Goal: Task Accomplishment & Management: Use online tool/utility

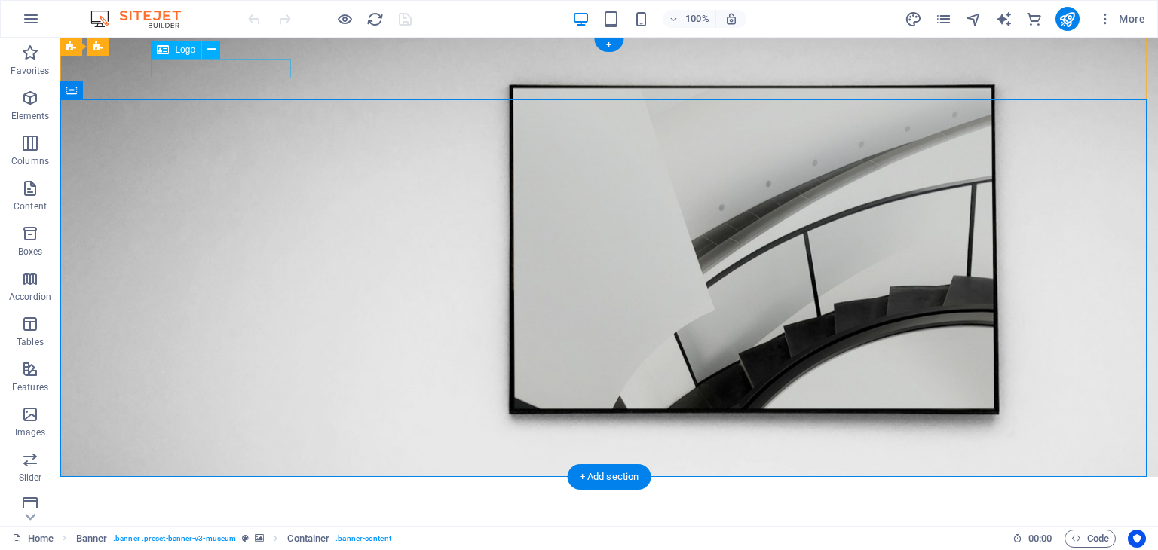
click at [246, 489] on div at bounding box center [609, 498] width 905 height 19
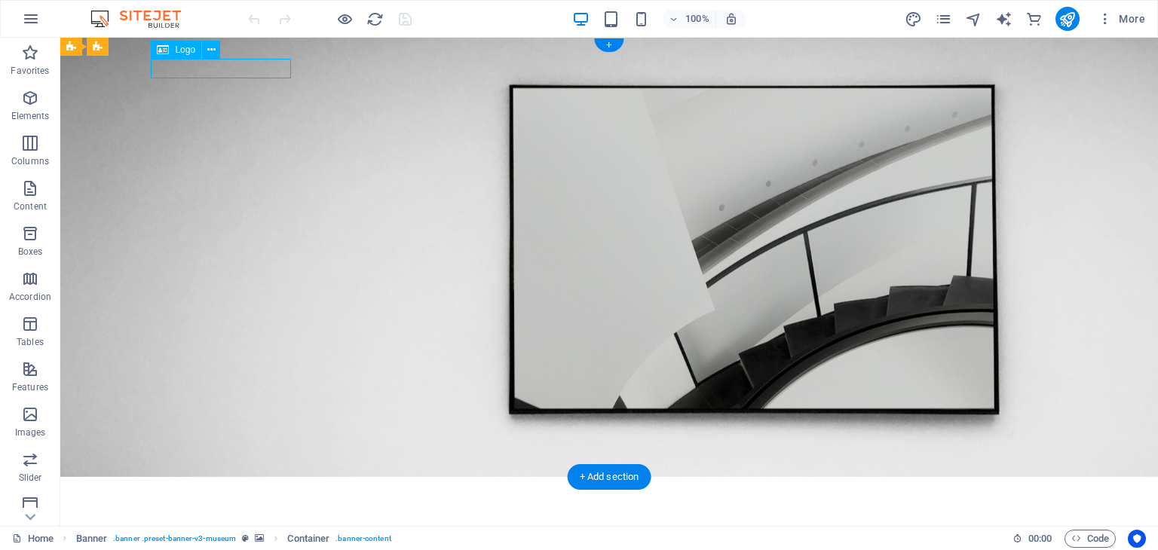
click at [246, 489] on div at bounding box center [609, 498] width 905 height 19
select select "px"
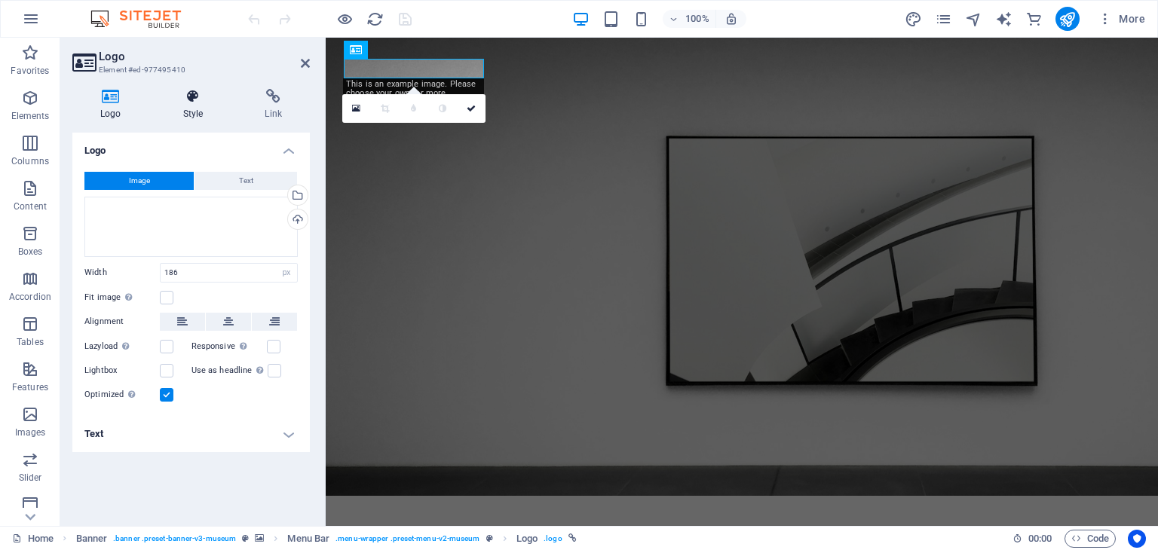
click at [196, 110] on h4 "Style" at bounding box center [196, 105] width 82 height 32
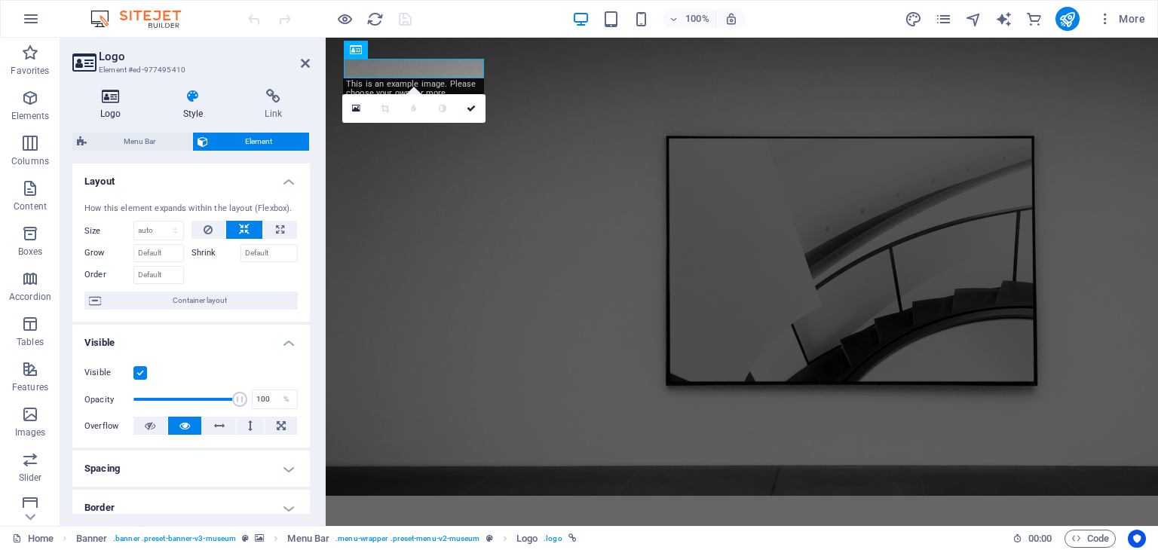
click at [139, 100] on icon at bounding box center [110, 96] width 77 height 15
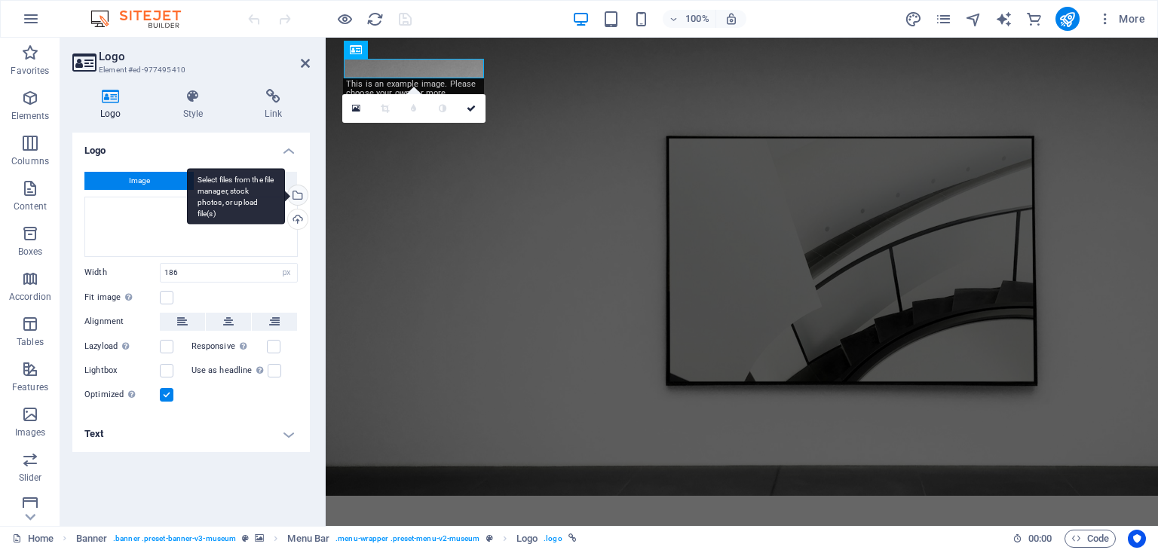
click at [299, 198] on div "Select files from the file manager, stock photos, or upload file(s)" at bounding box center [296, 196] width 23 height 23
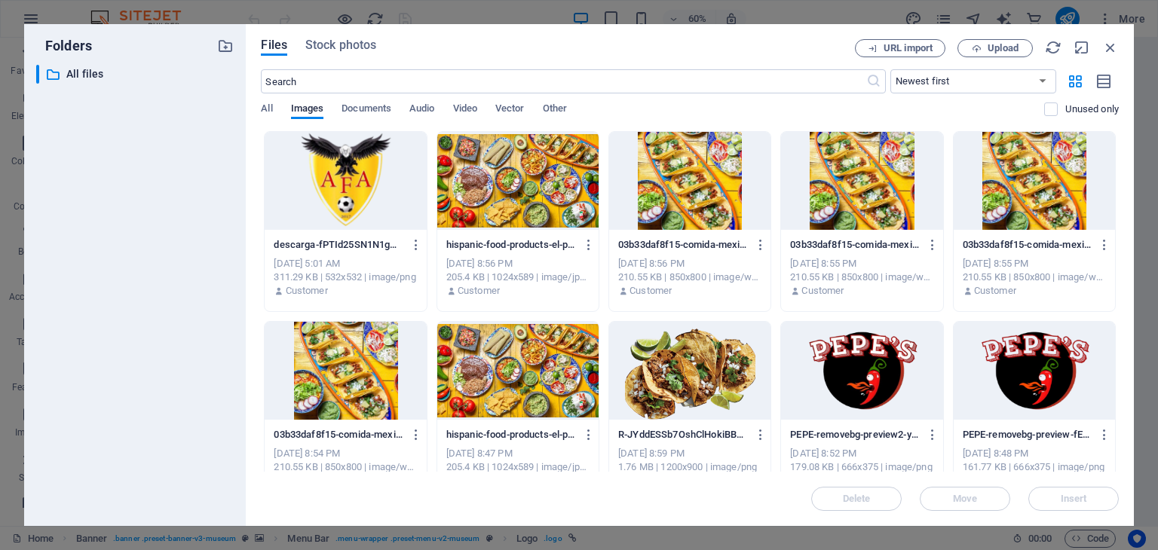
click at [320, 185] on div at bounding box center [345, 181] width 161 height 98
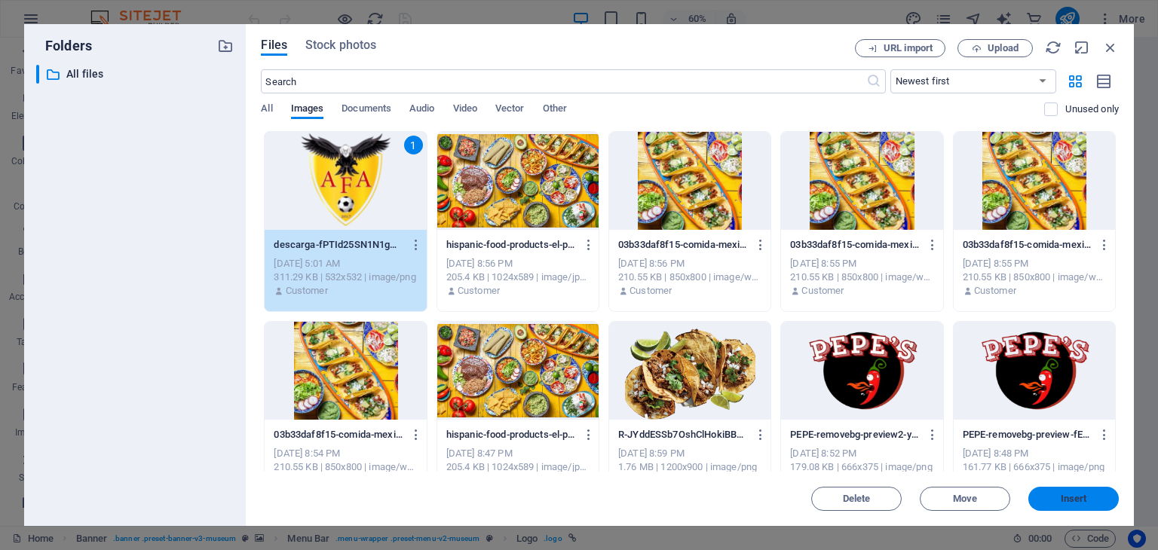
click at [1068, 488] on button "Insert" at bounding box center [1074, 499] width 90 height 24
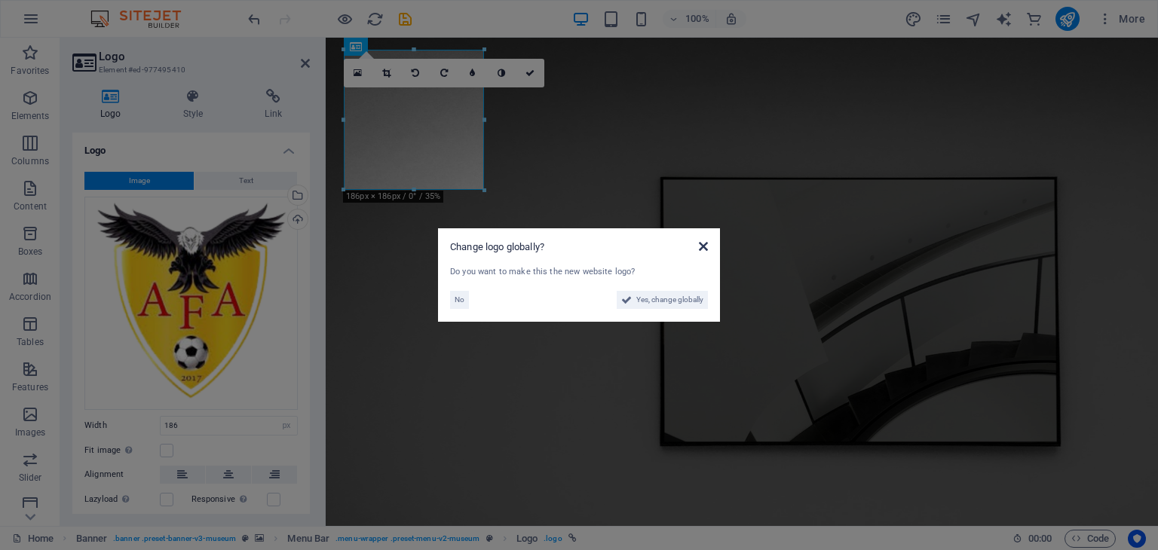
click at [701, 245] on icon at bounding box center [703, 247] width 9 height 12
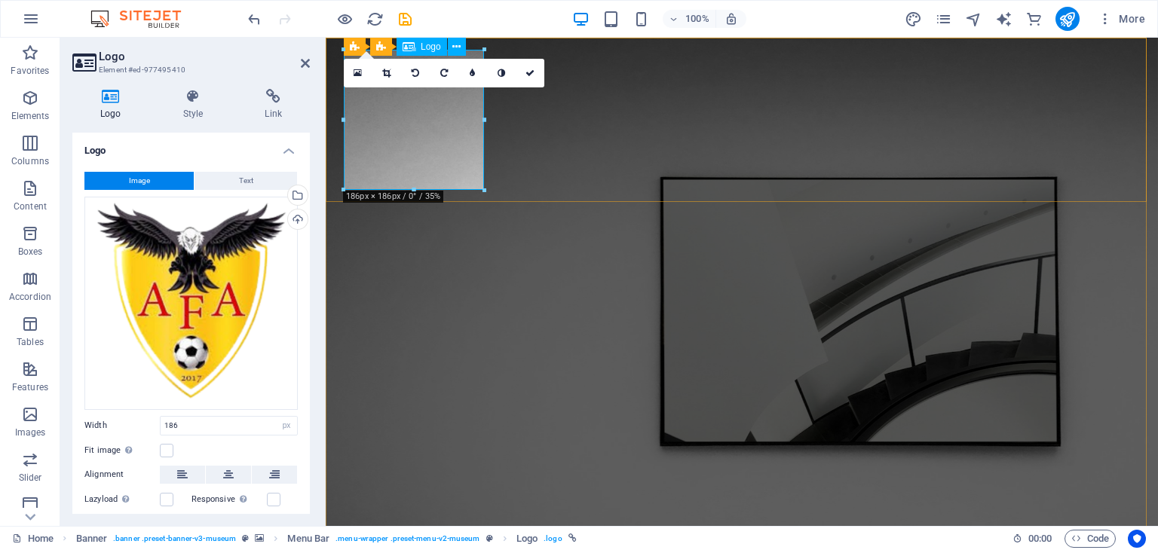
drag, startPoint x: 739, startPoint y: 225, endPoint x: 414, endPoint y: 152, distance: 333.3
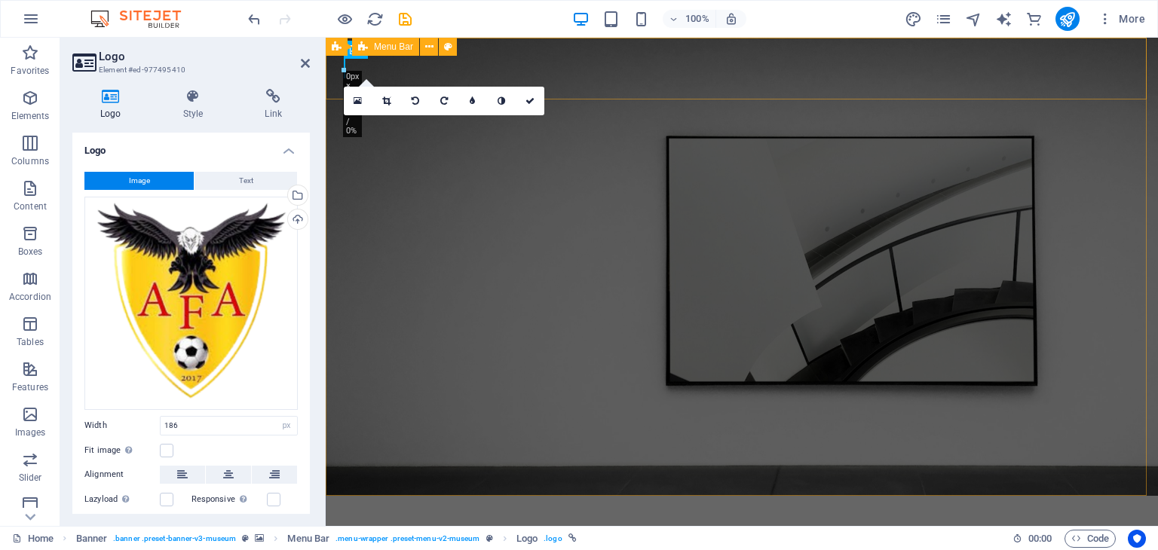
click at [250, 28] on div at bounding box center [329, 19] width 169 height 24
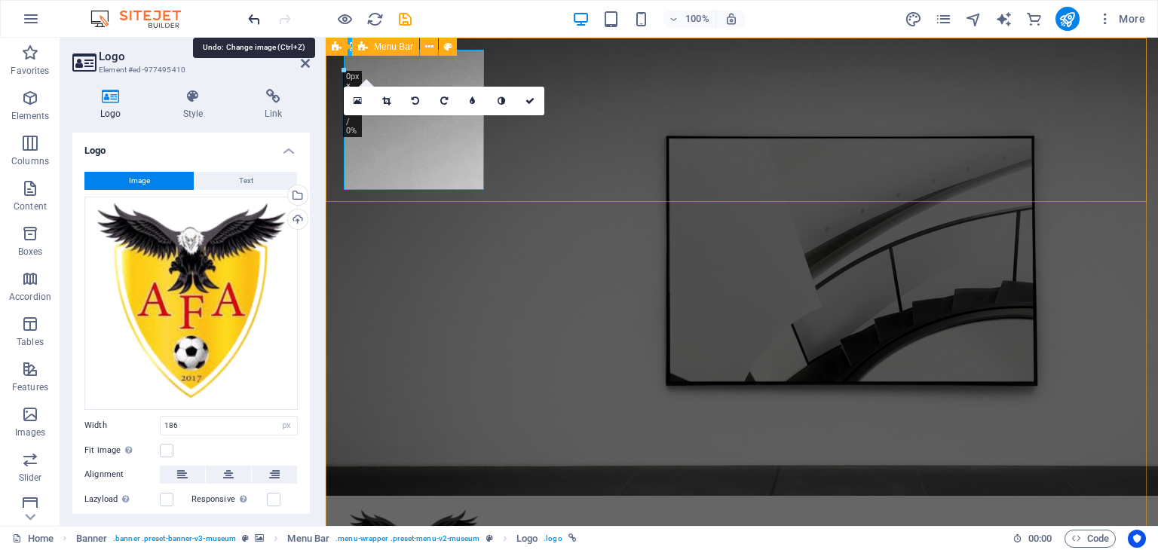
click at [252, 19] on icon "undo" at bounding box center [254, 19] width 17 height 17
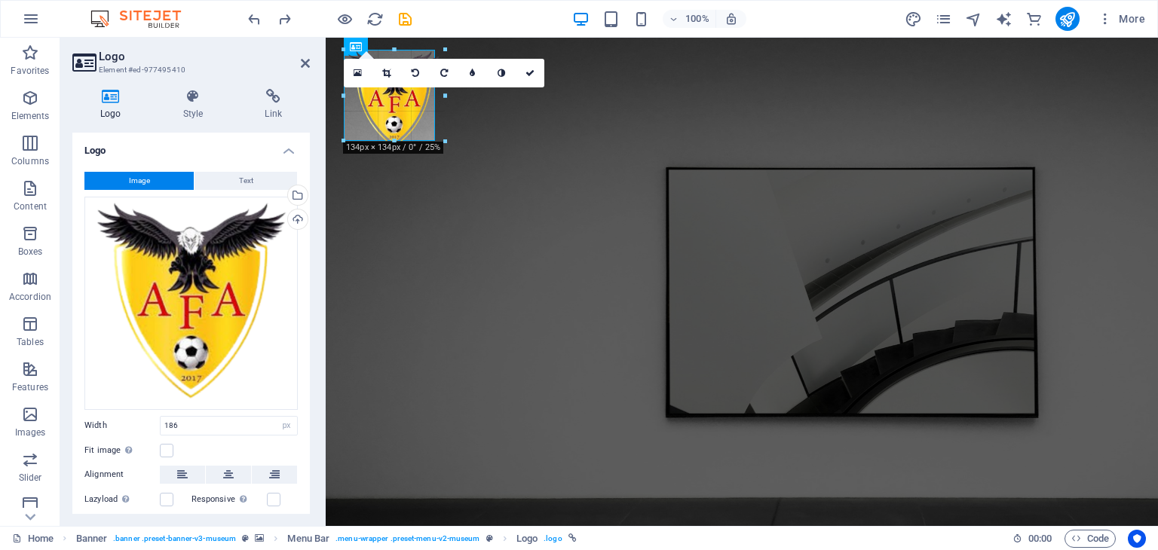
drag, startPoint x: 483, startPoint y: 192, endPoint x: 434, endPoint y: 133, distance: 76.0
type input "121"
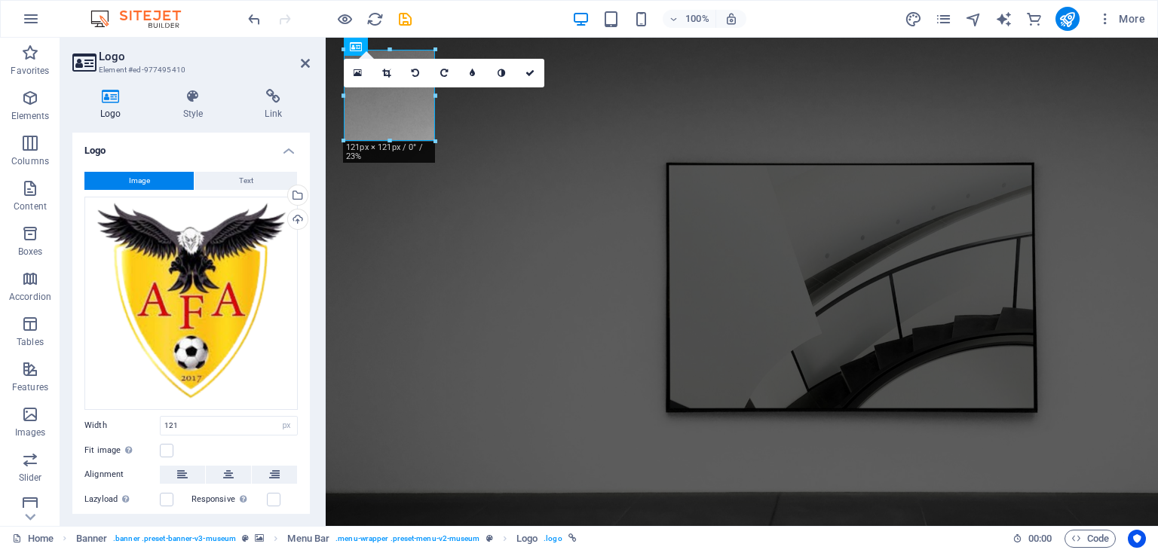
click at [434, 133] on div at bounding box center [435, 95] width 5 height 91
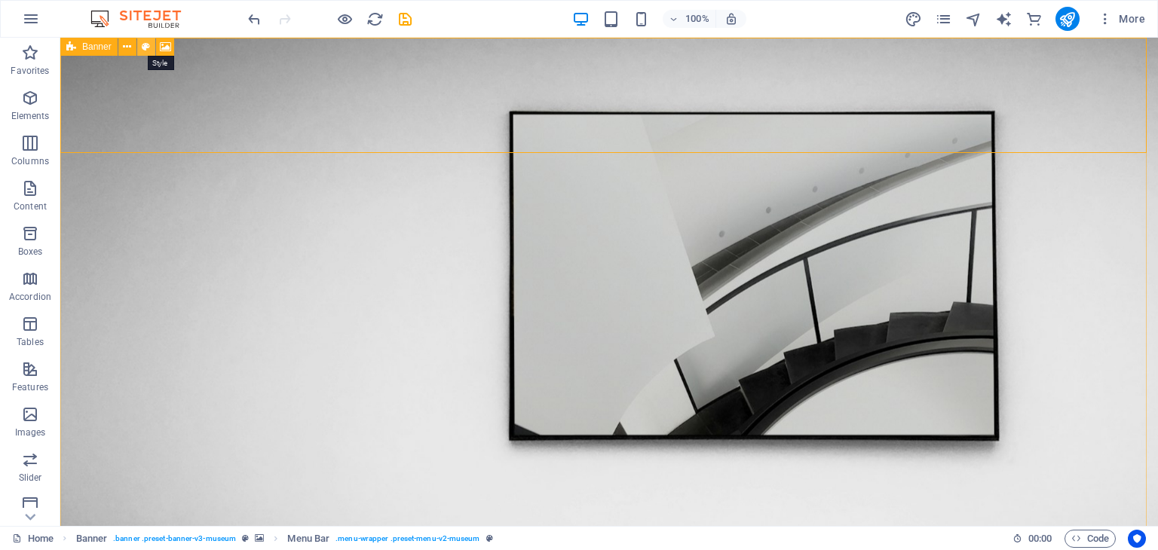
click at [146, 45] on icon at bounding box center [146, 47] width 8 height 16
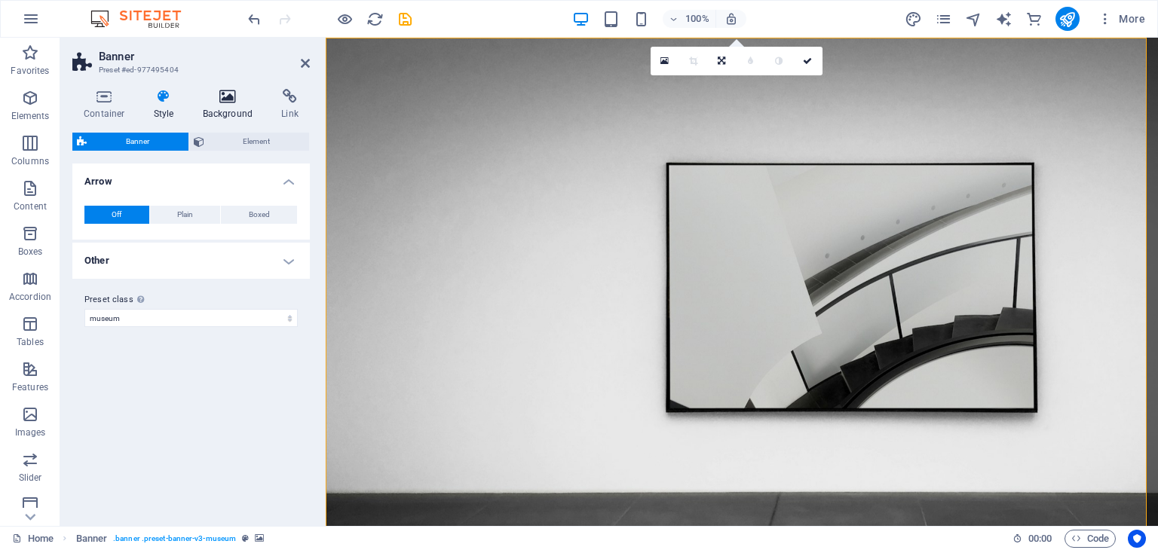
click at [225, 106] on h4 "Background" at bounding box center [231, 105] width 79 height 32
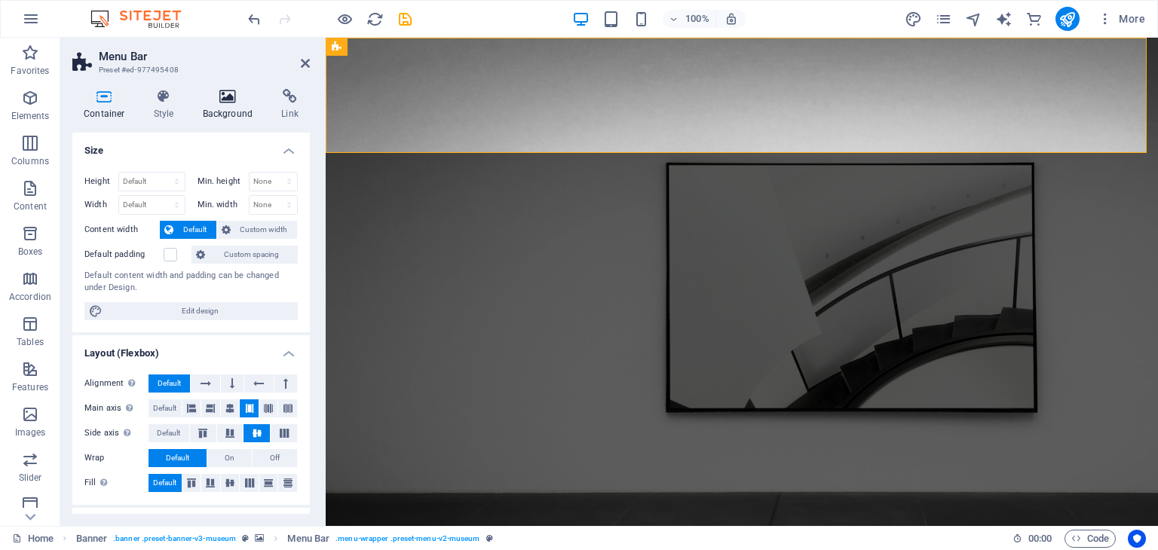
click at [242, 102] on icon at bounding box center [228, 96] width 73 height 15
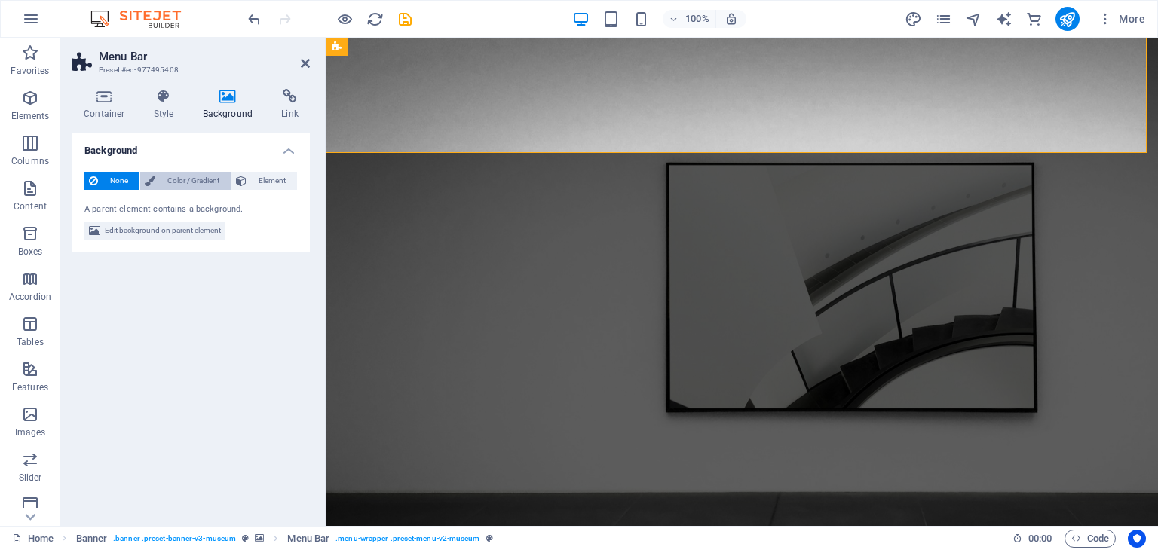
click at [193, 176] on span "Color / Gradient" at bounding box center [193, 181] width 66 height 18
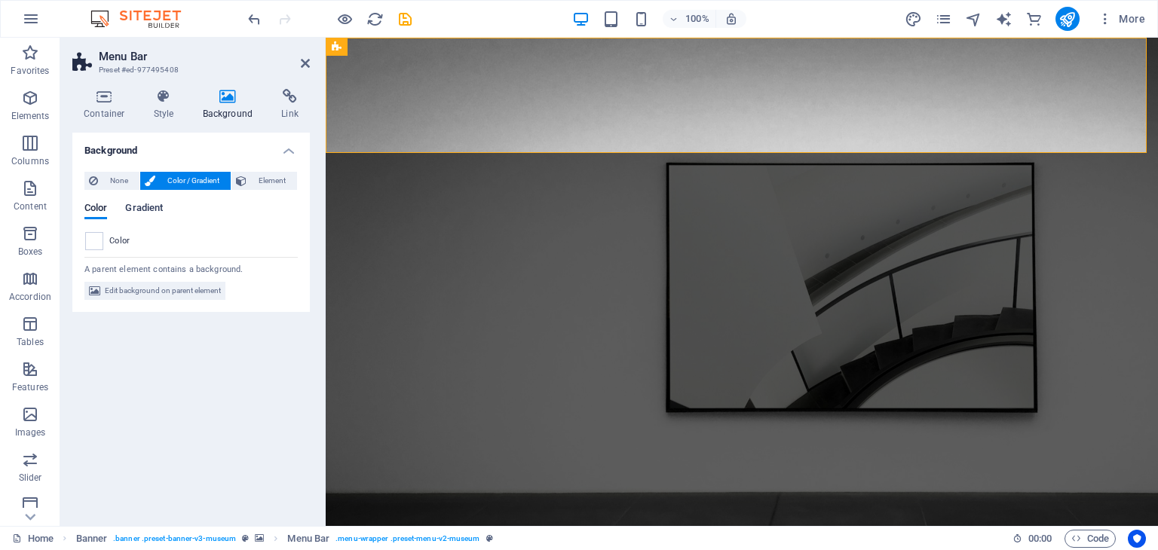
click at [154, 206] on span "Gradient" at bounding box center [144, 209] width 38 height 21
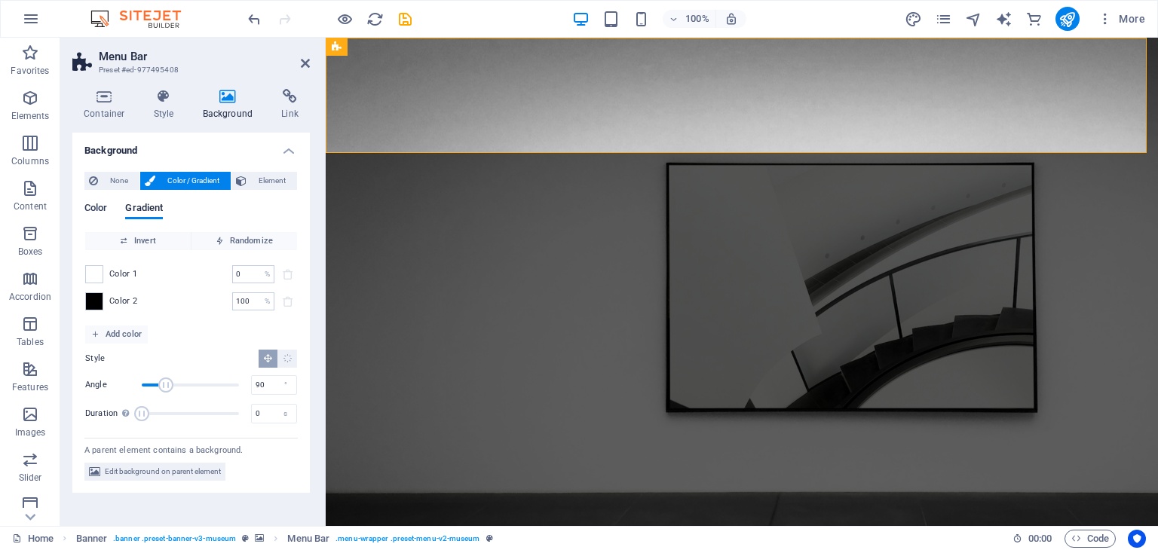
click at [107, 207] on span "Color" at bounding box center [95, 209] width 23 height 21
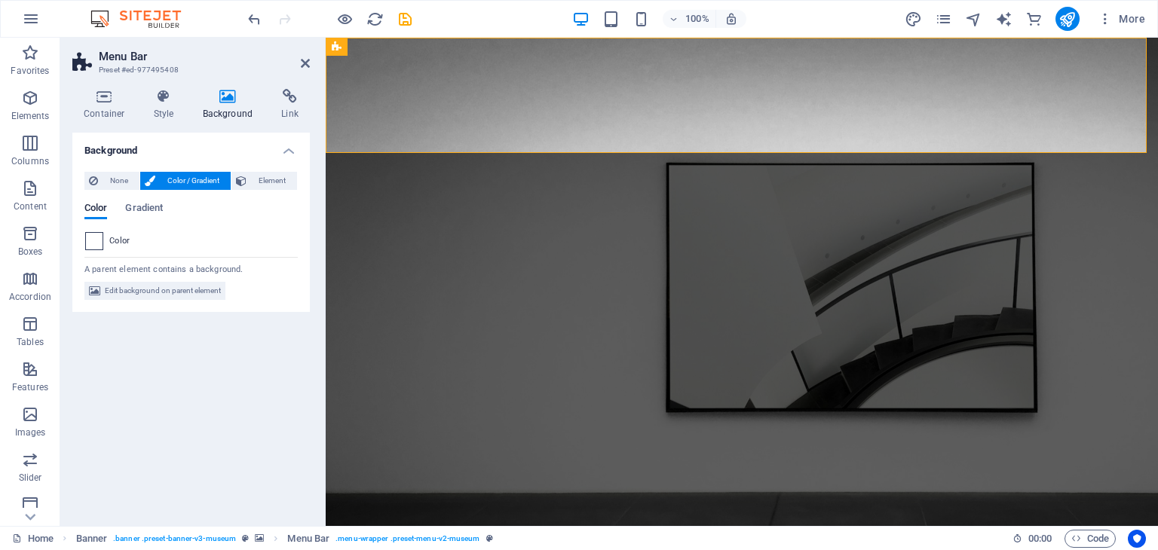
click at [93, 236] on span at bounding box center [94, 241] width 17 height 17
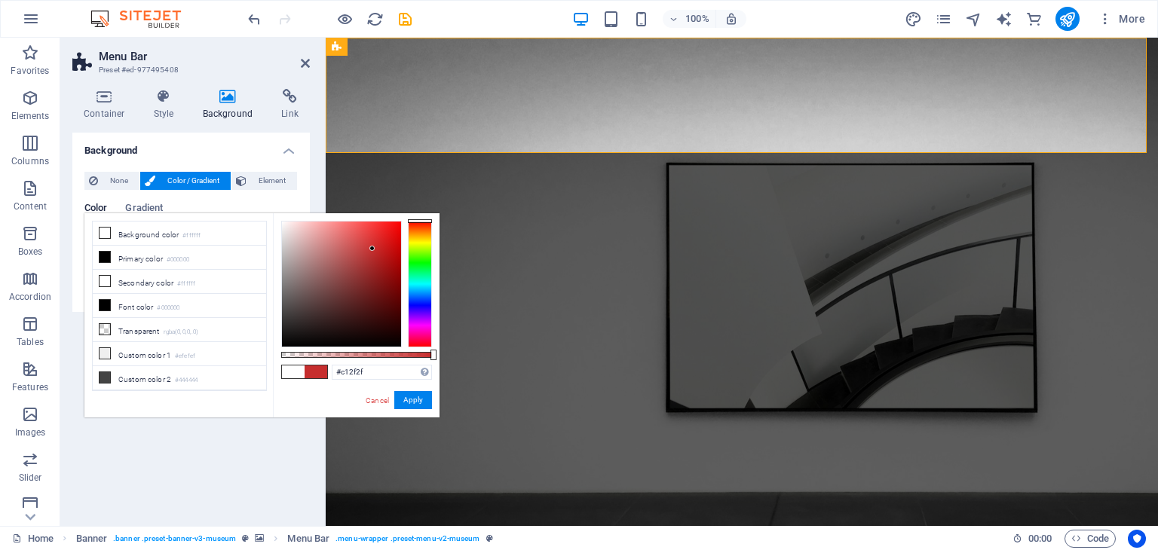
drag, startPoint x: 281, startPoint y: 222, endPoint x: 372, endPoint y: 252, distance: 95.9
click at [372, 252] on div at bounding box center [341, 284] width 121 height 127
type input "#c02e2e"
click at [412, 399] on button "Apply" at bounding box center [413, 400] width 38 height 18
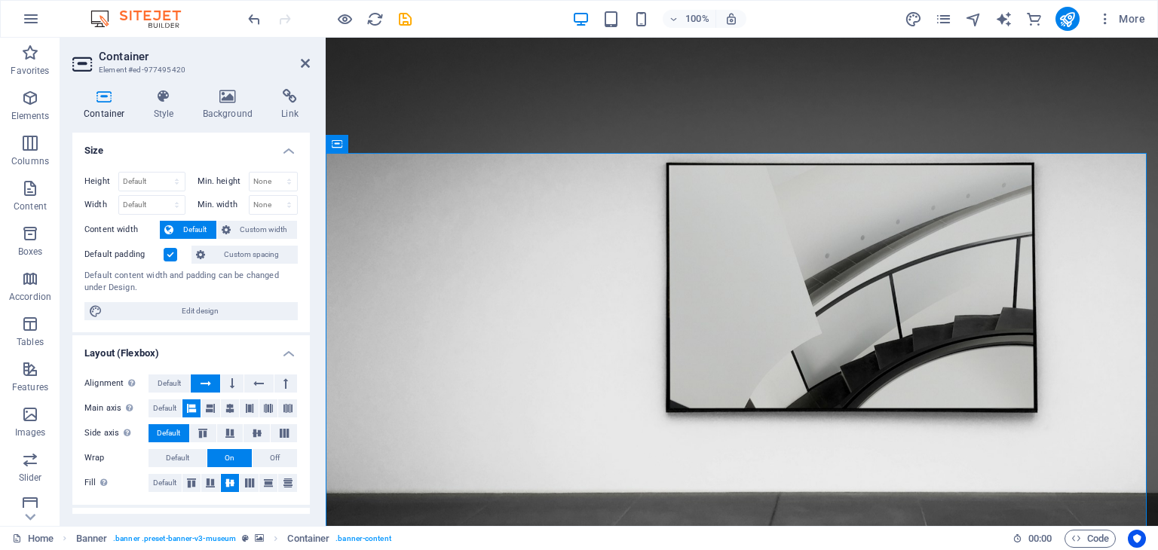
click at [244, 116] on h4 "Background" at bounding box center [231, 105] width 79 height 32
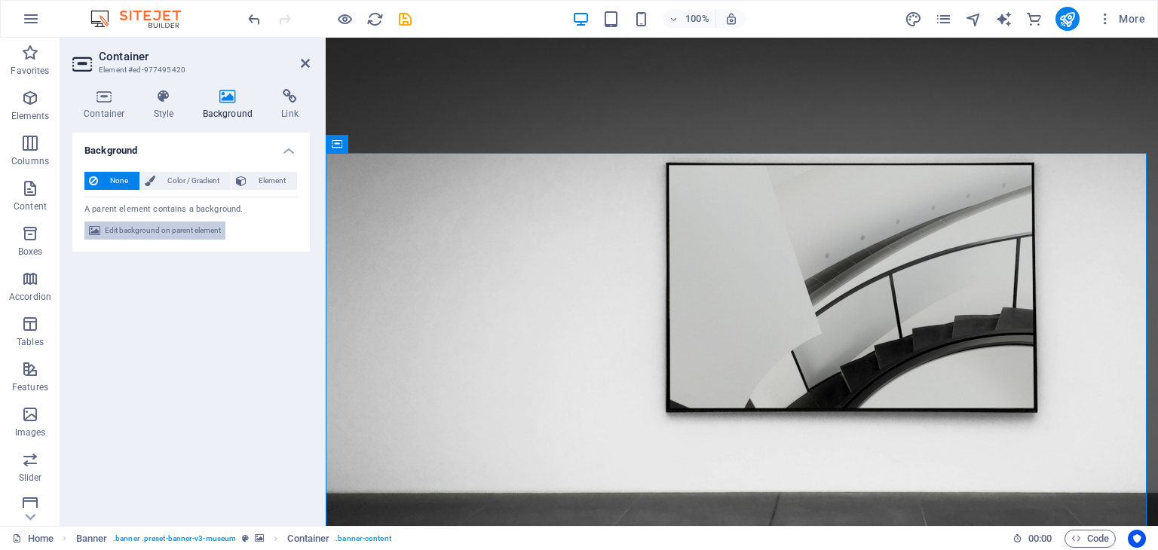
click at [115, 230] on span "Edit background on parent element" at bounding box center [163, 231] width 116 height 18
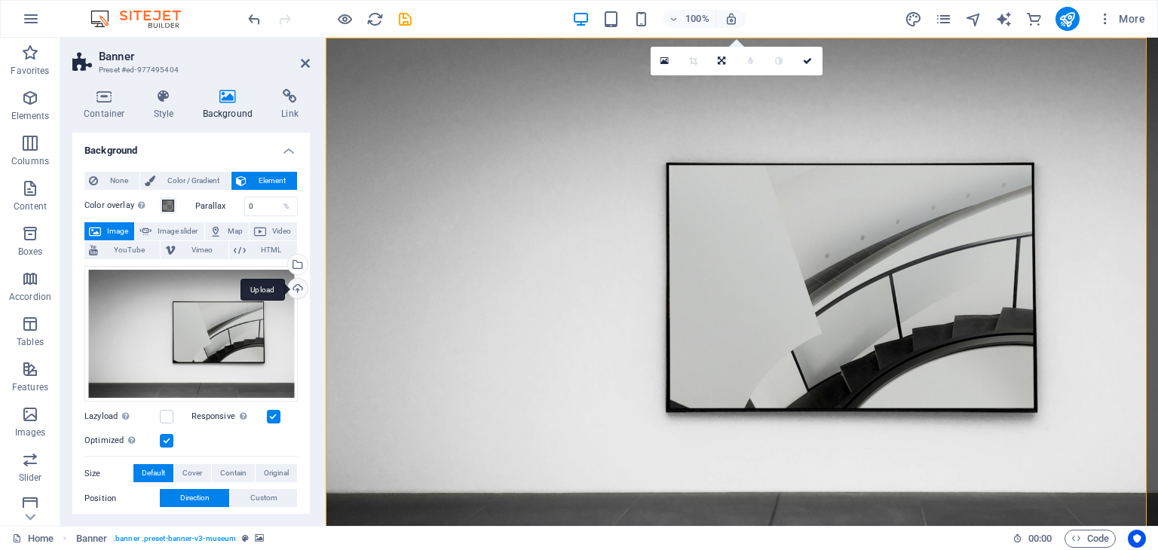
click at [299, 289] on div "Upload" at bounding box center [296, 290] width 23 height 23
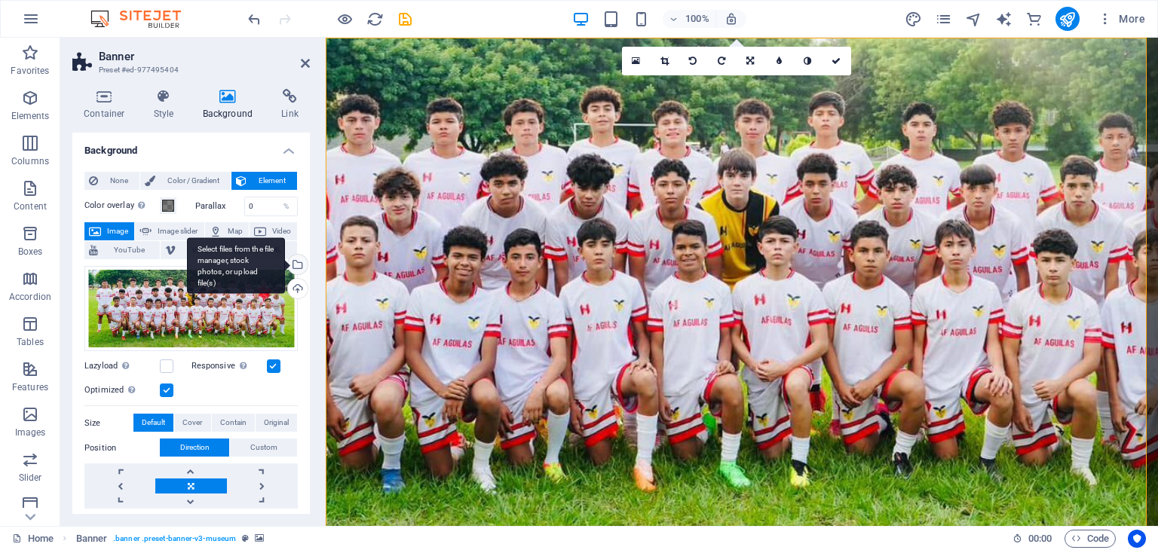
click at [285, 265] on div "Select files from the file manager, stock photos, or upload file(s)" at bounding box center [236, 266] width 98 height 57
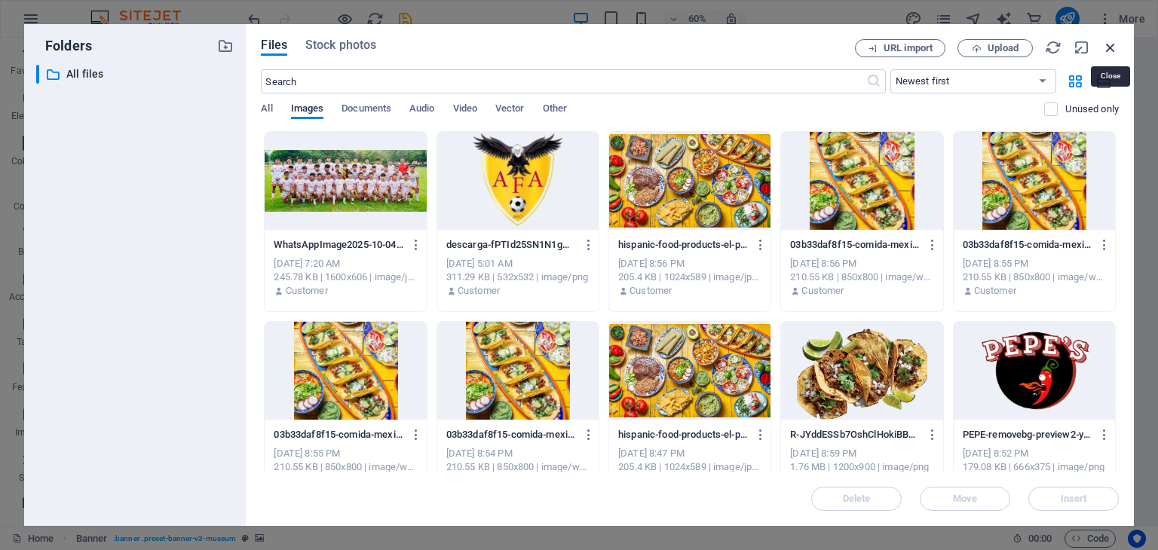
drag, startPoint x: 1108, startPoint y: 48, endPoint x: 313, endPoint y: 158, distance: 802.2
click at [1108, 48] on icon "button" at bounding box center [1110, 47] width 17 height 17
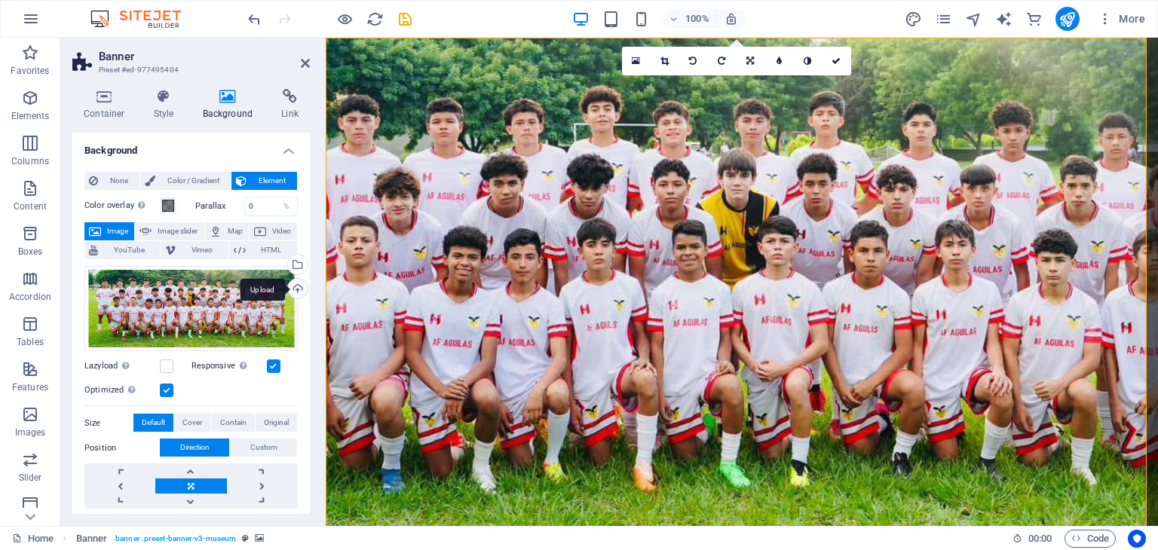
click at [299, 290] on div "Upload" at bounding box center [296, 290] width 23 height 23
click at [293, 285] on div "Upload" at bounding box center [296, 290] width 23 height 23
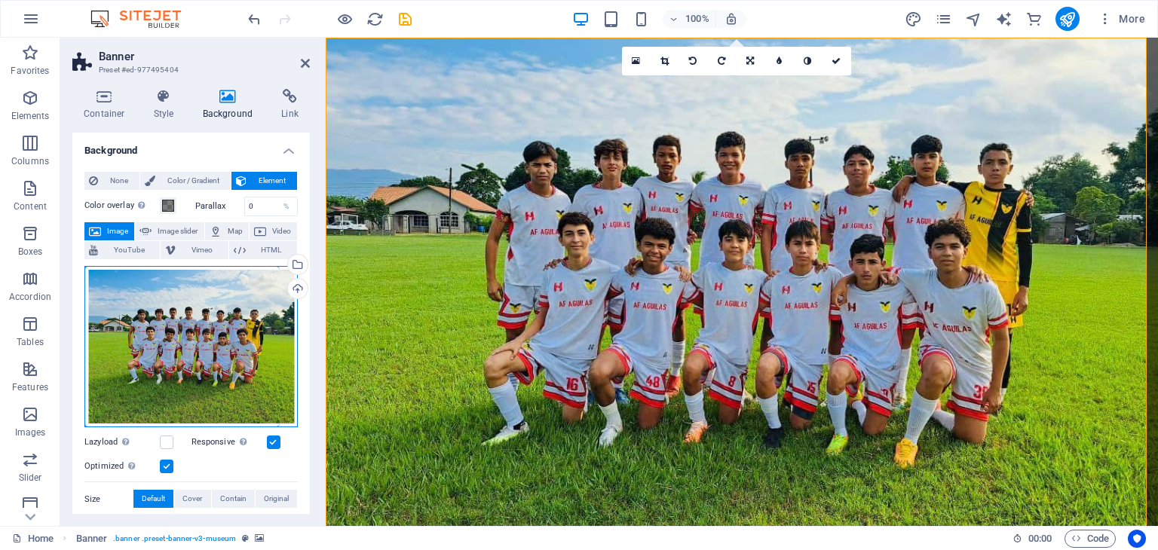
click at [213, 281] on div "Drag files here, click to choose files or select files from Files or our free s…" at bounding box center [190, 347] width 213 height 162
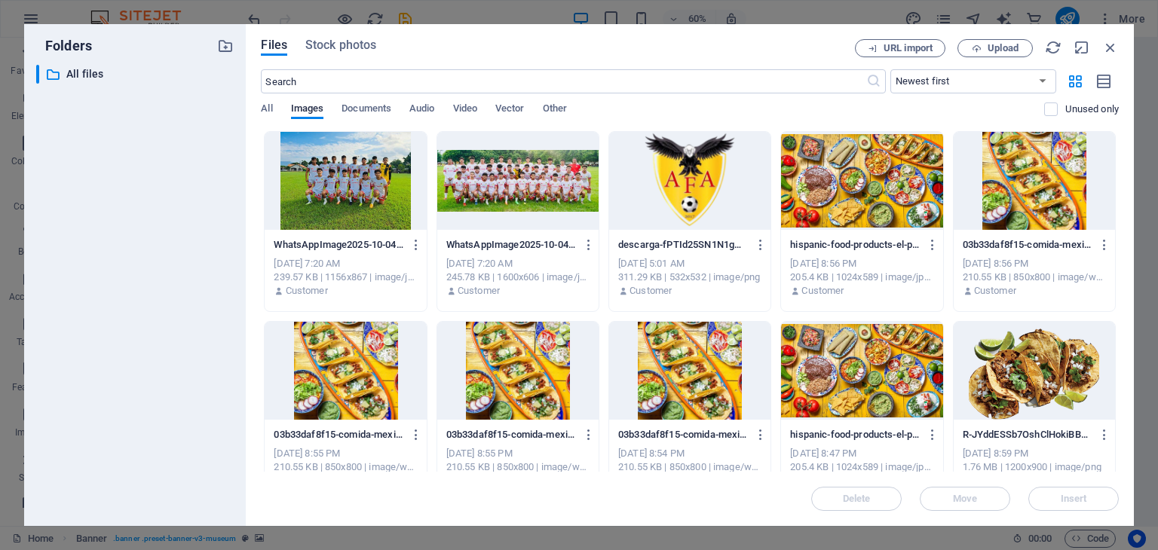
drag, startPoint x: 213, startPoint y: 281, endPoint x: 1117, endPoint y: 26, distance: 940.1
click at [1117, 26] on div "Files Stock photos URL import Upload ​ Newest first Oldest first Name (A-Z) Nam…" at bounding box center [690, 275] width 888 height 502
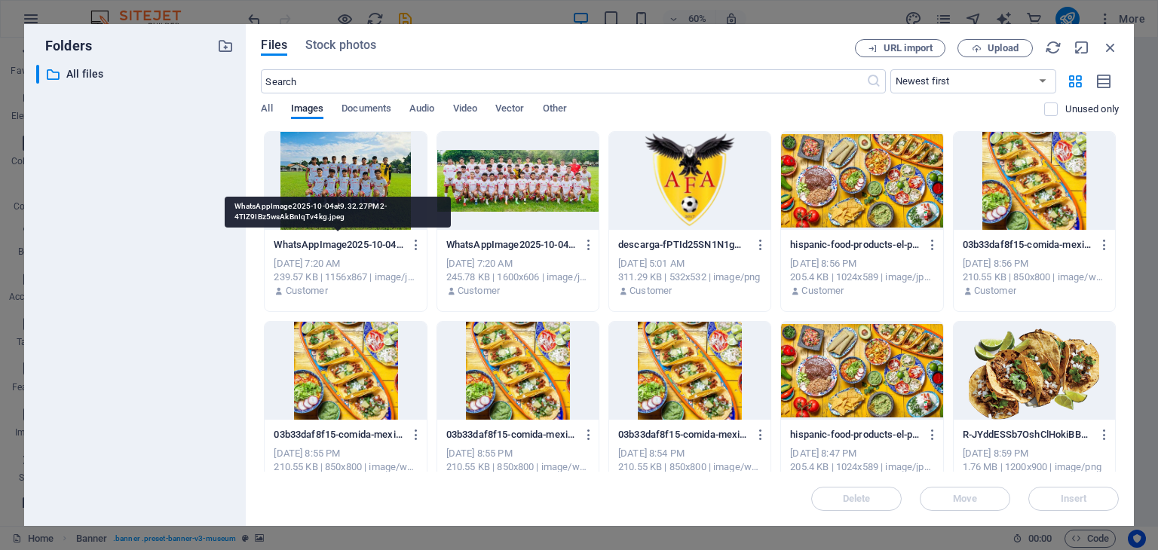
click at [336, 245] on p "WhatsAppImage2025-10-04at9.32.27PM2-4TIZ9IBz5wsAkBnIqTv4kg.jpeg" at bounding box center [339, 245] width 130 height 14
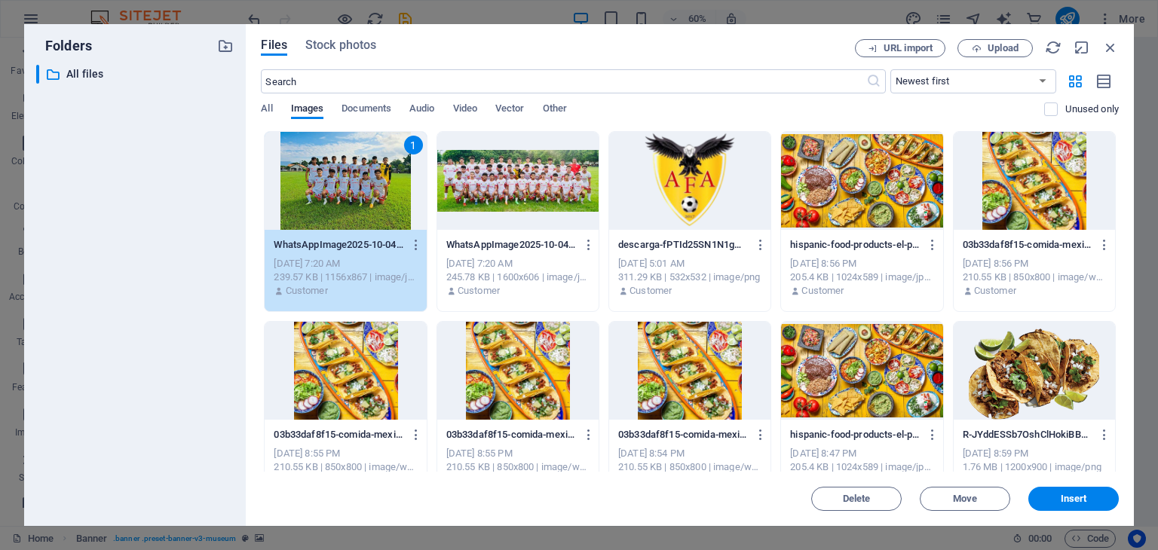
click at [345, 170] on div "1" at bounding box center [345, 181] width 161 height 98
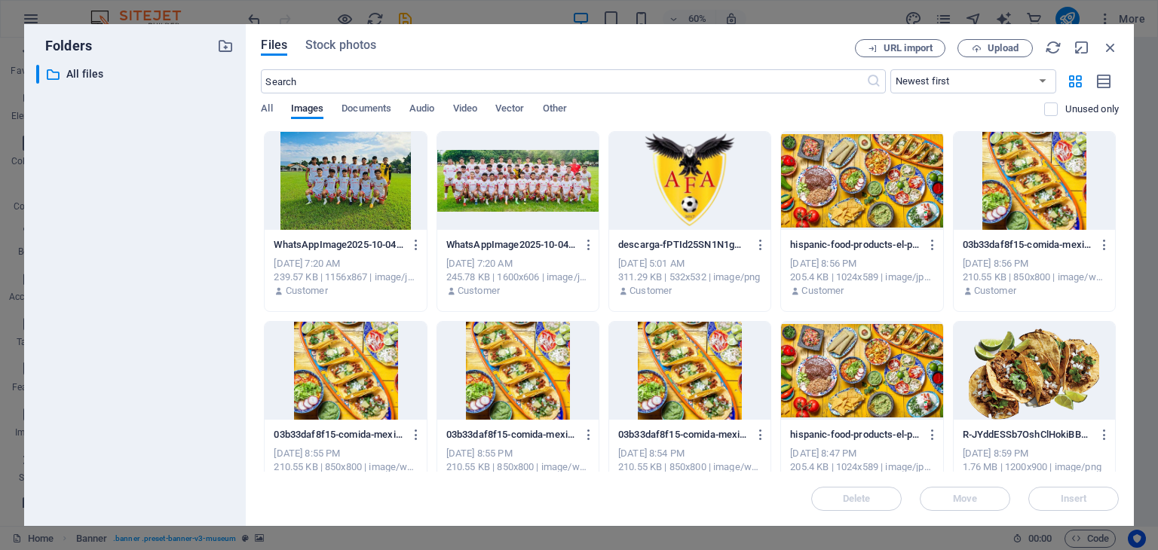
click at [310, 216] on div at bounding box center [345, 181] width 161 height 98
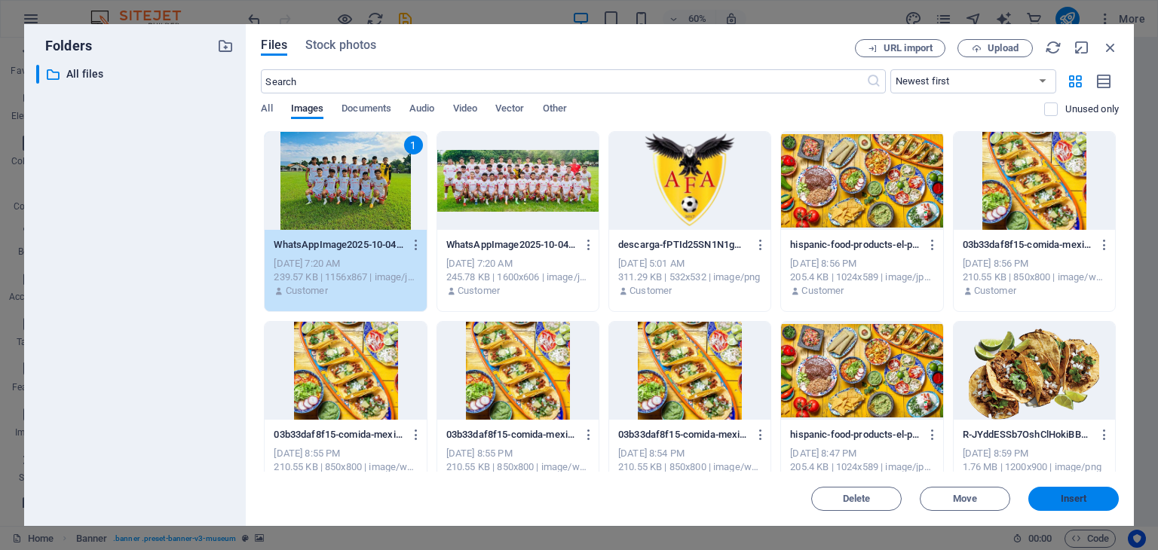
click at [1062, 492] on button "Insert" at bounding box center [1074, 499] width 90 height 24
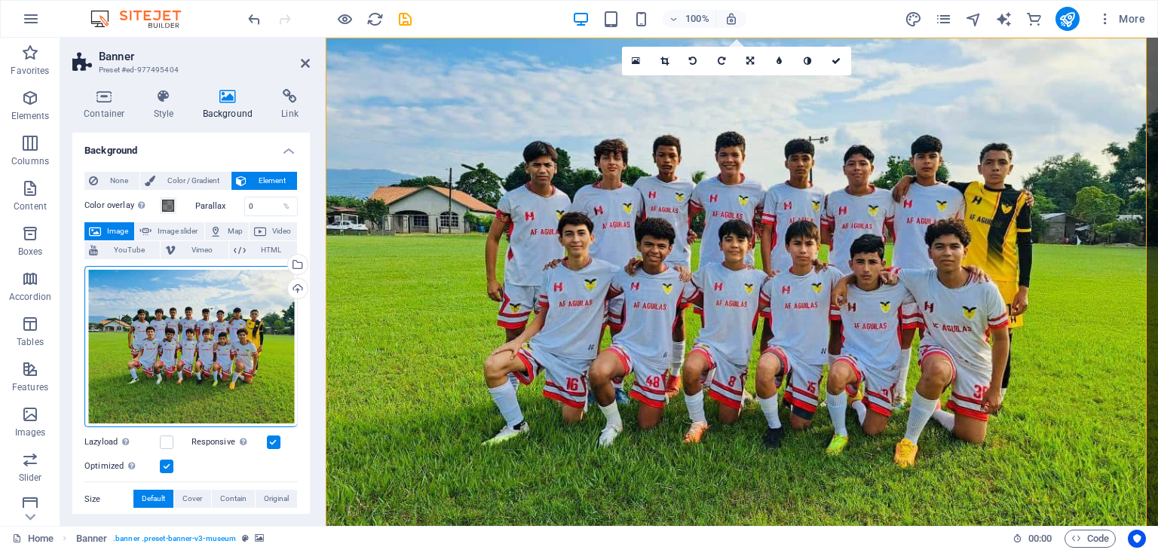
drag, startPoint x: 339, startPoint y: 363, endPoint x: 566, endPoint y: 293, distance: 236.6
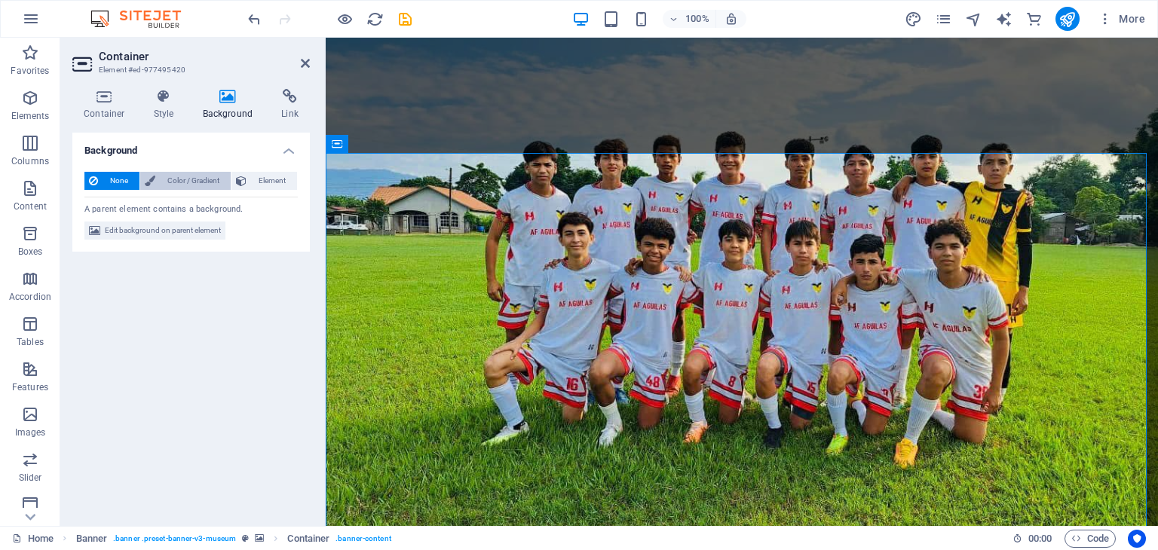
click at [216, 182] on span "Color / Gradient" at bounding box center [193, 181] width 66 height 18
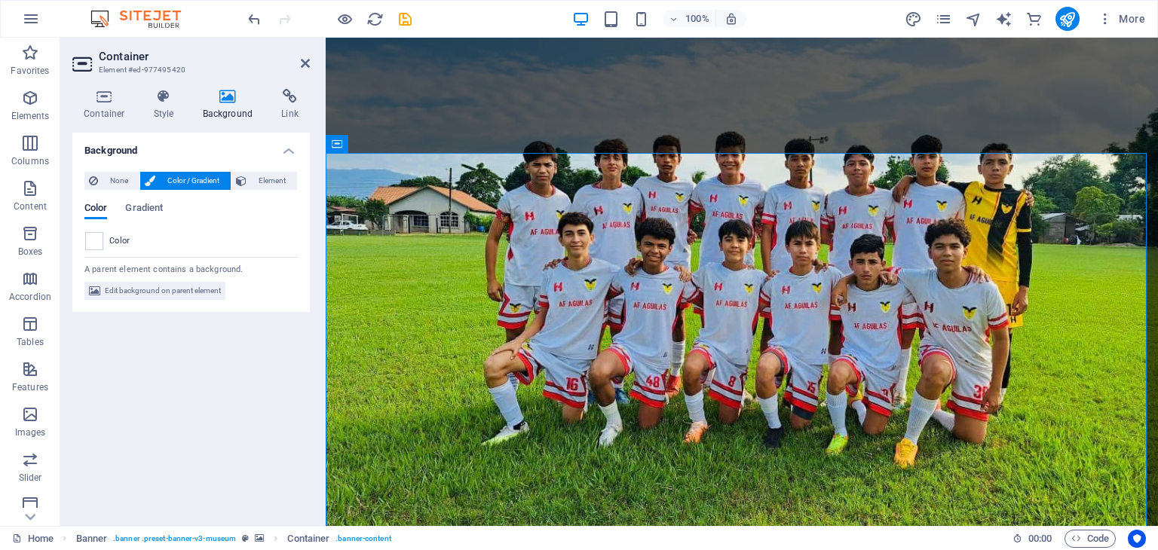
click at [232, 115] on h4 "Background" at bounding box center [231, 105] width 79 height 32
click at [134, 295] on span "Edit background on parent element" at bounding box center [163, 291] width 116 height 18
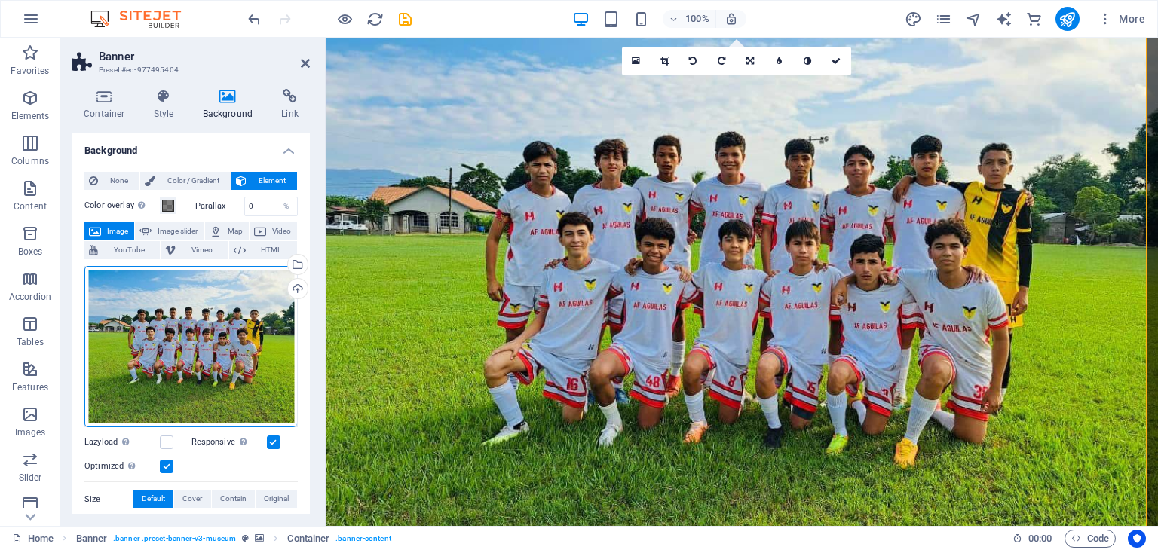
click at [134, 295] on div "Drag files here, click to choose files or select files from Files or our free s…" at bounding box center [190, 347] width 213 height 162
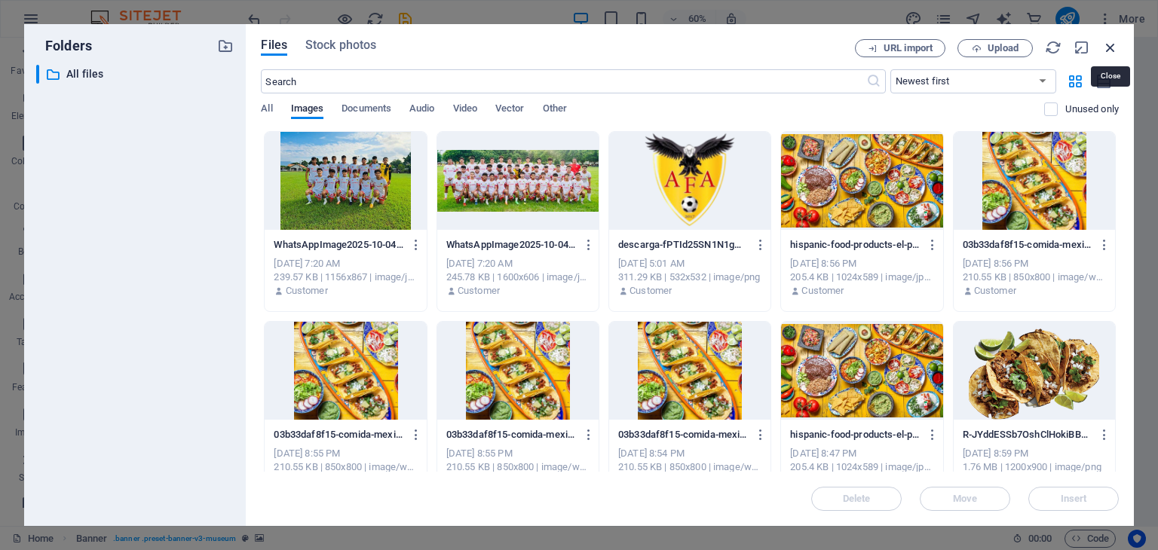
click at [1111, 46] on icon "button" at bounding box center [1110, 47] width 17 height 17
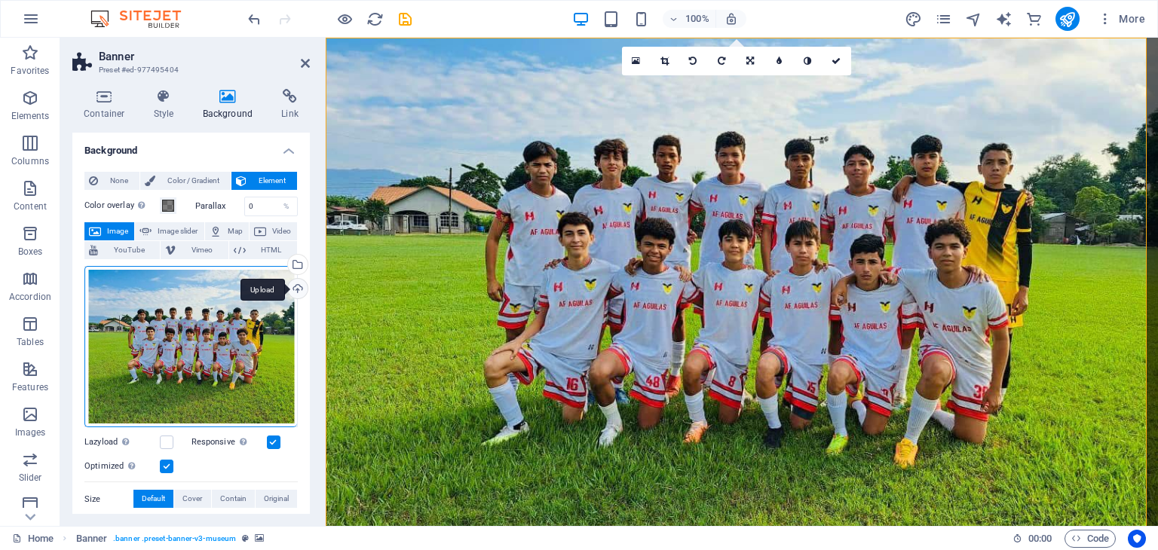
click at [300, 285] on div "Upload" at bounding box center [296, 290] width 23 height 23
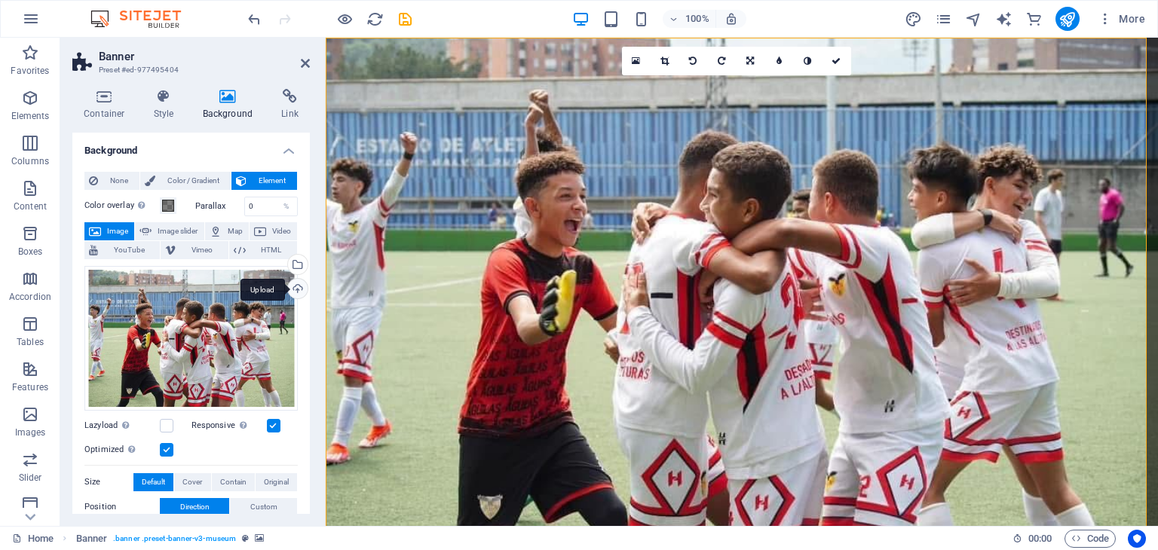
click at [296, 287] on div "Upload" at bounding box center [296, 290] width 23 height 23
click at [299, 293] on div "Upload" at bounding box center [296, 290] width 23 height 23
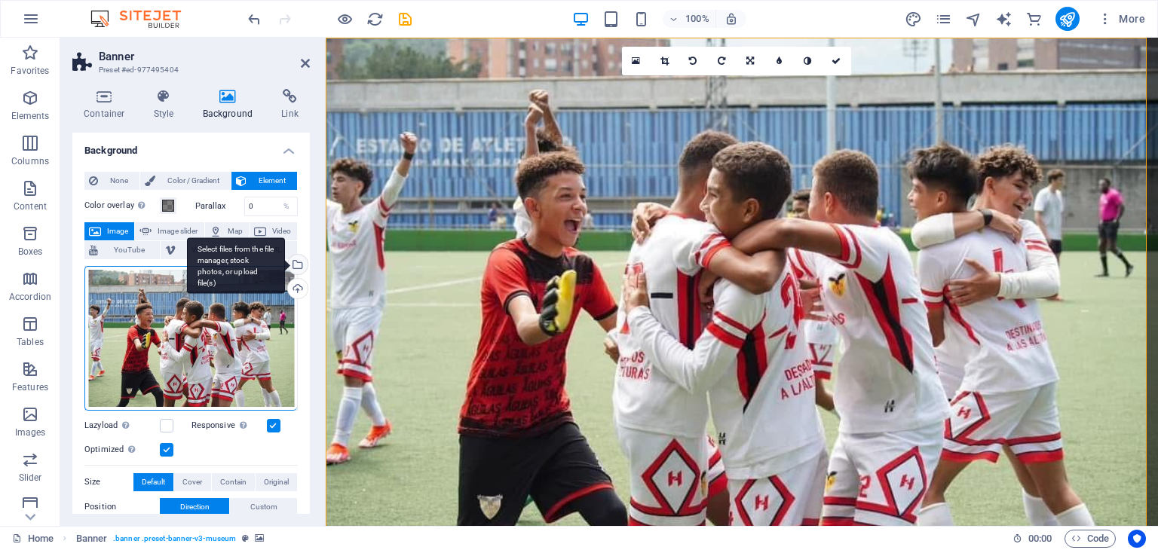
click at [298, 262] on div "Select files from the file manager, stock photos, or upload file(s)" at bounding box center [296, 266] width 23 height 23
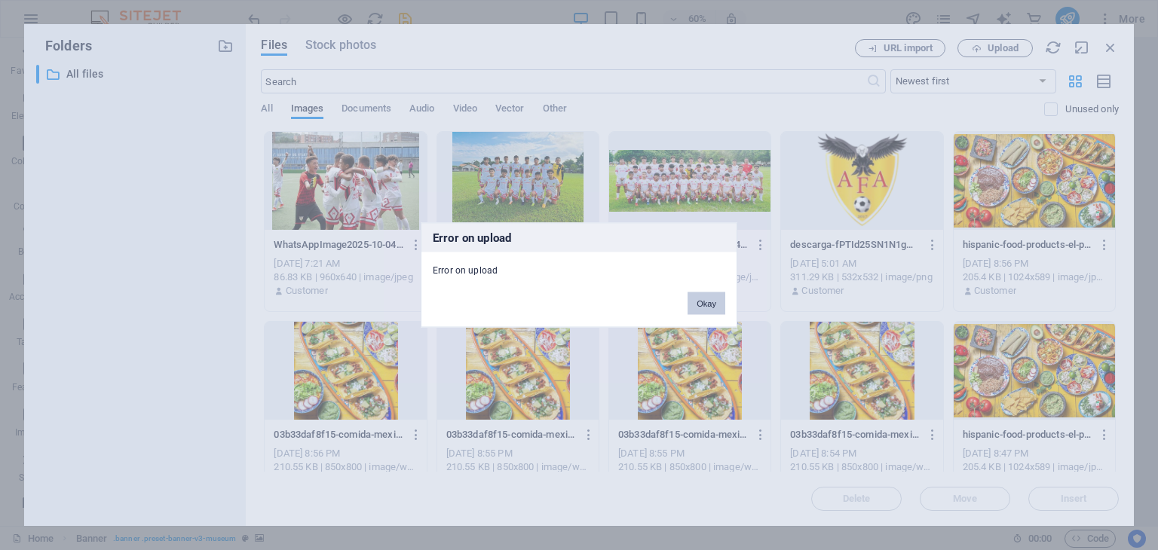
click at [705, 296] on button "Okay" at bounding box center [707, 304] width 38 height 23
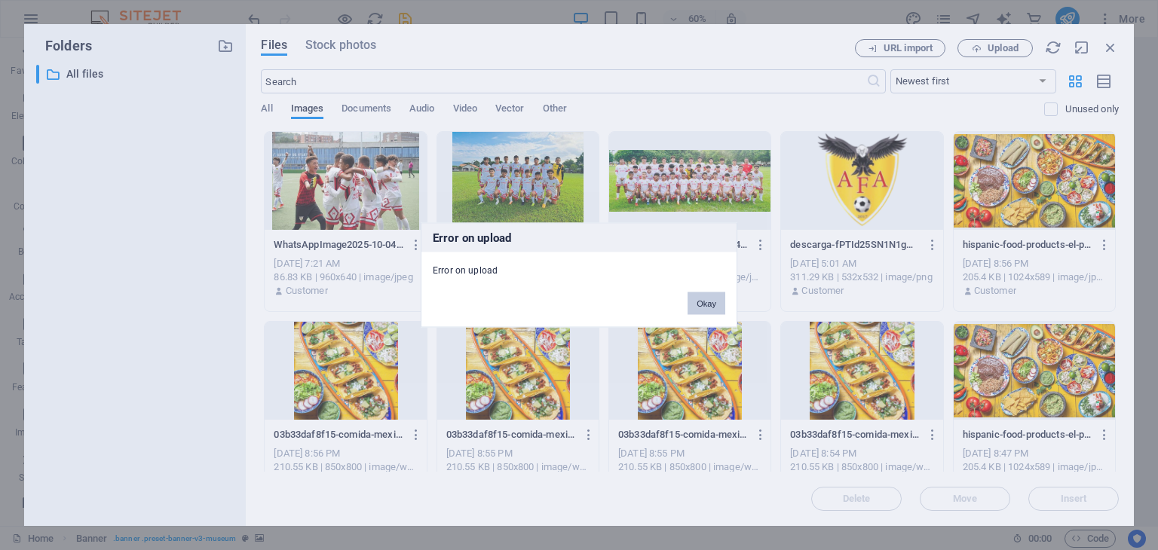
click at [700, 296] on button "Okay" at bounding box center [707, 304] width 38 height 23
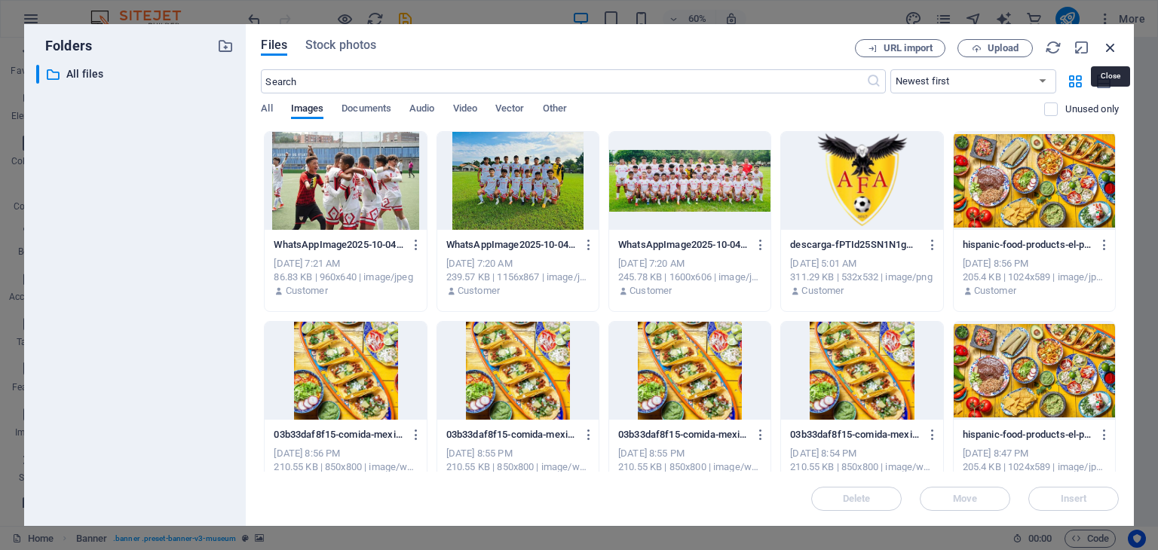
drag, startPoint x: 1108, startPoint y: 44, endPoint x: 772, endPoint y: 38, distance: 335.6
click at [1108, 44] on icon "button" at bounding box center [1110, 47] width 17 height 17
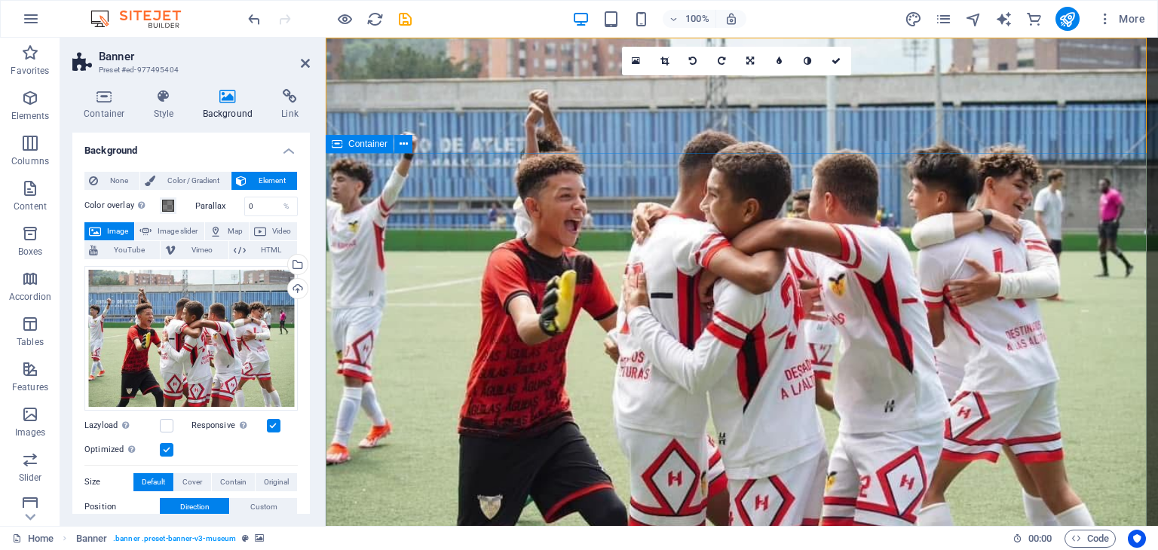
drag, startPoint x: 623, startPoint y: 325, endPoint x: 745, endPoint y: 306, distance: 123.6
click at [297, 287] on div "Upload" at bounding box center [296, 290] width 23 height 23
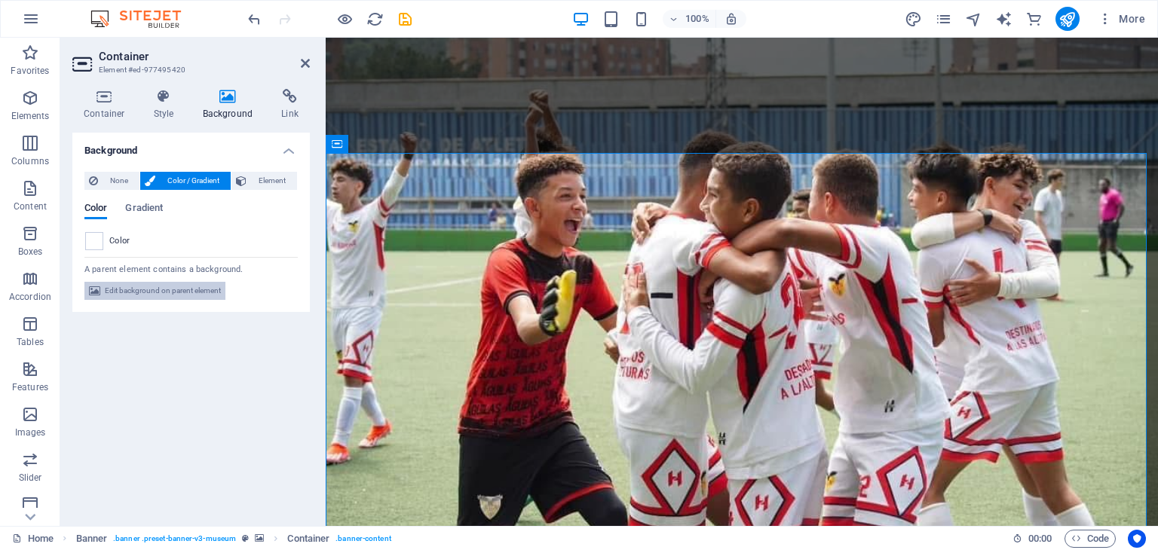
click at [192, 293] on span "Edit background on parent element" at bounding box center [163, 291] width 116 height 18
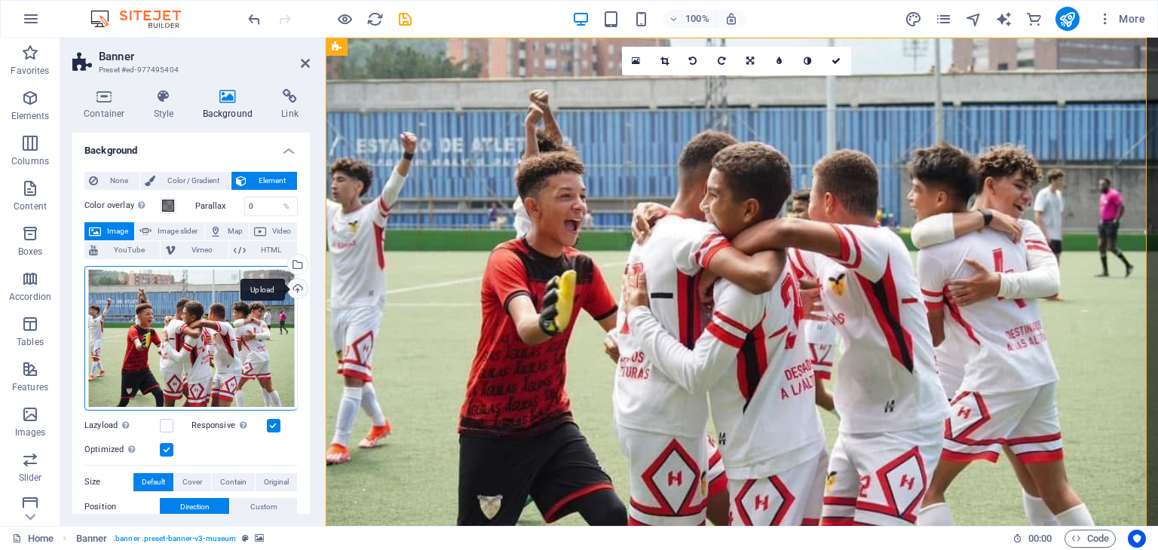
click at [291, 290] on div "Upload" at bounding box center [296, 290] width 23 height 23
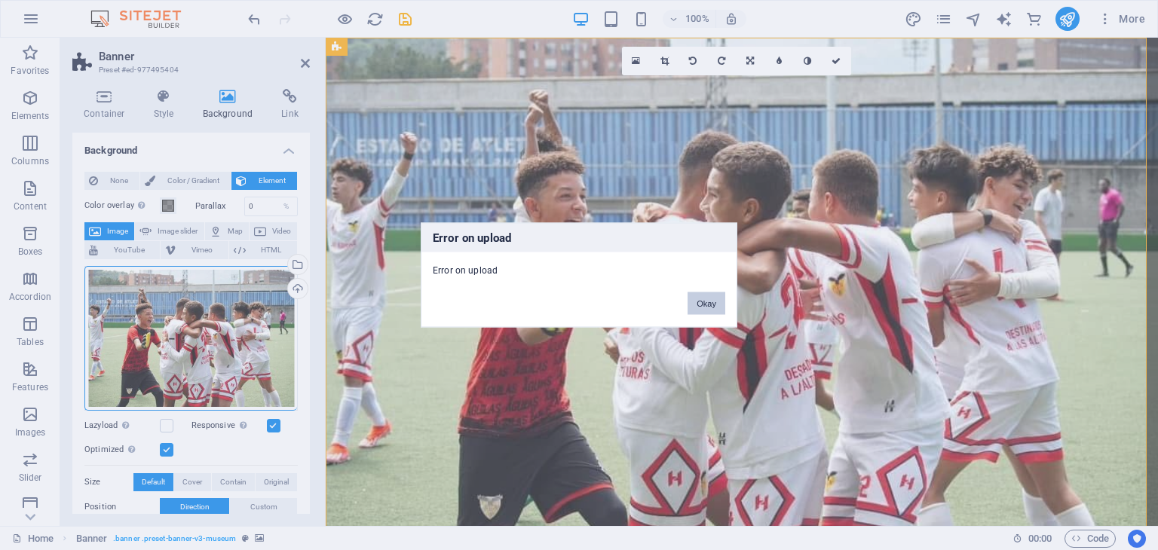
click at [694, 309] on button "Okay" at bounding box center [707, 304] width 38 height 23
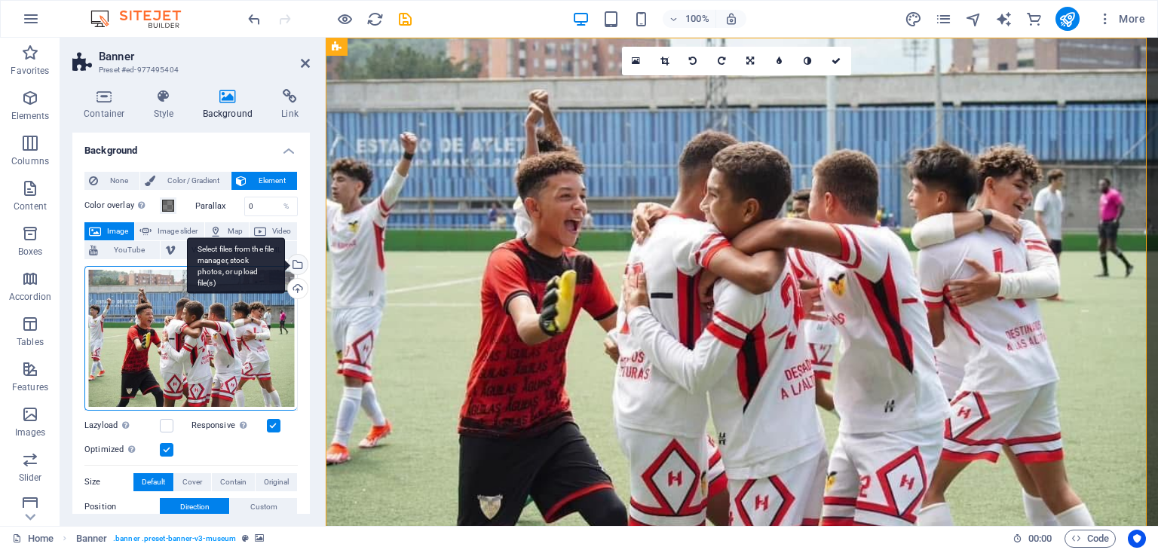
click at [296, 272] on div "Select files from the file manager, stock photos, or upload file(s)" at bounding box center [296, 266] width 23 height 23
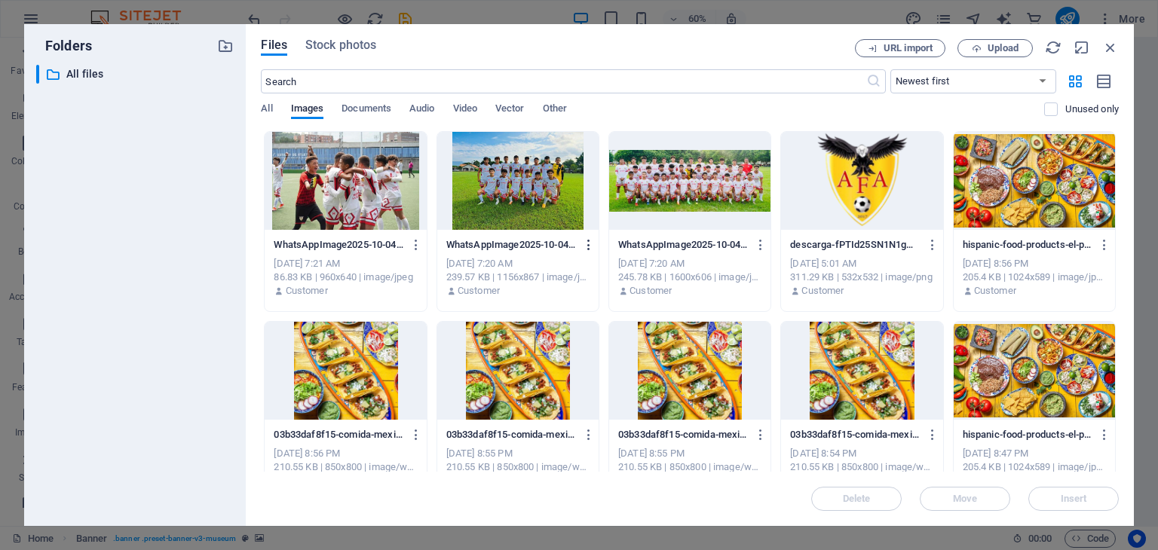
click at [586, 245] on icon "button" at bounding box center [589, 245] width 14 height 14
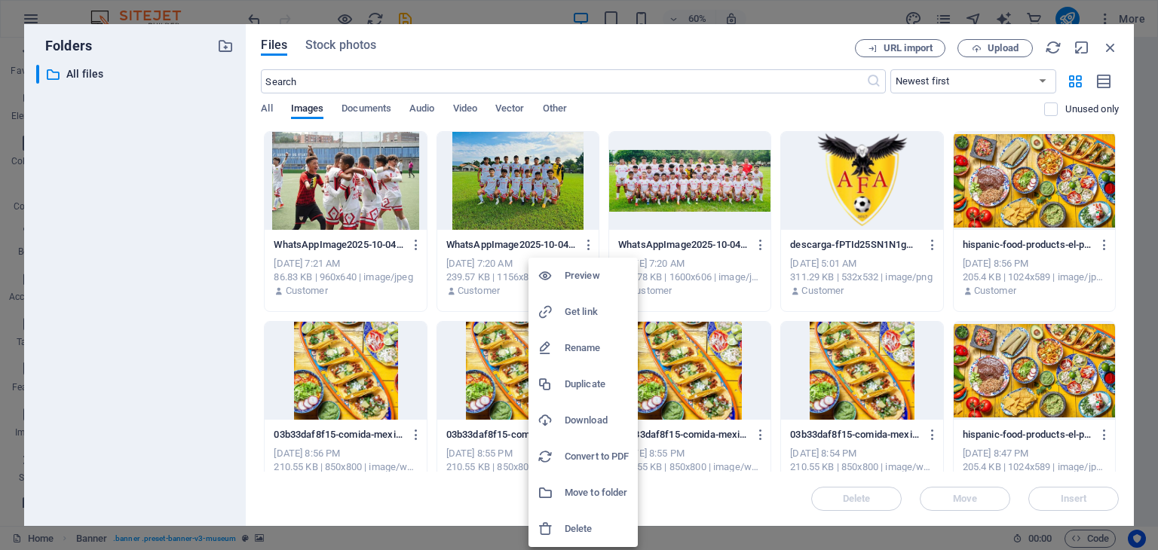
click at [584, 268] on h6 "Preview" at bounding box center [597, 276] width 64 height 18
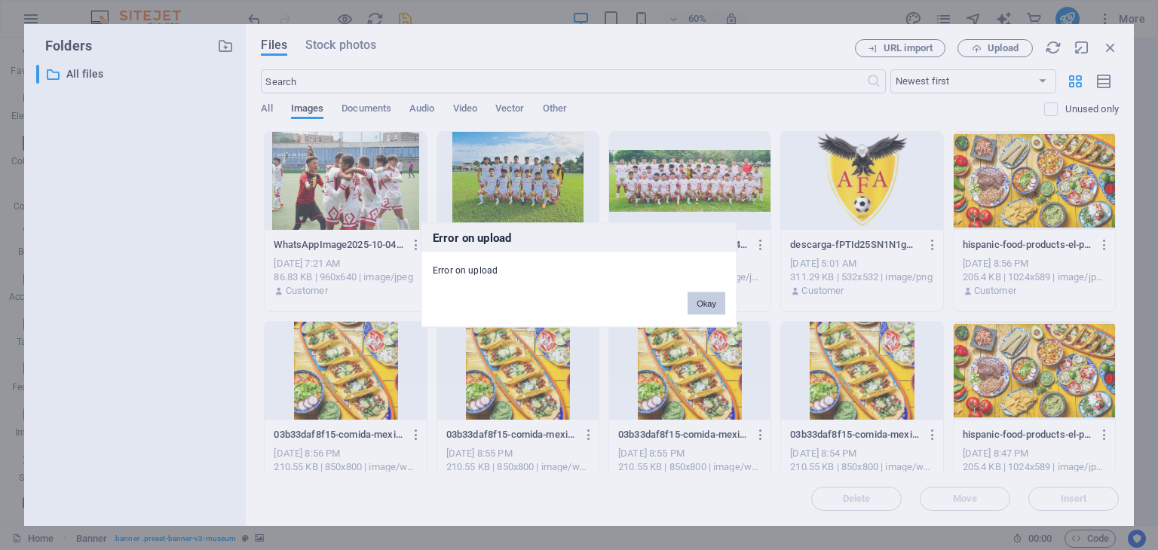
click at [704, 305] on button "Okay" at bounding box center [707, 304] width 38 height 23
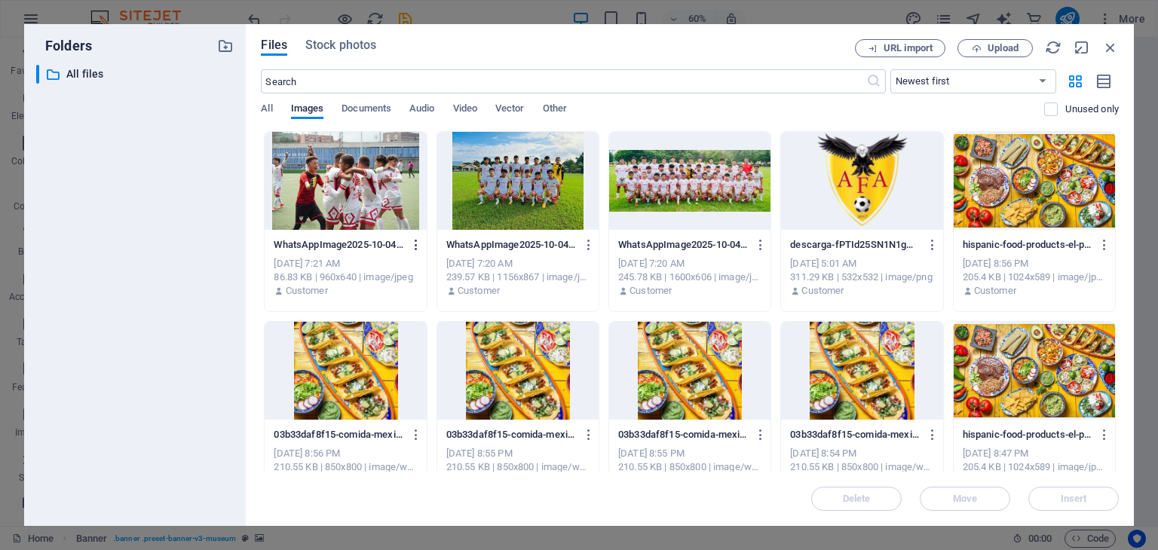
click at [410, 239] on icon "button" at bounding box center [416, 245] width 14 height 14
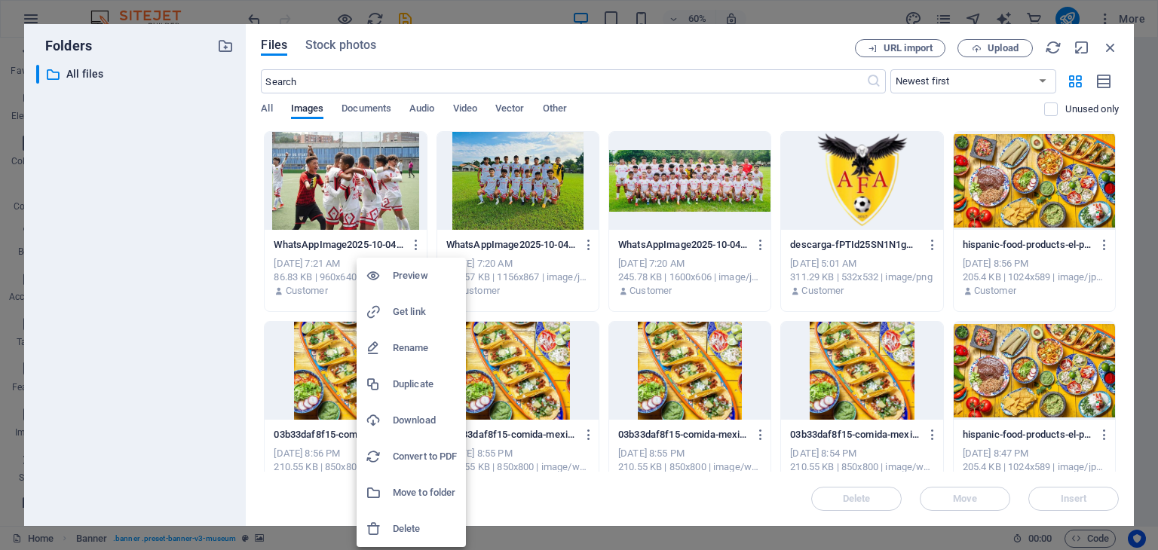
click at [400, 287] on li "Preview" at bounding box center [411, 276] width 109 height 36
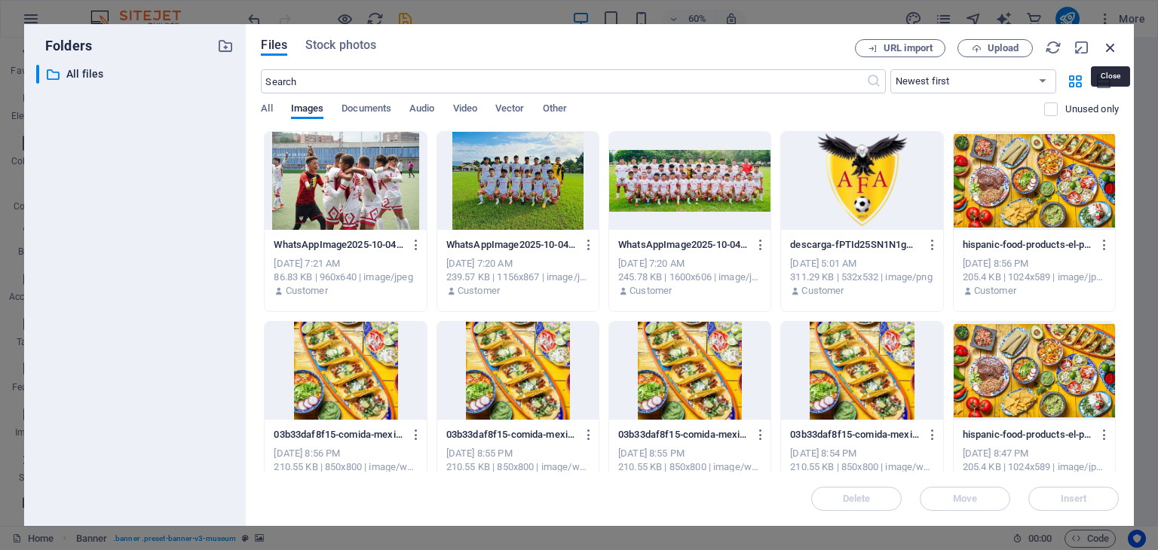
drag, startPoint x: 1109, startPoint y: 42, endPoint x: 832, endPoint y: 1, distance: 280.6
click at [1109, 42] on icon "button" at bounding box center [1110, 47] width 17 height 17
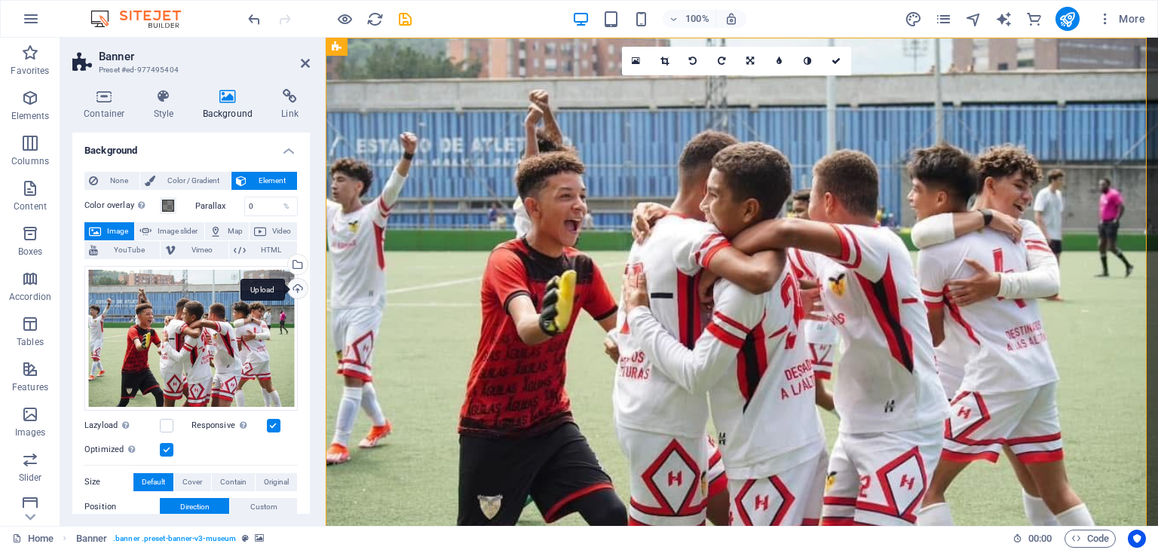
click at [290, 290] on div "Upload" at bounding box center [296, 290] width 23 height 23
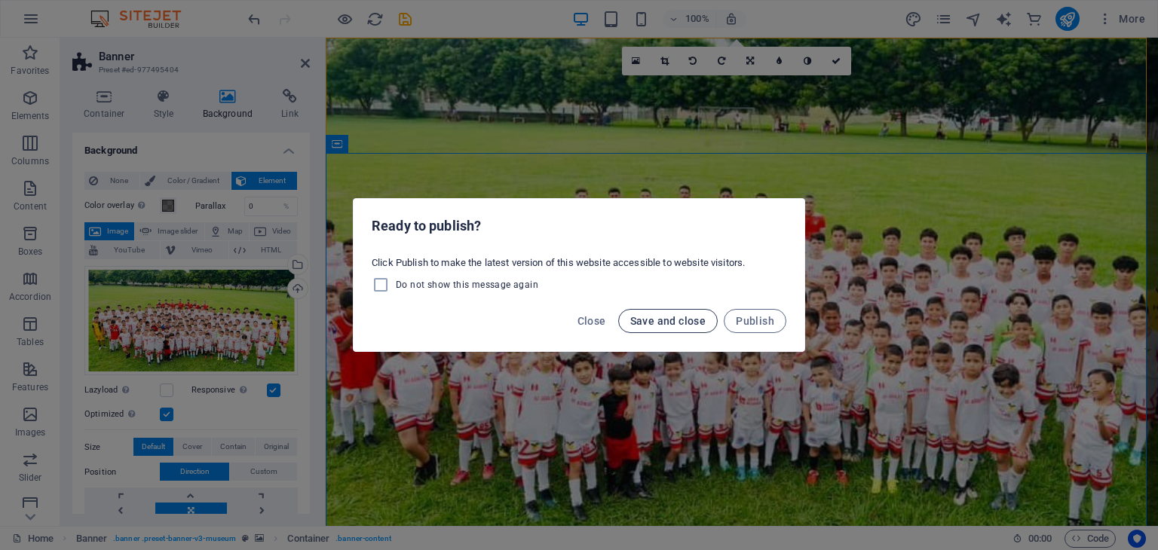
click at [710, 320] on button "Save and close" at bounding box center [668, 321] width 100 height 24
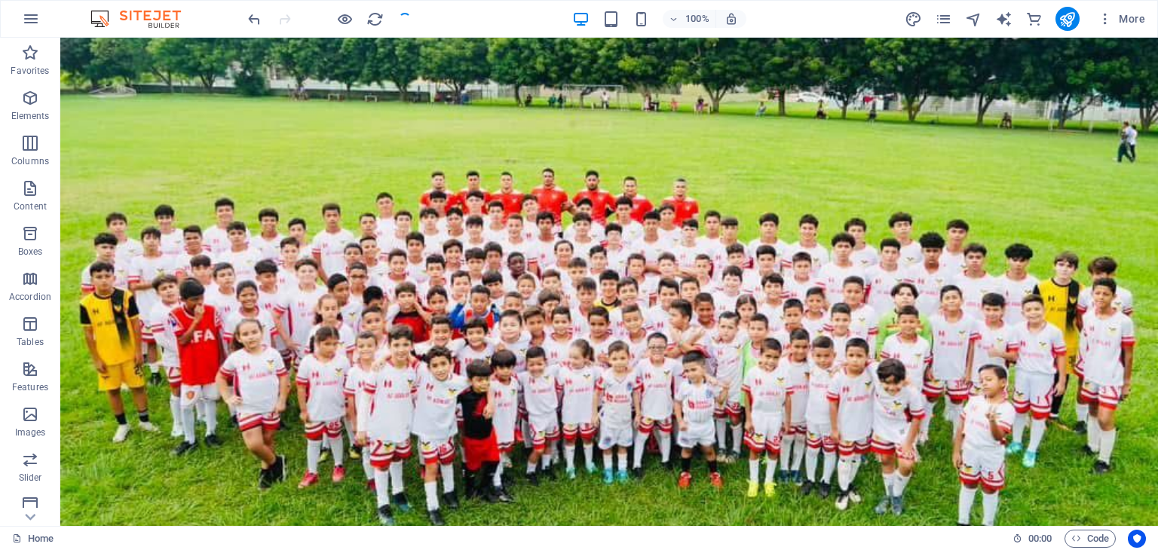
checkbox input "false"
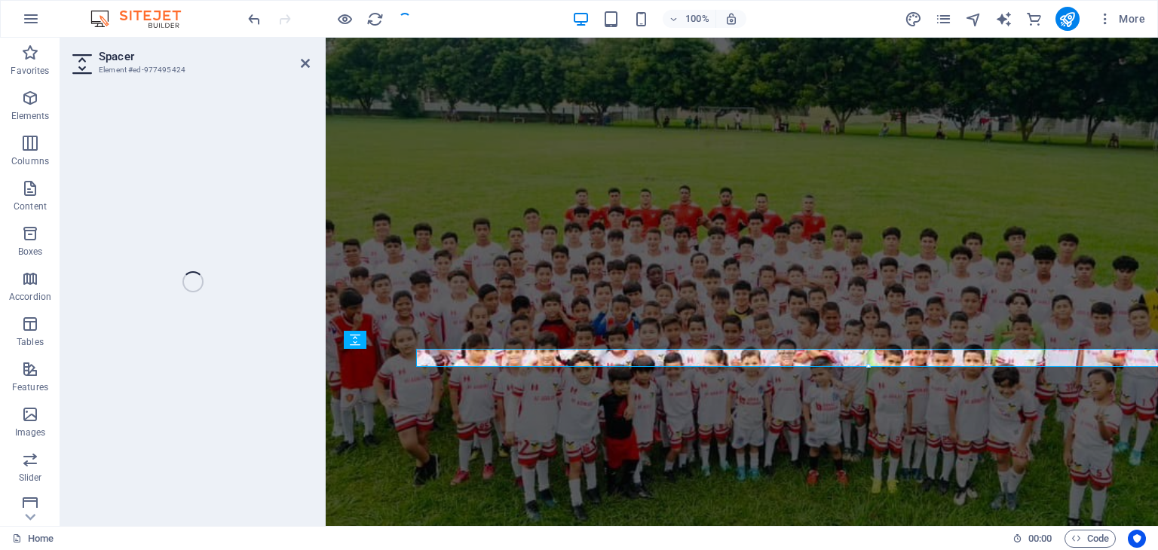
select select "px"
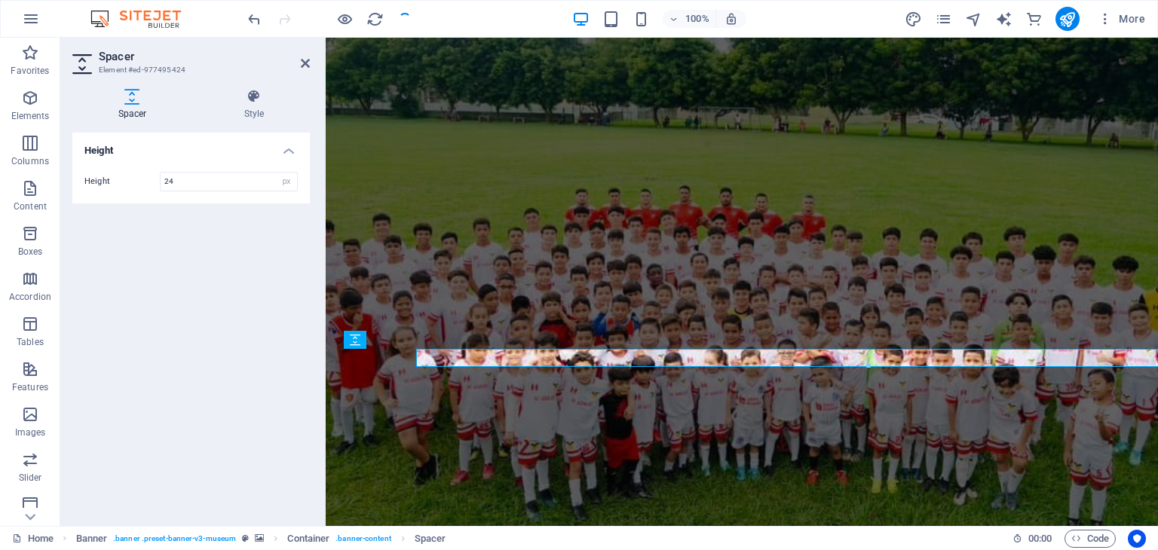
drag, startPoint x: 499, startPoint y: 228, endPoint x: 648, endPoint y: 87, distance: 204.8
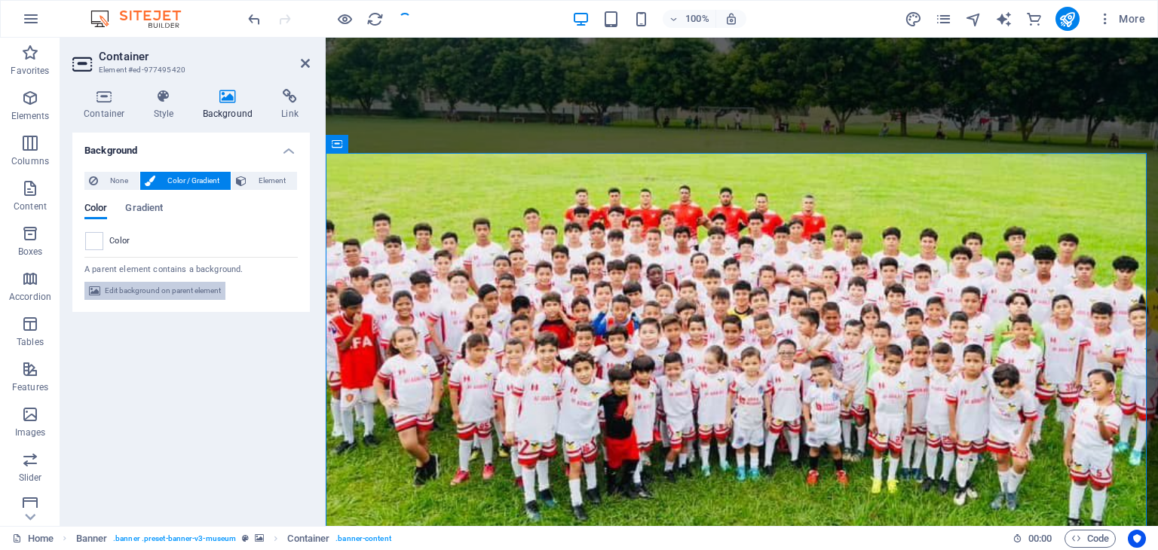
click at [136, 284] on span "Edit background on parent element" at bounding box center [163, 291] width 116 height 18
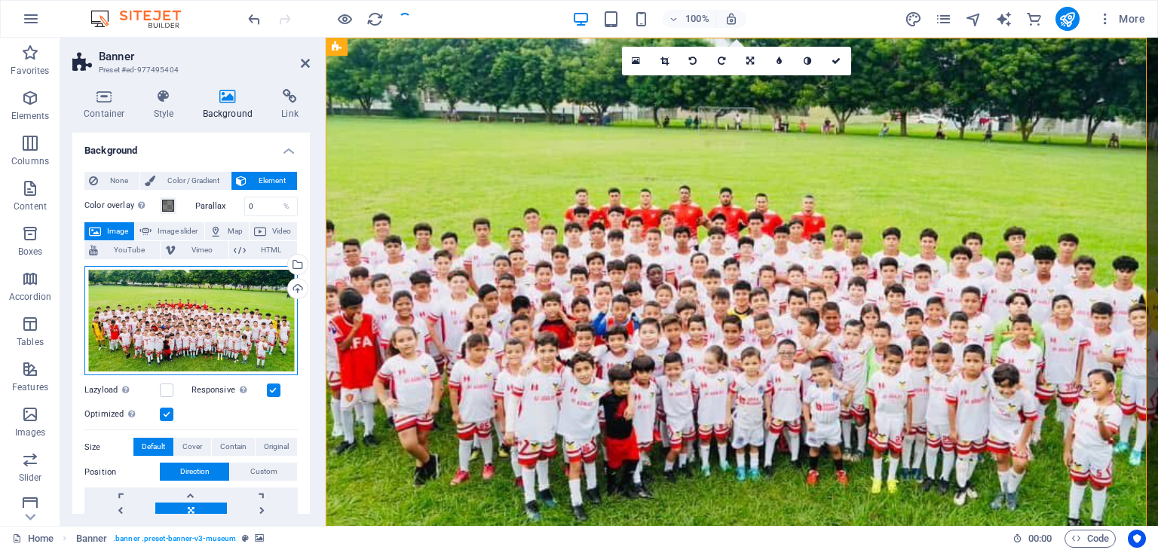
click at [208, 299] on div "Drag files here, click to choose files or select files from Files or our free s…" at bounding box center [190, 321] width 213 height 110
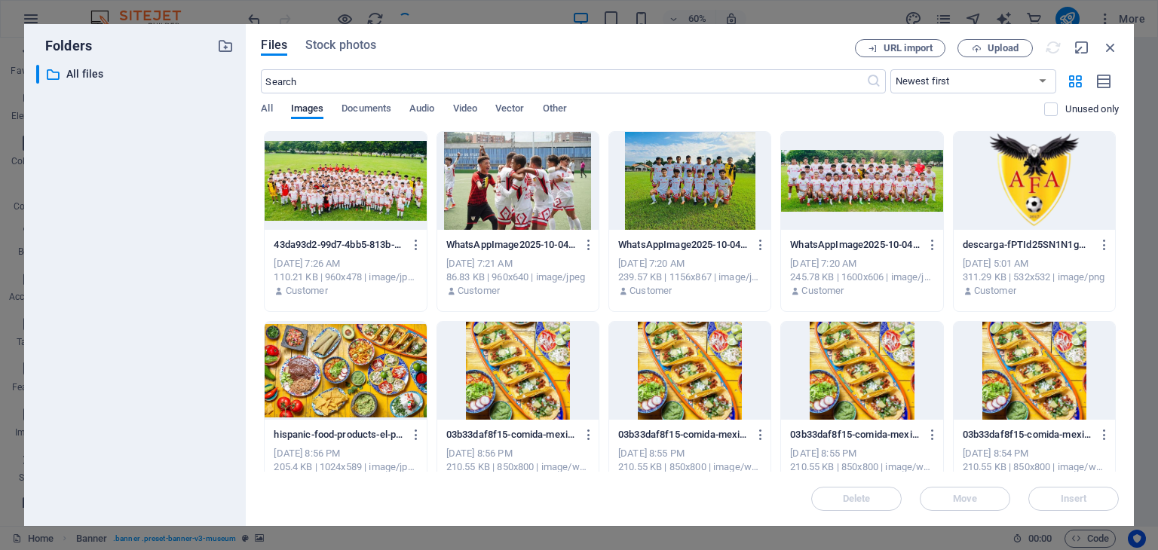
click at [565, 170] on div at bounding box center [517, 181] width 161 height 98
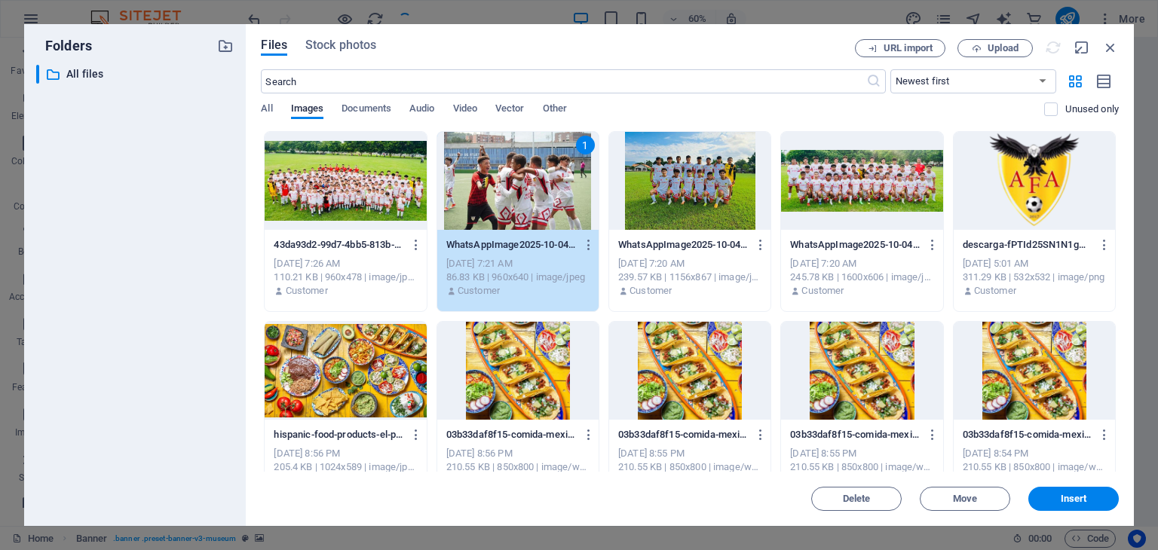
click at [340, 184] on div at bounding box center [345, 181] width 161 height 98
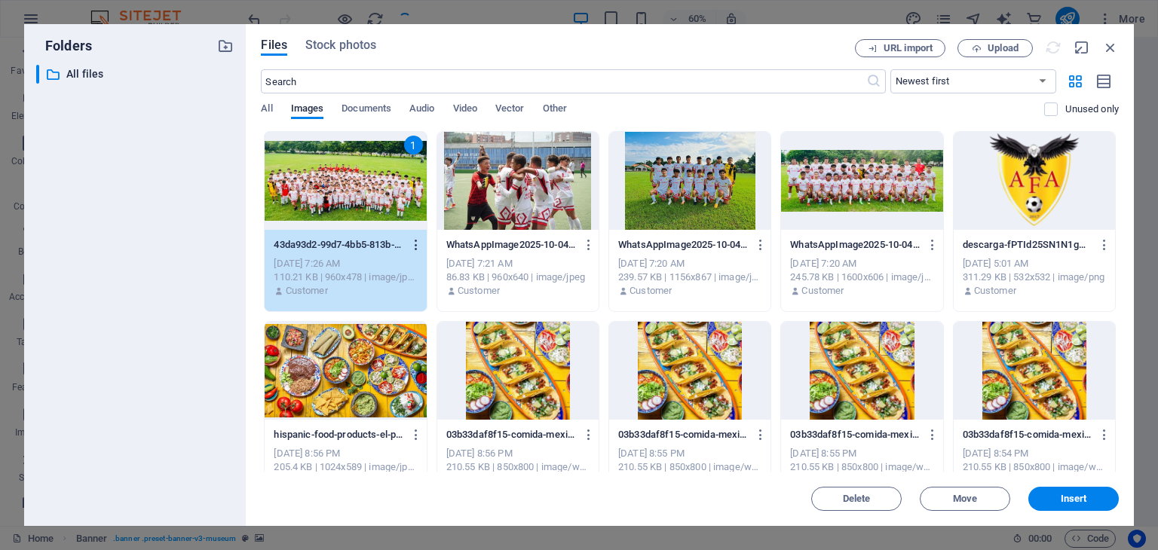
click at [413, 240] on icon "button" at bounding box center [416, 245] width 14 height 14
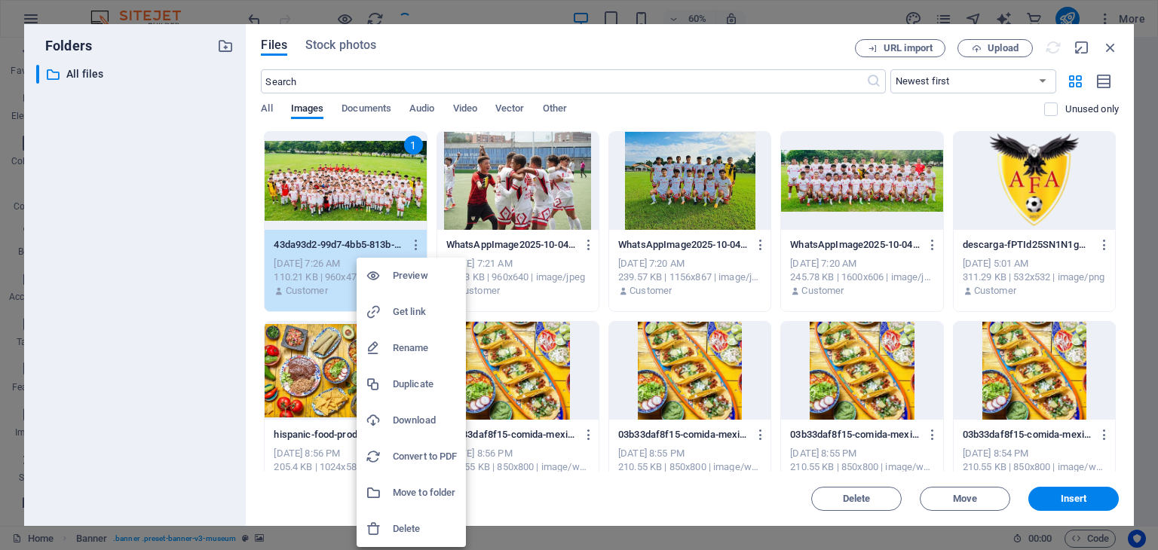
click at [403, 275] on h6 "Preview" at bounding box center [425, 276] width 64 height 18
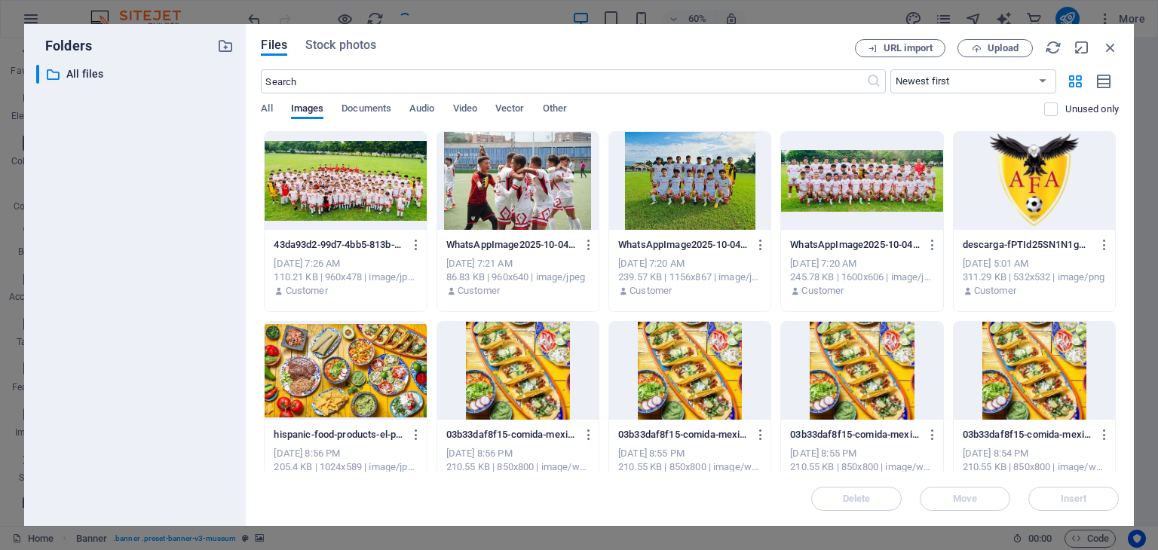
click at [368, 175] on div at bounding box center [345, 181] width 161 height 98
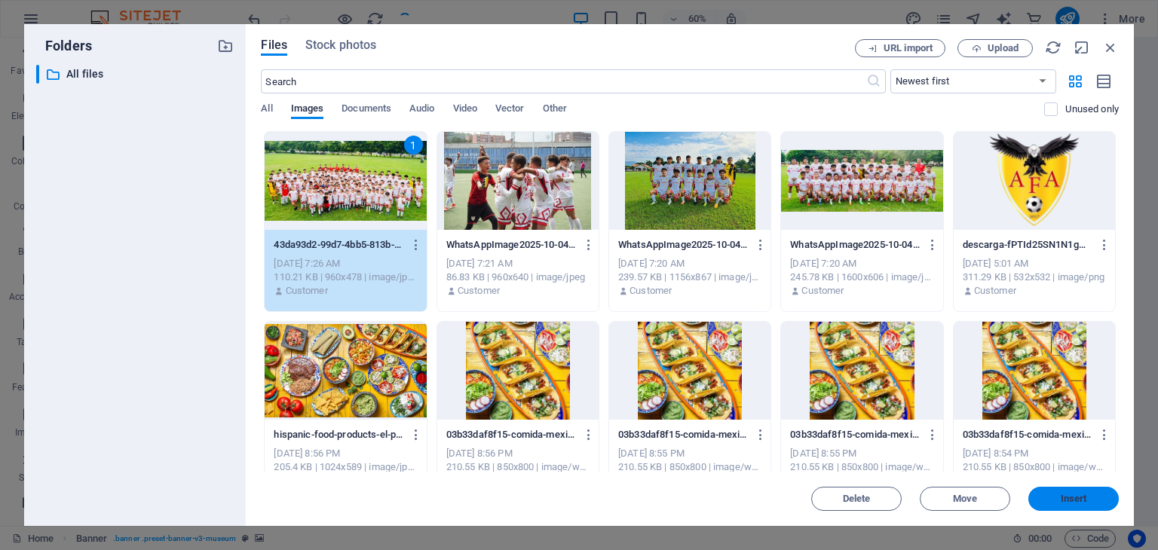
click at [1085, 498] on span "Insert" at bounding box center [1074, 499] width 26 height 9
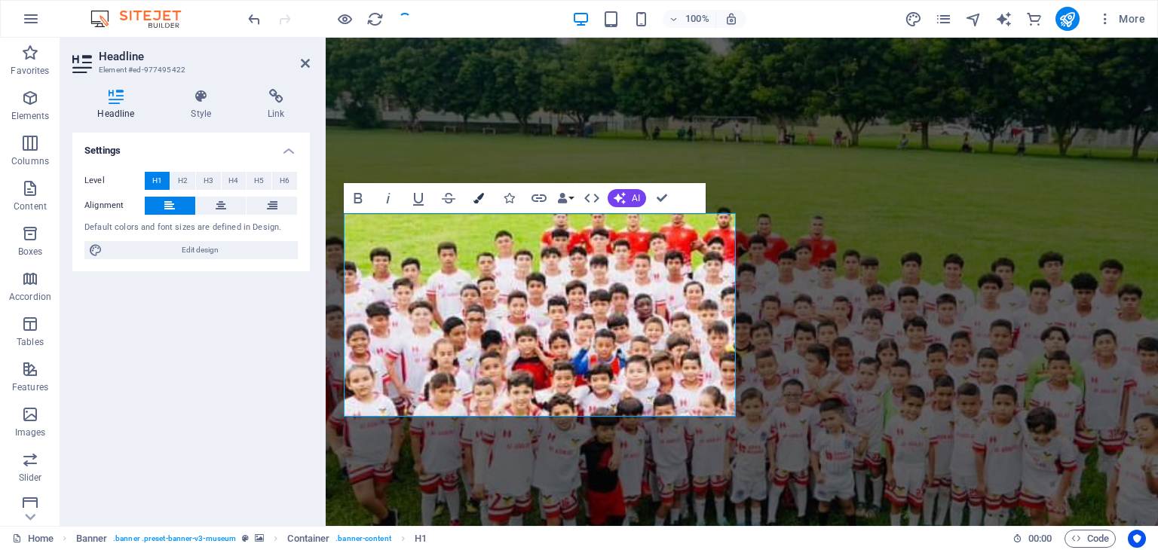
click at [477, 197] on icon "button" at bounding box center [479, 198] width 11 height 11
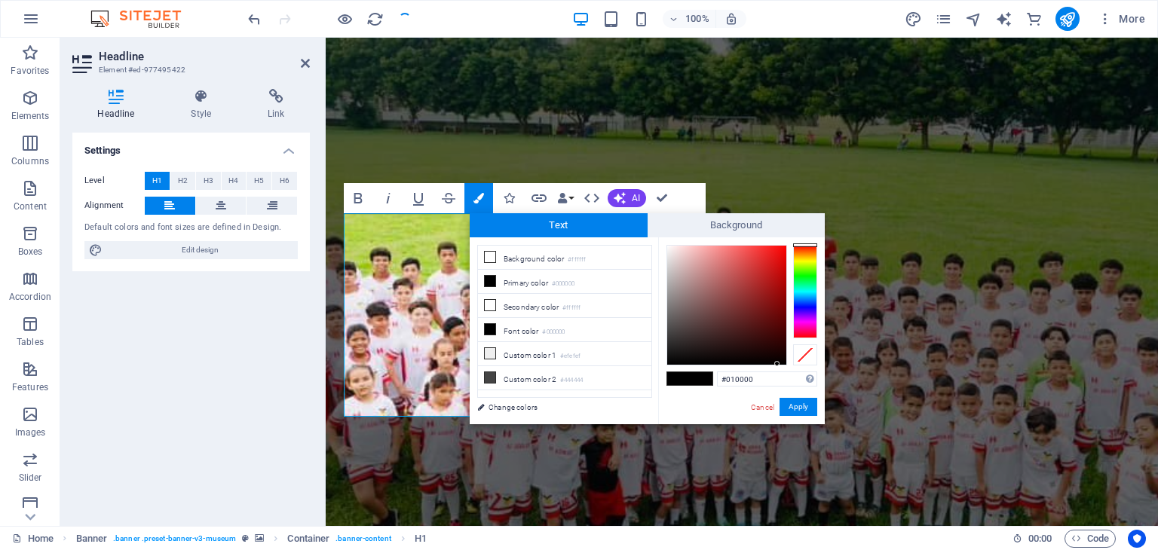
type input "#000000"
drag, startPoint x: 667, startPoint y: 245, endPoint x: 782, endPoint y: 366, distance: 166.9
click at [780, 366] on div at bounding box center [776, 363] width 5 height 5
click at [811, 408] on button "Apply" at bounding box center [799, 407] width 38 height 18
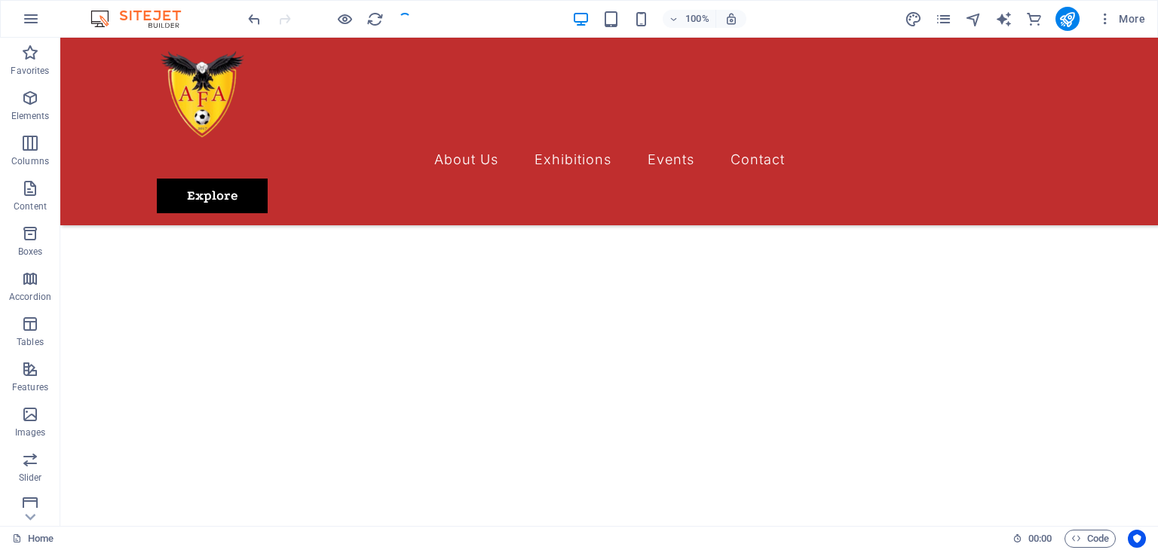
scroll to position [401, 0]
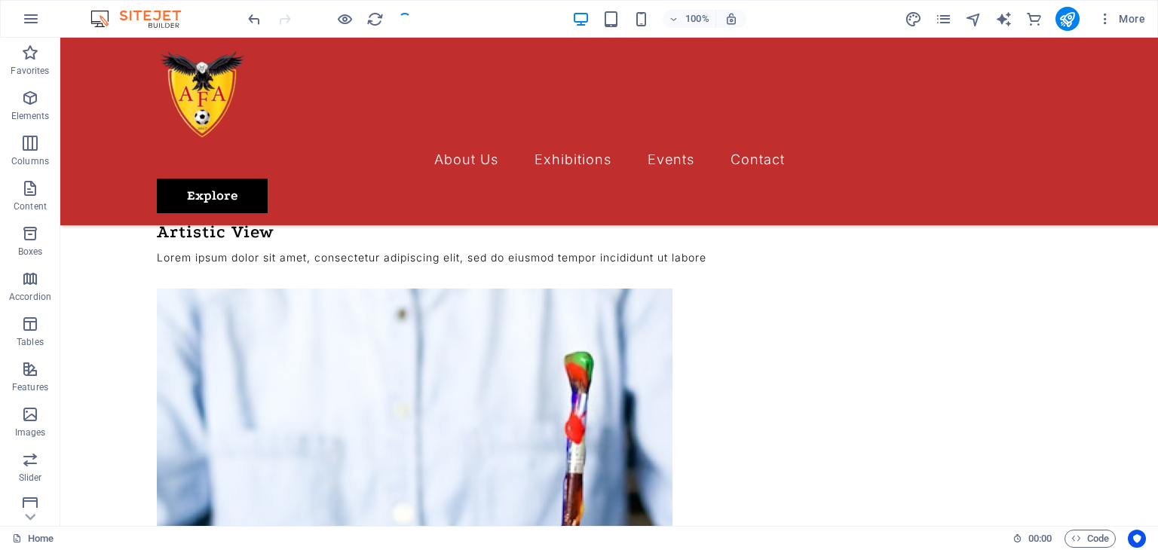
scroll to position [2241, 0]
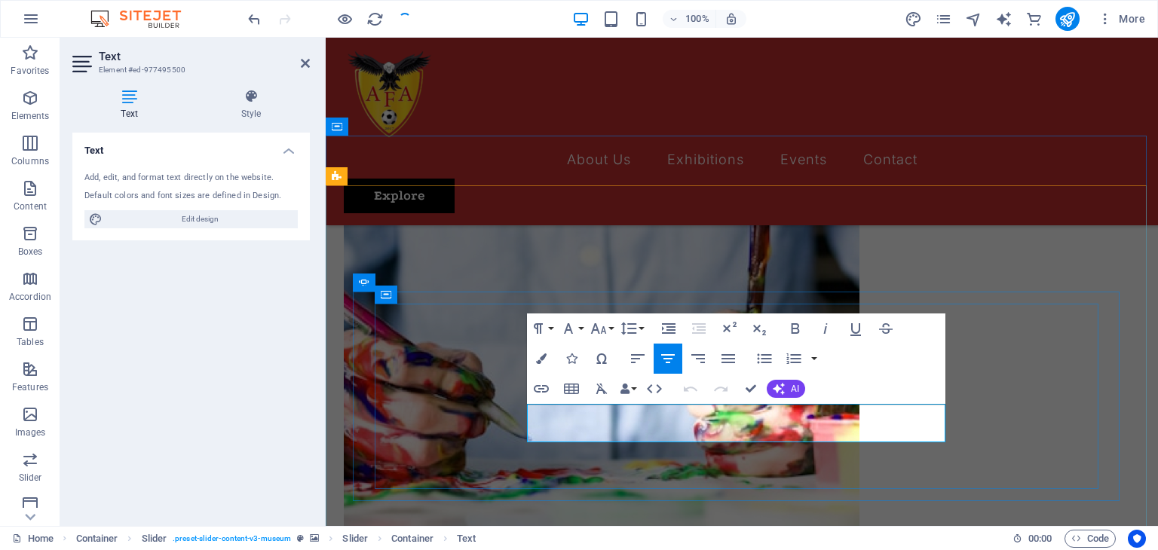
drag, startPoint x: 894, startPoint y: 435, endPoint x: 531, endPoint y: 410, distance: 363.5
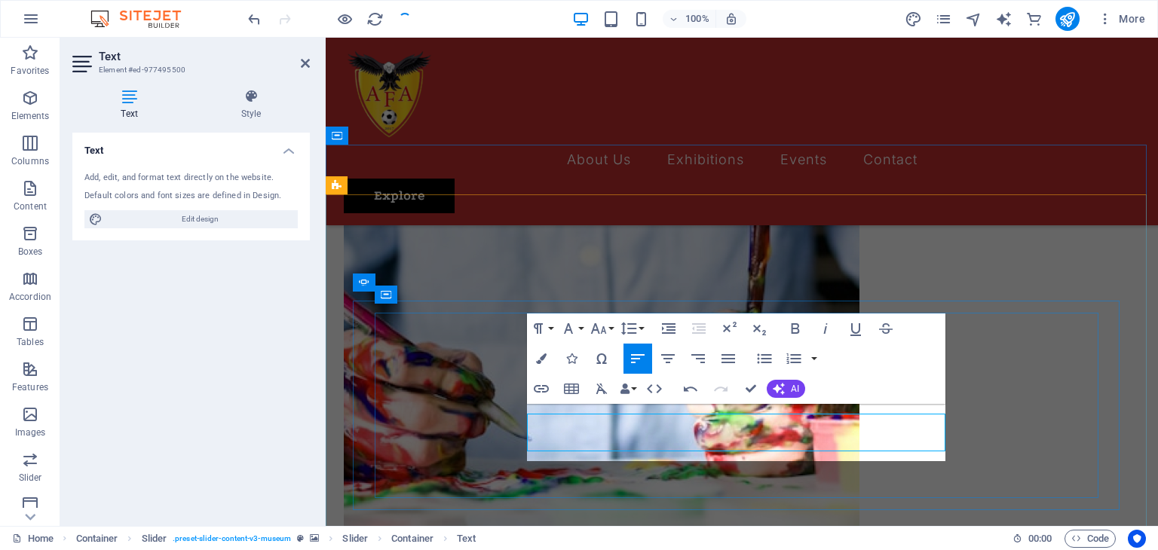
scroll to position [2231, 0]
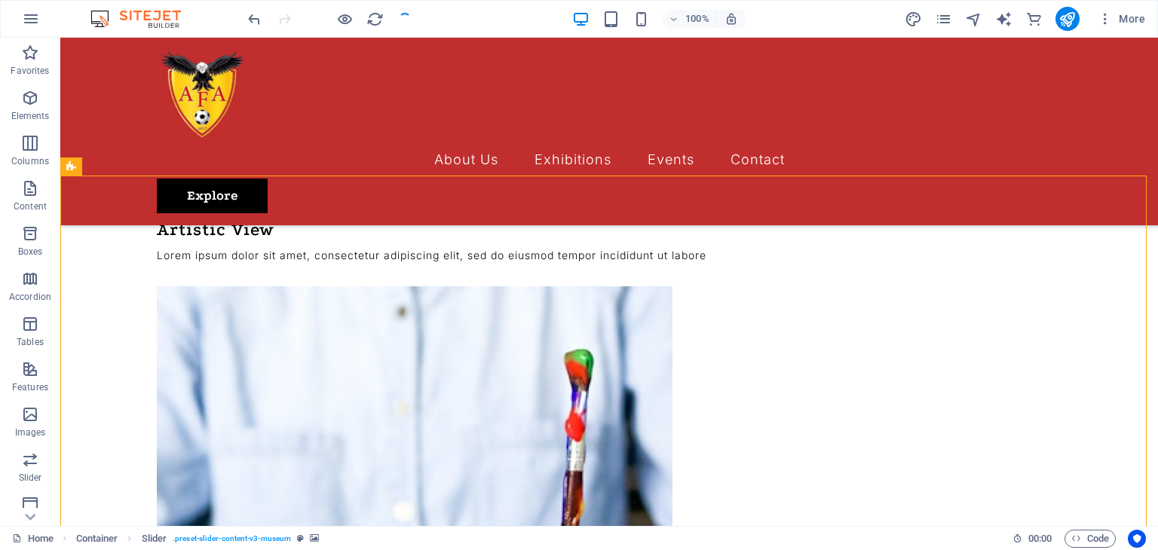
select select "px"
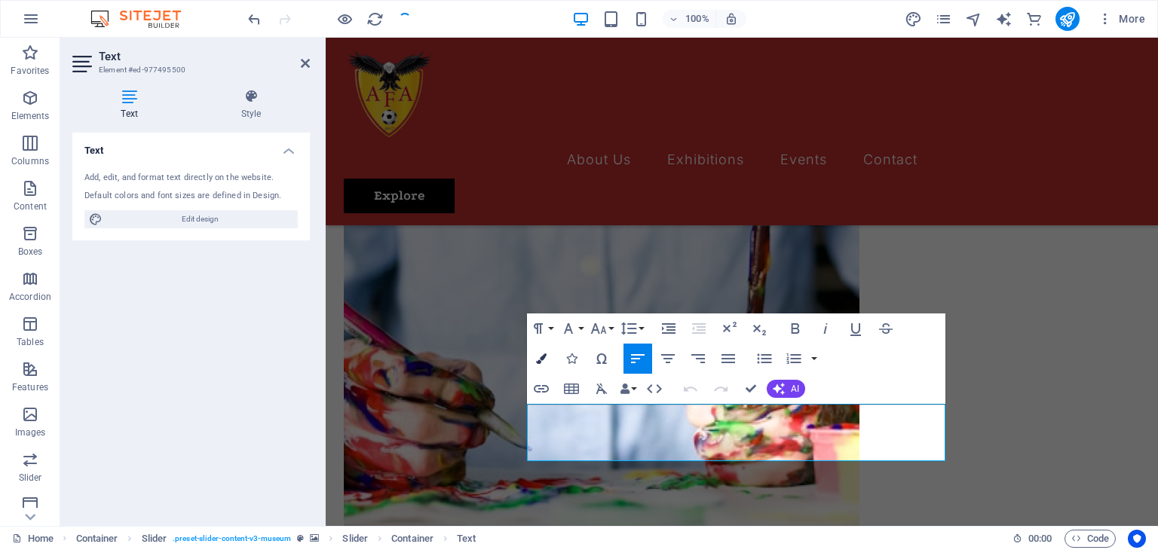
click at [538, 358] on icon "button" at bounding box center [541, 359] width 11 height 11
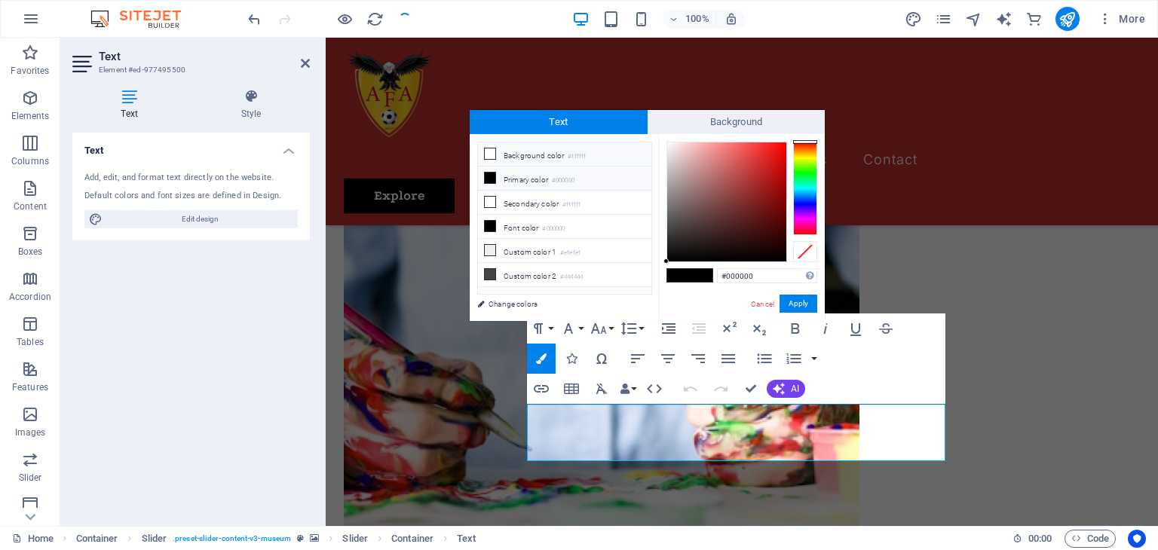
click at [499, 155] on li "Background color #ffffff" at bounding box center [564, 155] width 173 height 24
type input "#ffffff"
click at [707, 277] on span at bounding box center [701, 275] width 23 height 13
click at [796, 311] on button "Apply" at bounding box center [799, 304] width 38 height 18
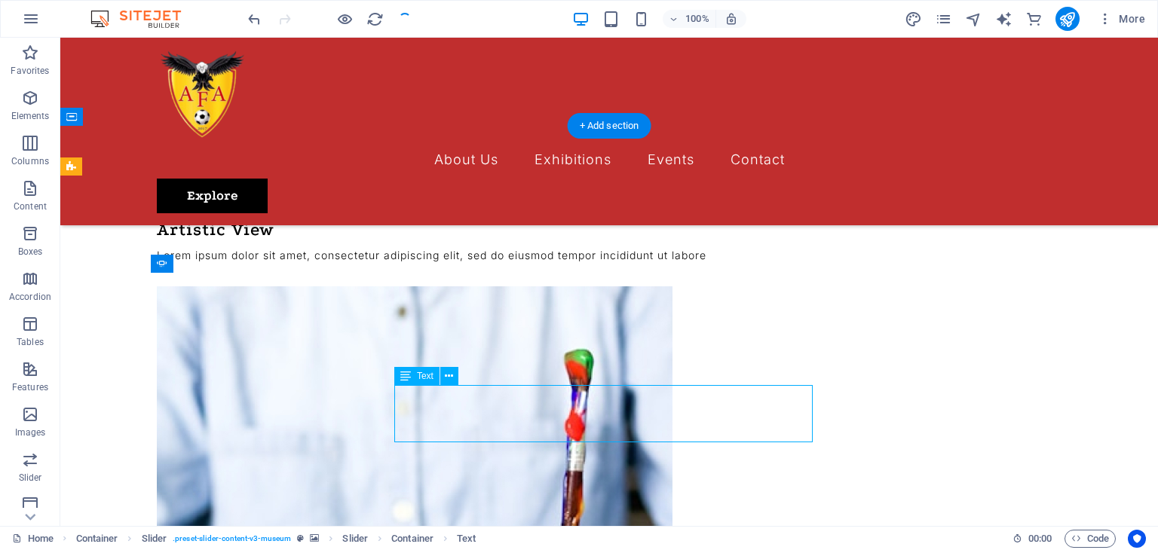
drag, startPoint x: 503, startPoint y: 399, endPoint x: 557, endPoint y: 399, distance: 54.3
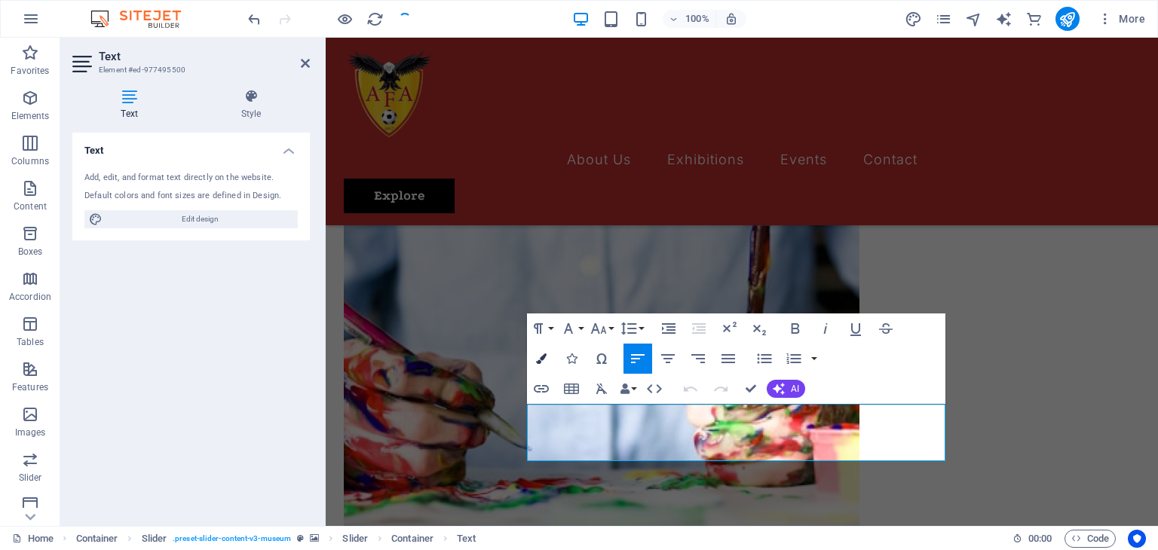
click at [536, 351] on button "Colors" at bounding box center [541, 359] width 29 height 30
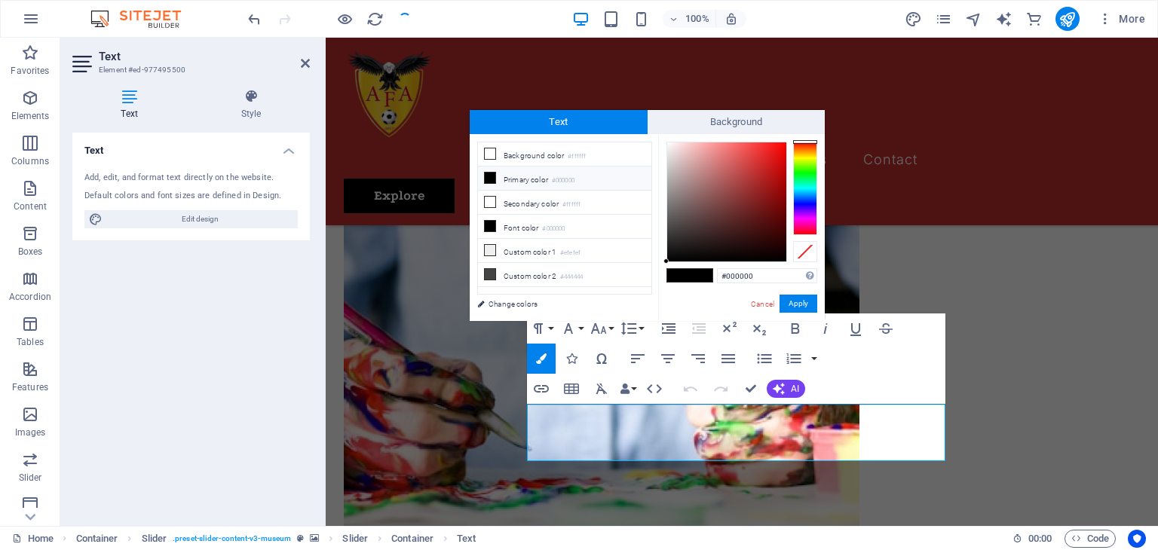
click at [489, 181] on icon at bounding box center [490, 178] width 11 height 11
click at [516, 179] on li "Primary color #000000" at bounding box center [564, 179] width 173 height 24
drag, startPoint x: 666, startPoint y: 260, endPoint x: 658, endPoint y: 141, distance: 119.4
click at [658, 141] on div "#ffffff Supported formats #0852ed rgb(8, 82, 237) rgba(8, 82, 237, 90%) hsv(221…" at bounding box center [741, 337] width 167 height 406
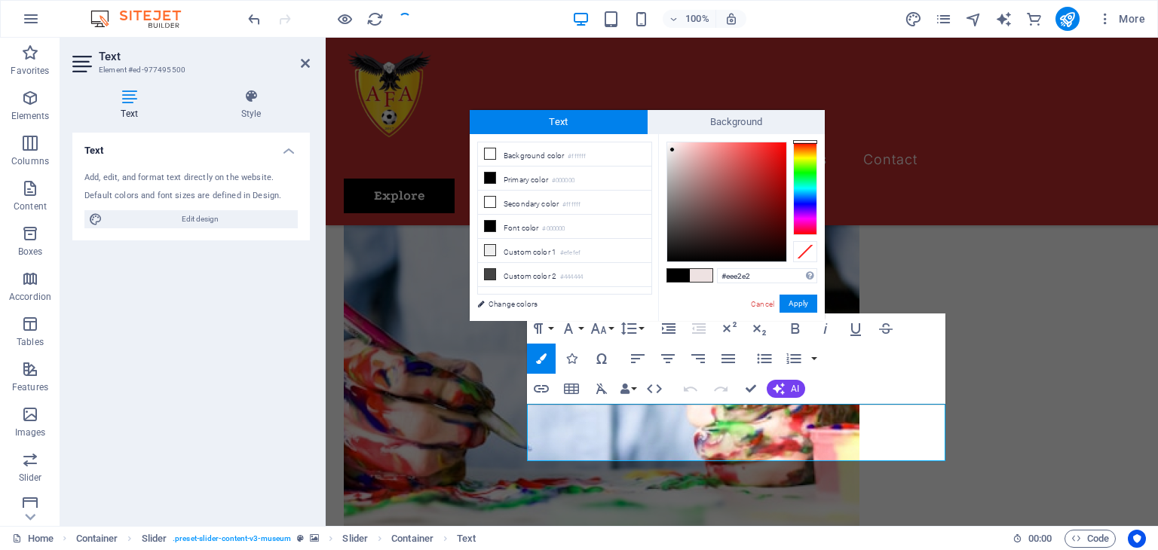
click at [673, 150] on div at bounding box center [672, 149] width 5 height 5
type input "#f8f1f1"
click at [670, 146] on div at bounding box center [669, 145] width 5 height 5
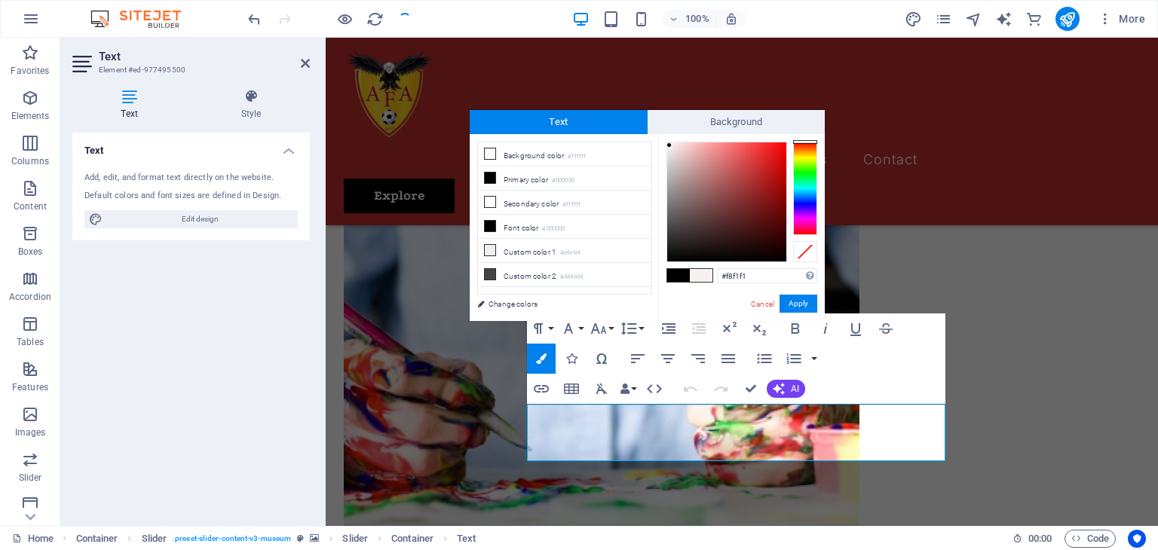
click at [670, 146] on div at bounding box center [669, 145] width 5 height 5
click at [796, 309] on button "Apply" at bounding box center [799, 304] width 38 height 18
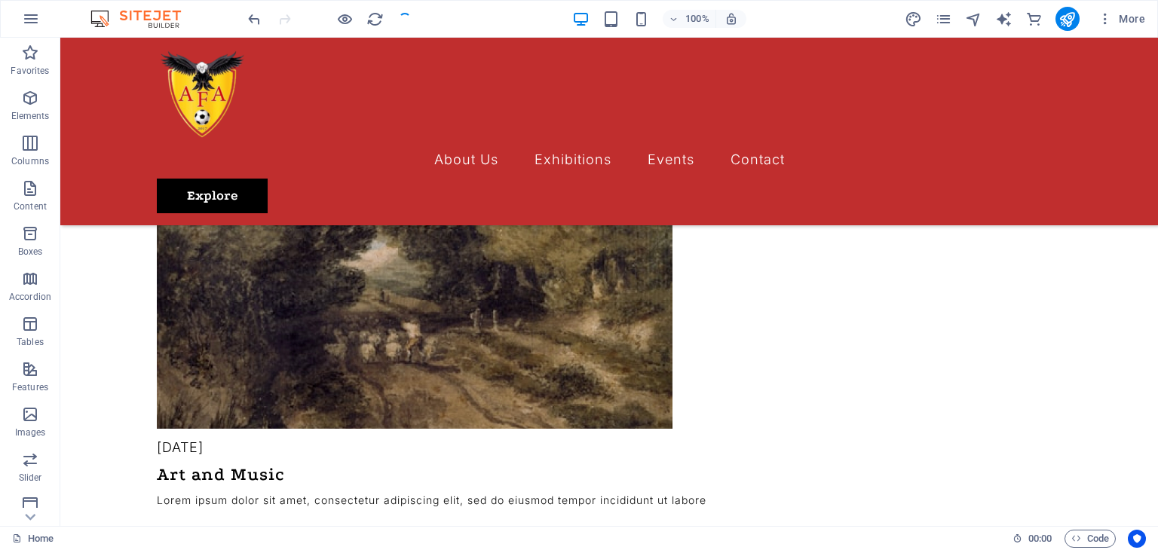
scroll to position [3268, 0]
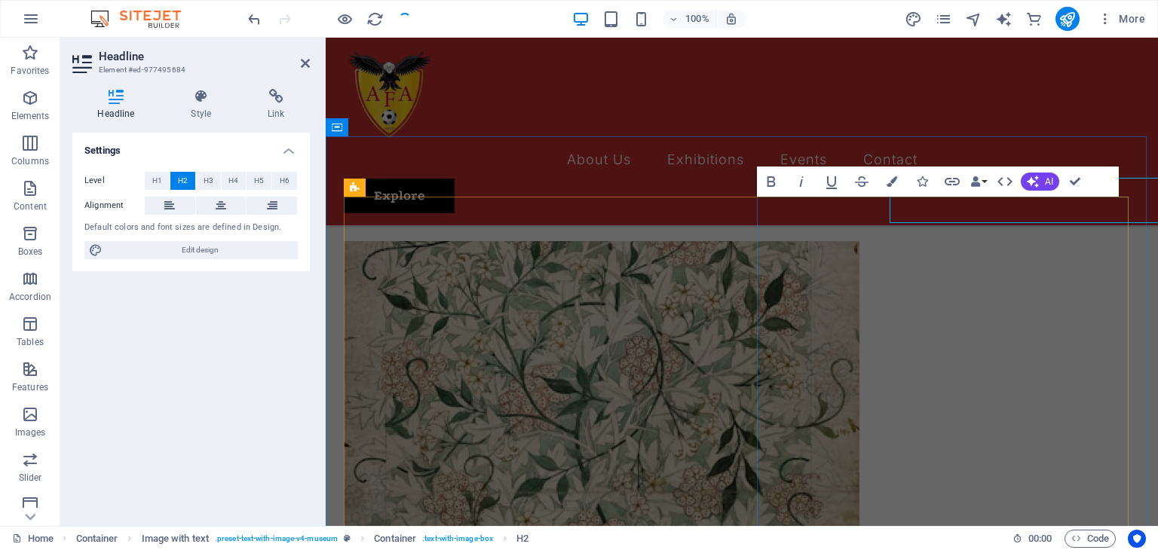
scroll to position [3288, 0]
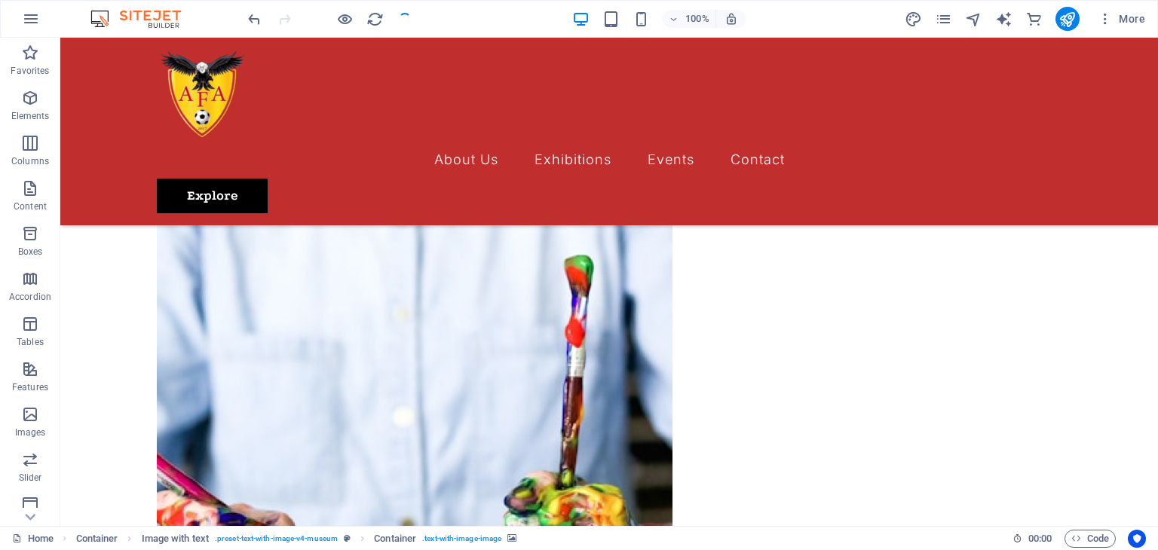
scroll to position [2313, 0]
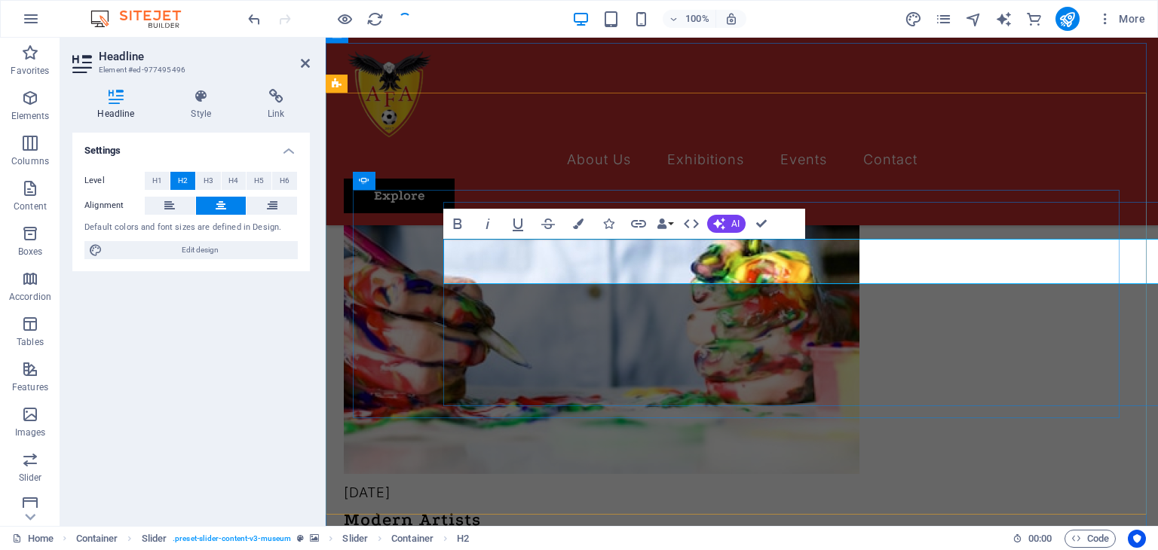
scroll to position [2333, 0]
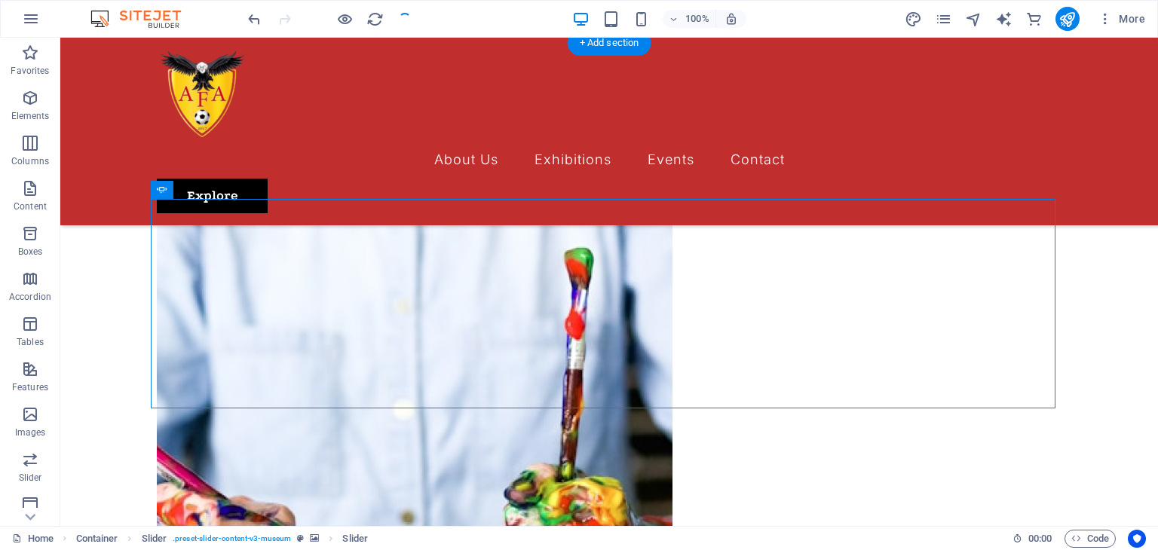
scroll to position [2314, 0]
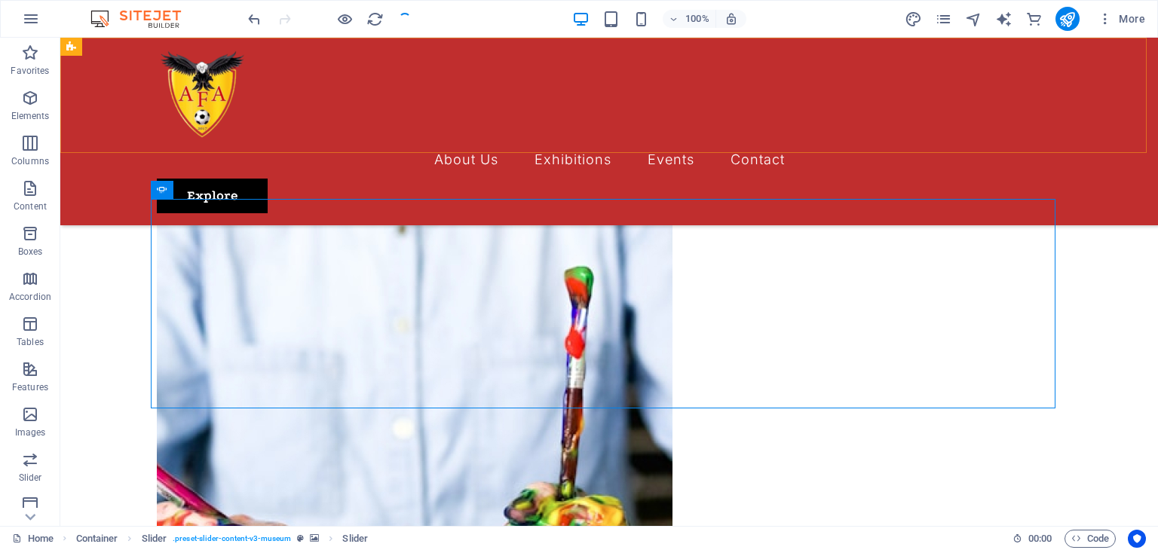
drag, startPoint x: 897, startPoint y: 188, endPoint x: 1157, endPoint y: 208, distance: 261.7
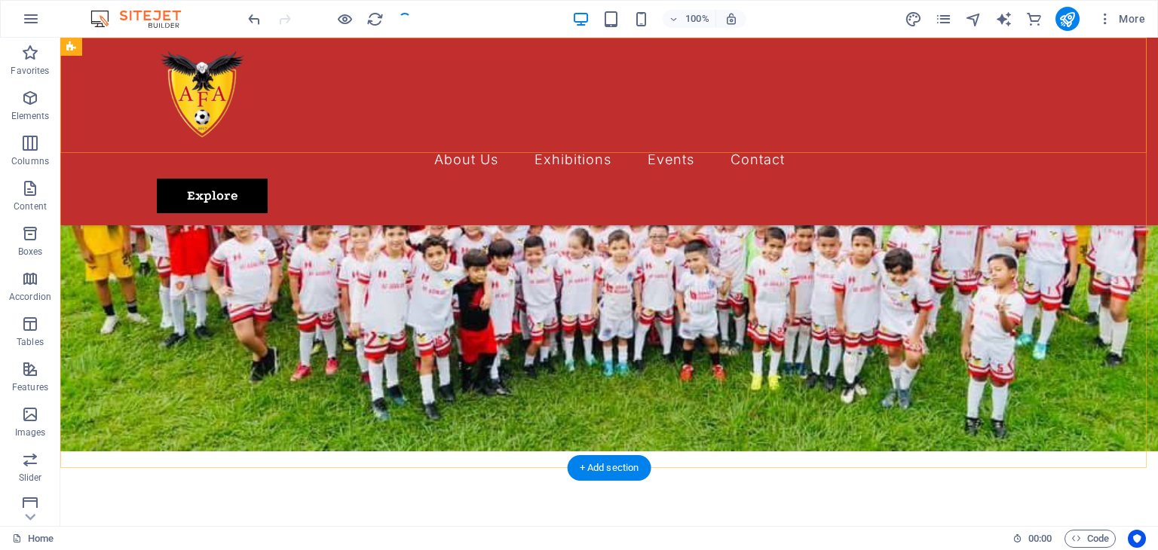
scroll to position [130, 0]
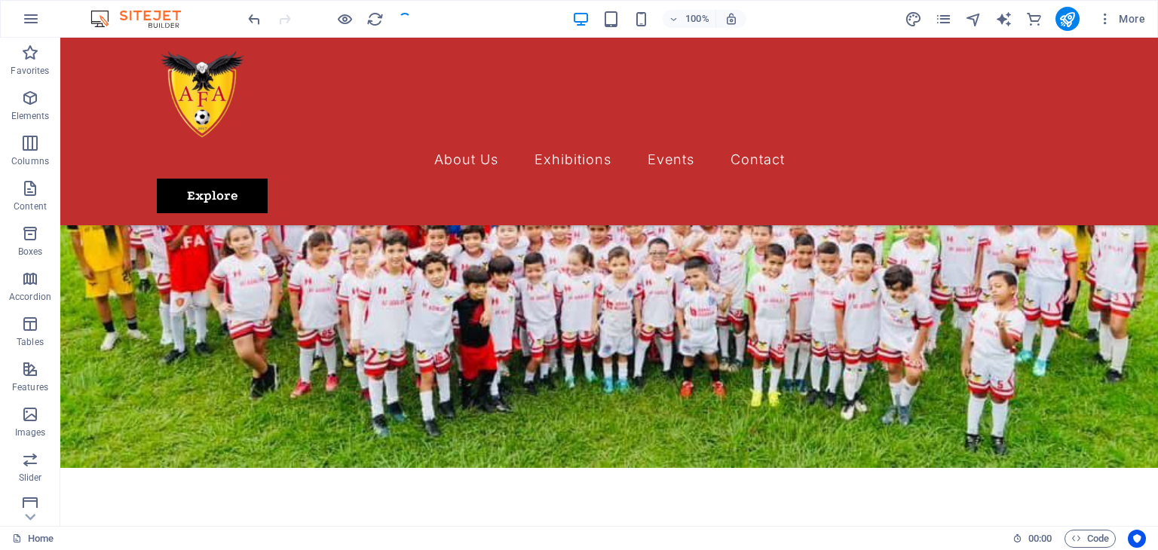
click at [396, 18] on div at bounding box center [329, 19] width 169 height 24
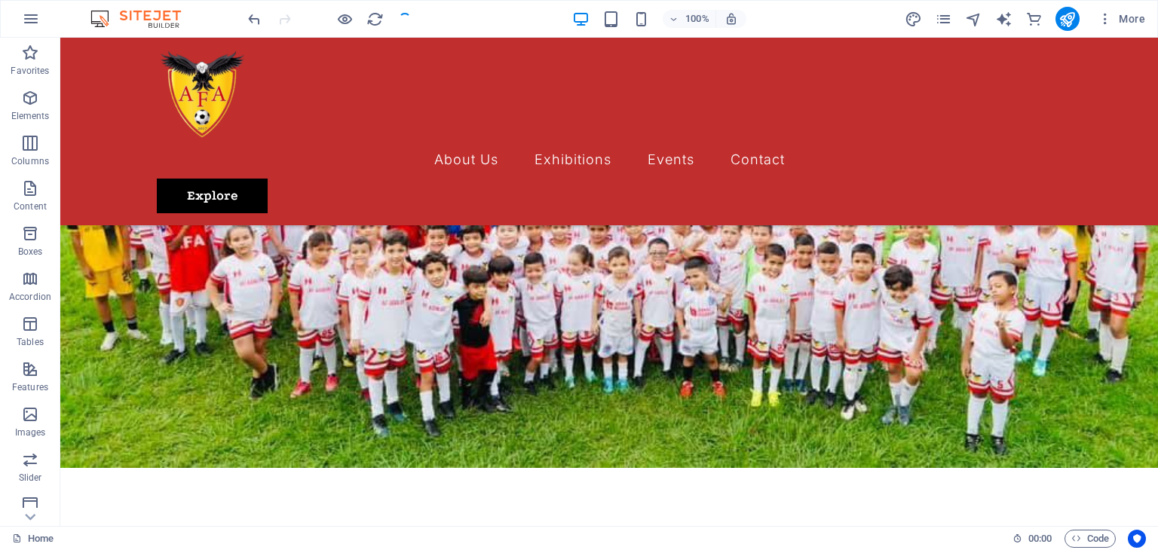
click at [396, 18] on div at bounding box center [329, 19] width 169 height 24
click at [397, 11] on div at bounding box center [329, 19] width 169 height 24
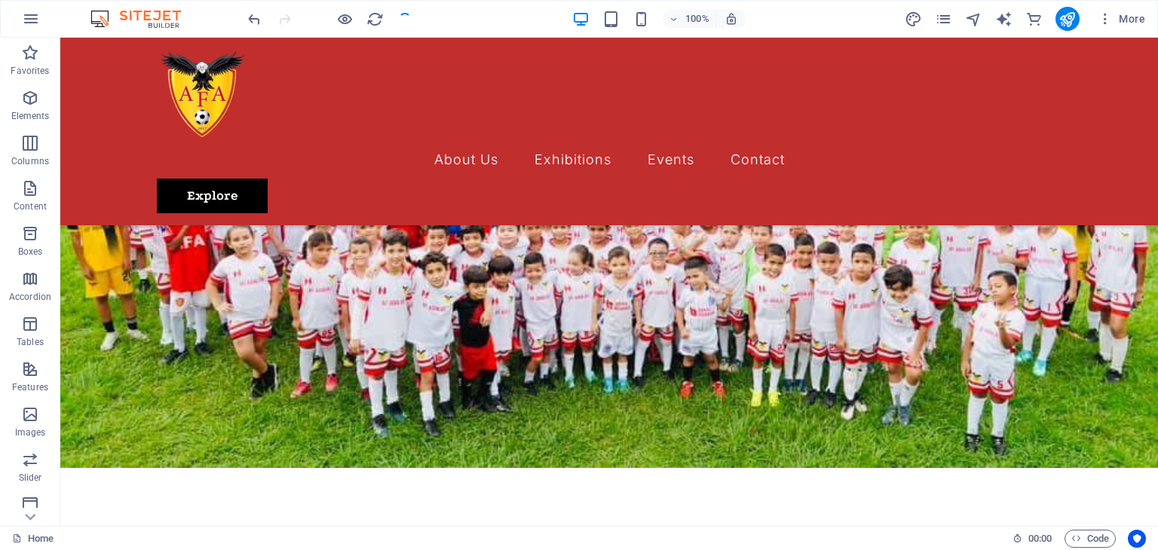
click at [397, 11] on div at bounding box center [329, 19] width 169 height 24
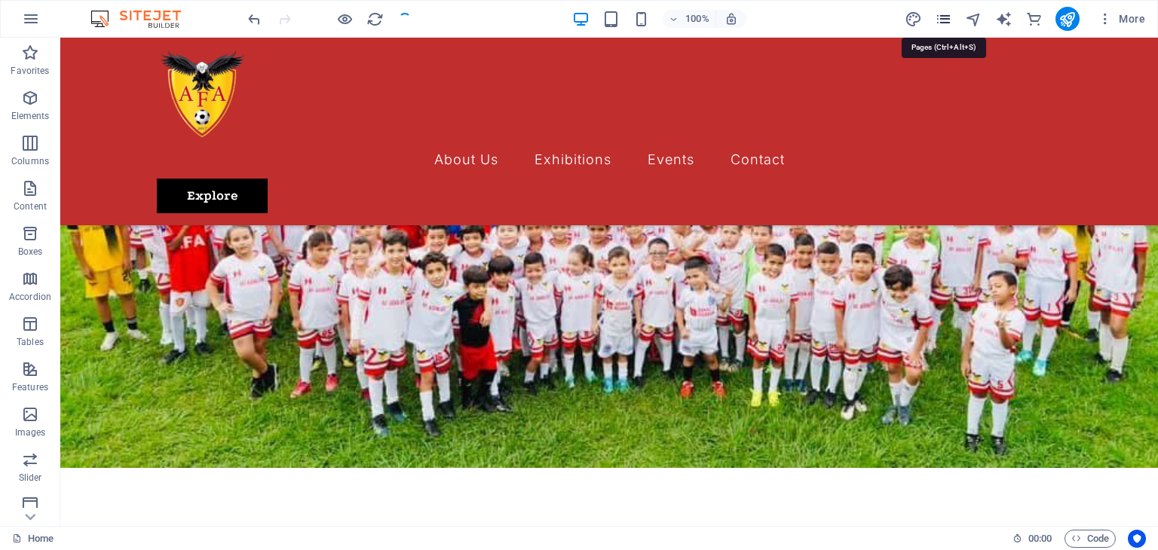
click at [937, 19] on icon "pages" at bounding box center [943, 19] width 17 height 17
click at [1106, 20] on icon "button" at bounding box center [1105, 18] width 15 height 15
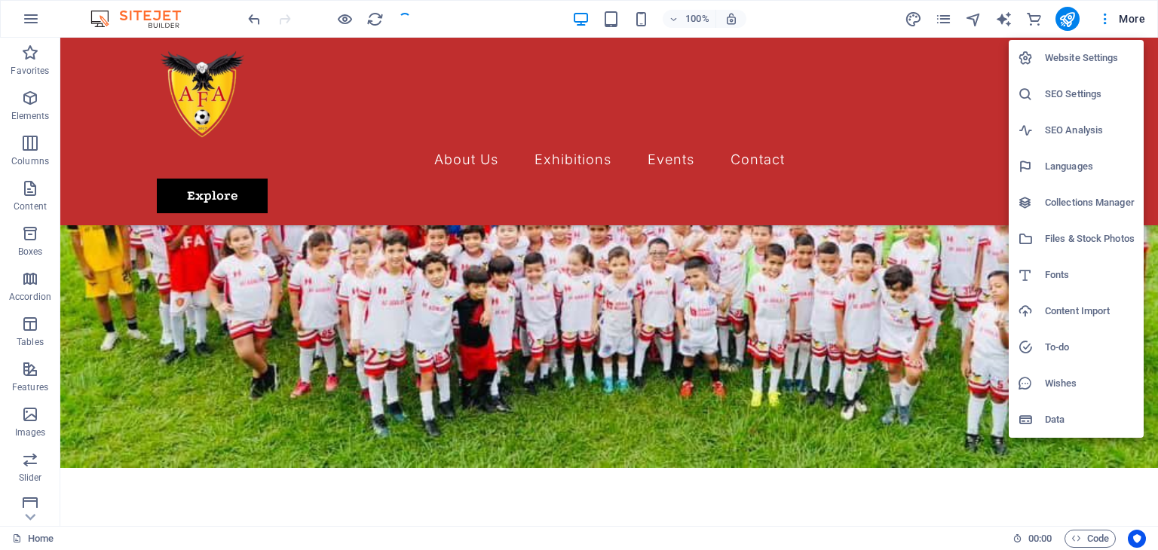
click at [971, 360] on div at bounding box center [579, 275] width 1158 height 550
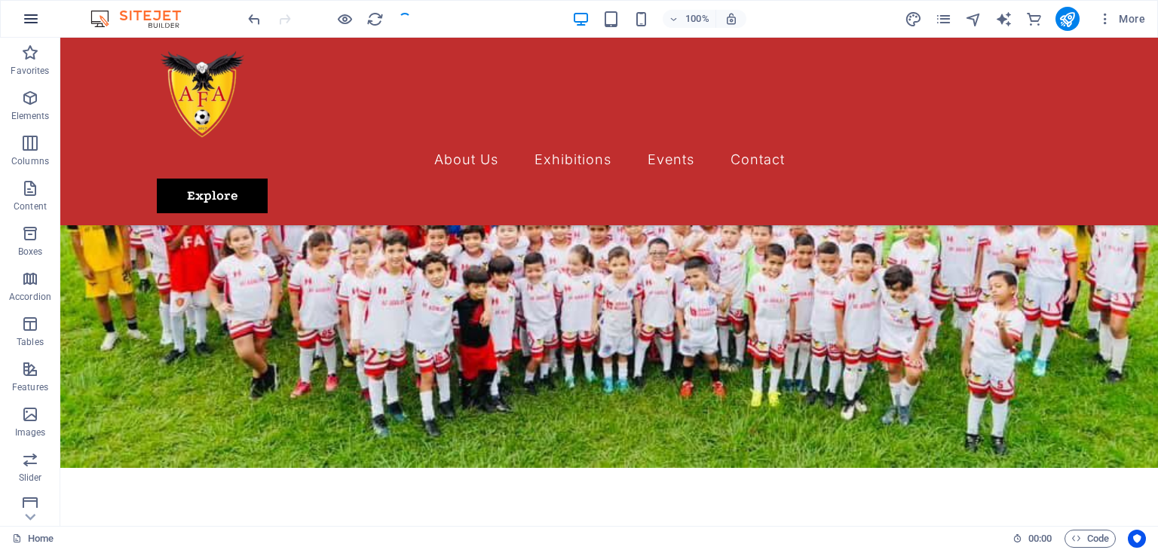
click at [26, 13] on icon "button" at bounding box center [31, 19] width 18 height 18
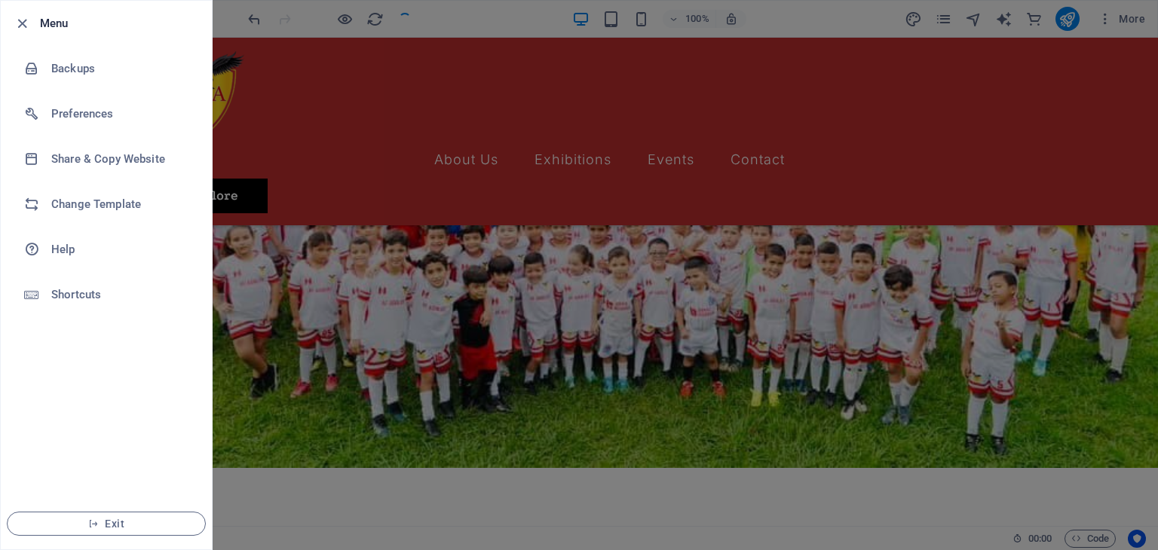
click at [429, 95] on div at bounding box center [579, 275] width 1158 height 550
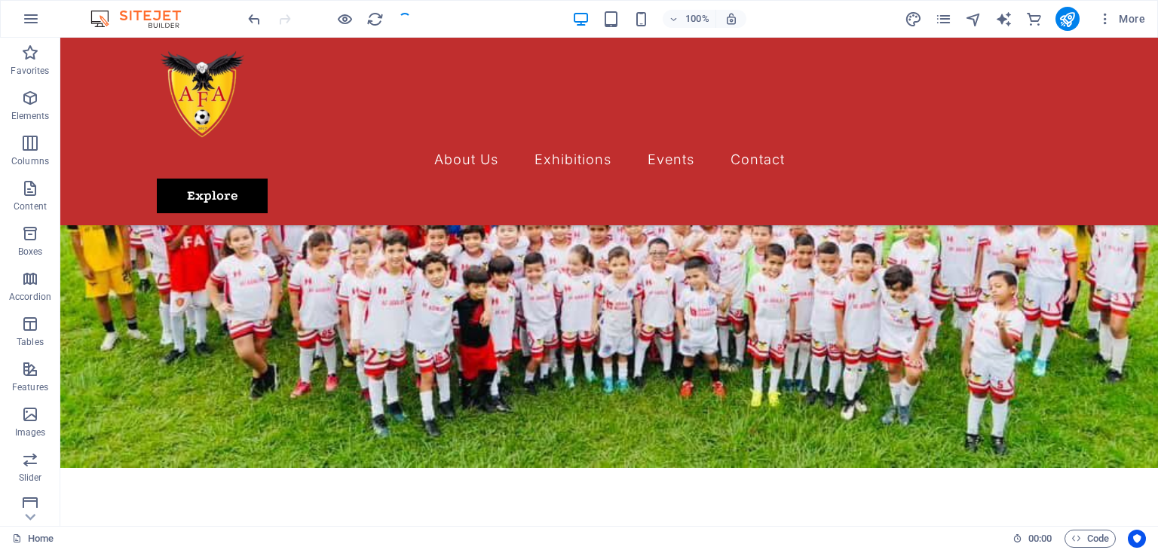
click at [407, 29] on div at bounding box center [329, 19] width 169 height 24
drag, startPoint x: 407, startPoint y: 29, endPoint x: 350, endPoint y: 20, distance: 57.9
click at [350, 20] on div at bounding box center [329, 19] width 169 height 24
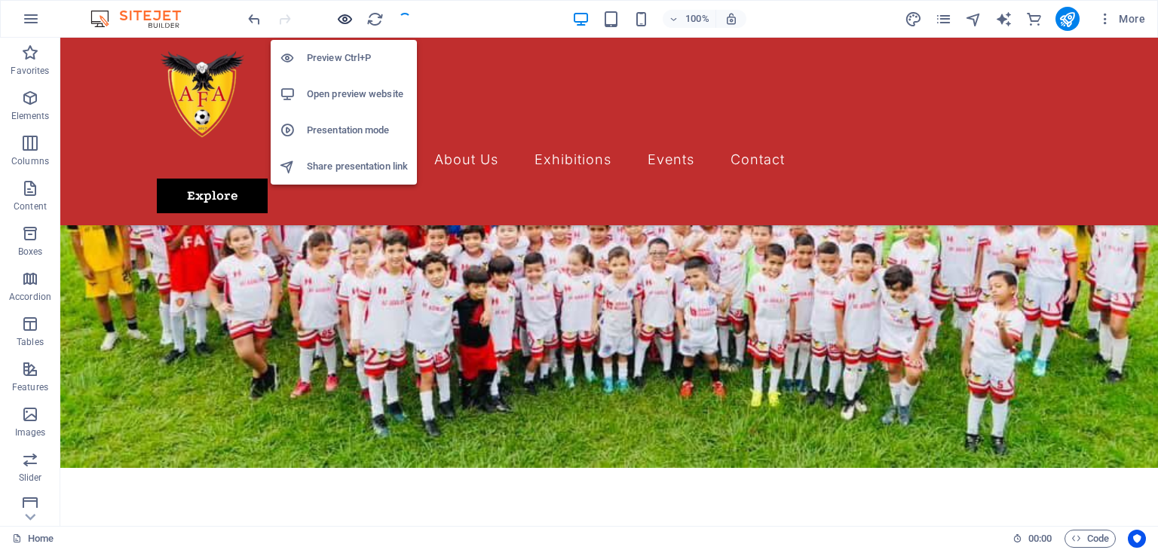
click at [350, 20] on icon "button" at bounding box center [344, 19] width 17 height 17
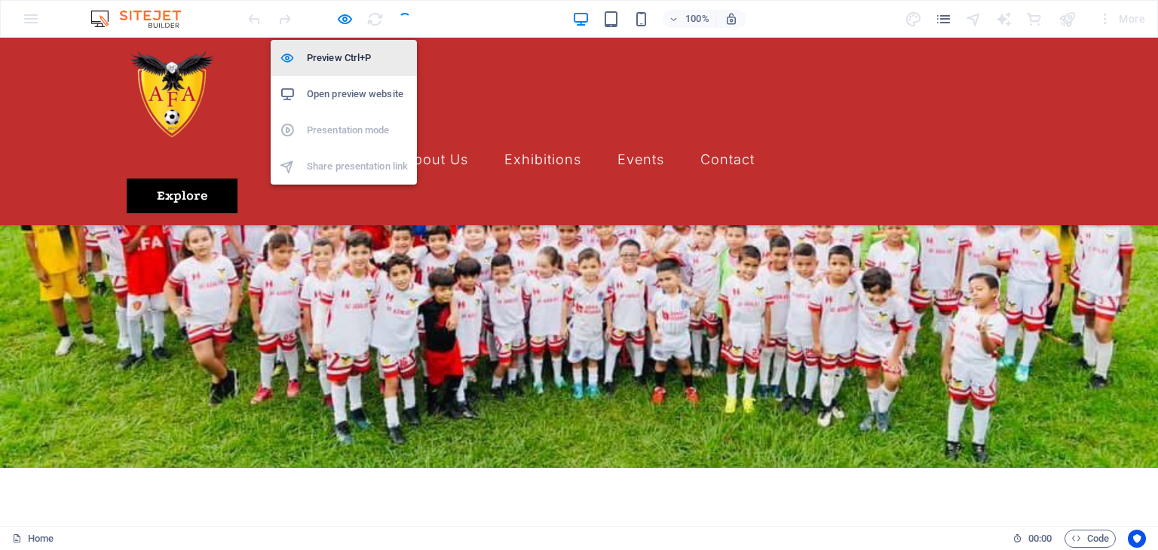
click at [347, 58] on h6 "Preview Ctrl+P" at bounding box center [357, 58] width 101 height 18
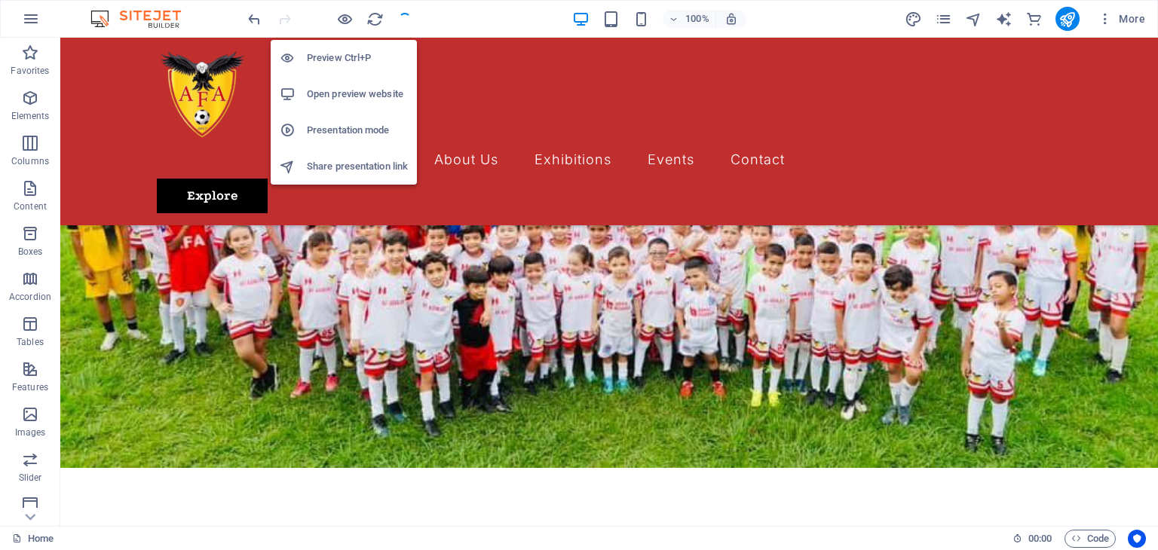
click at [347, 58] on h6 "Preview Ctrl+P" at bounding box center [357, 58] width 101 height 18
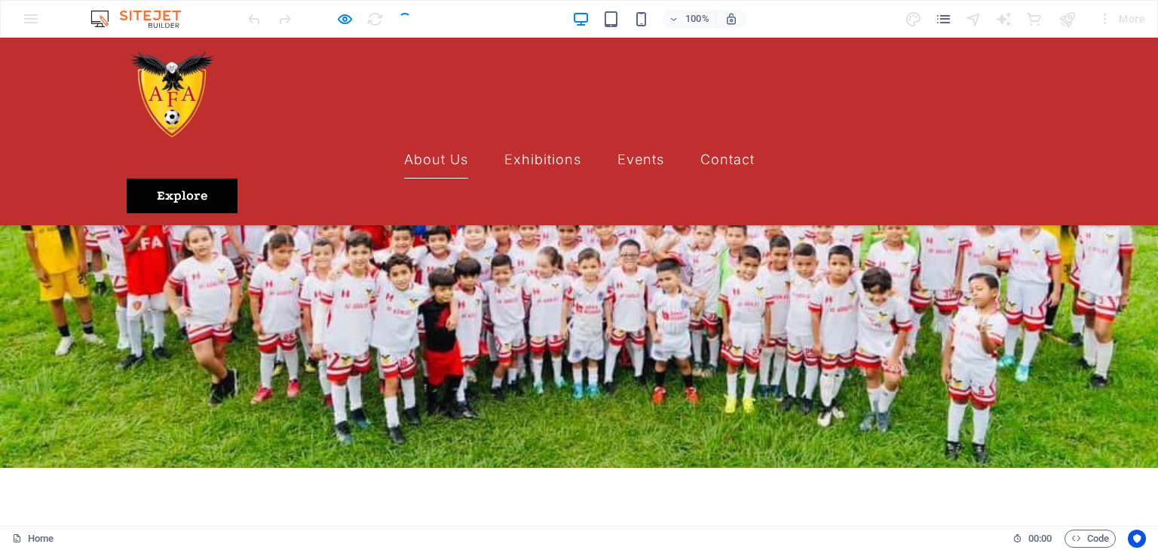
click at [407, 141] on link "About Us" at bounding box center [436, 160] width 64 height 38
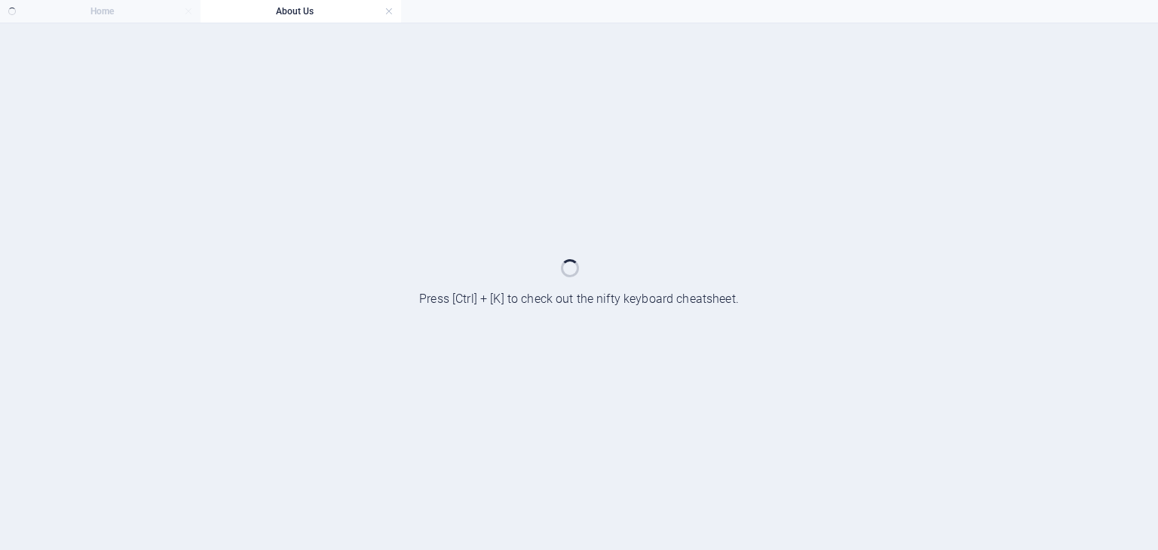
scroll to position [0, 0]
click at [112, 17] on ul "Home About Us" at bounding box center [579, 11] width 1158 height 23
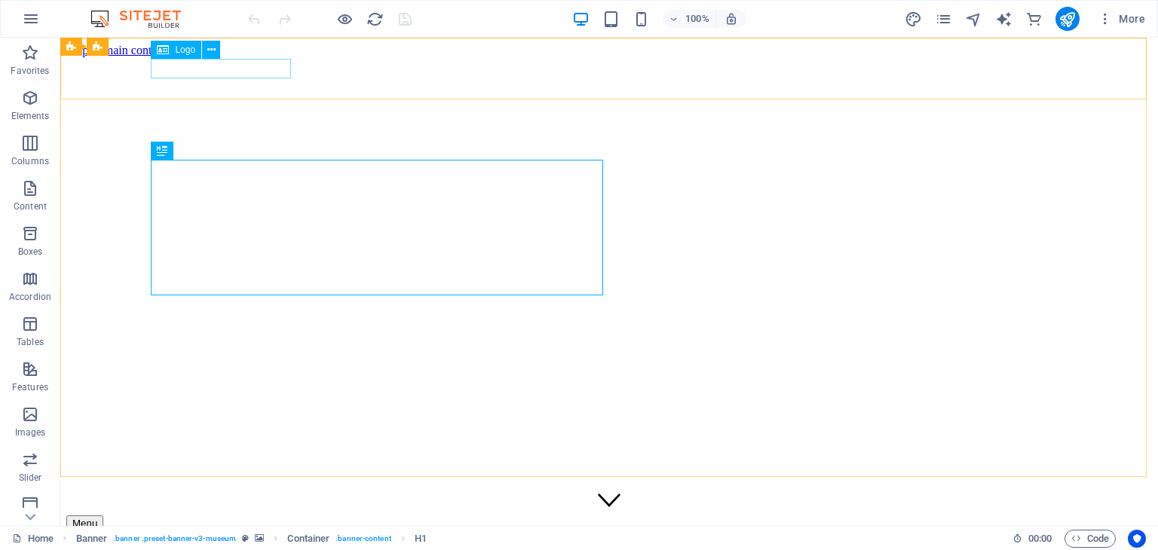
click at [181, 54] on span "Logo" at bounding box center [185, 49] width 20 height 9
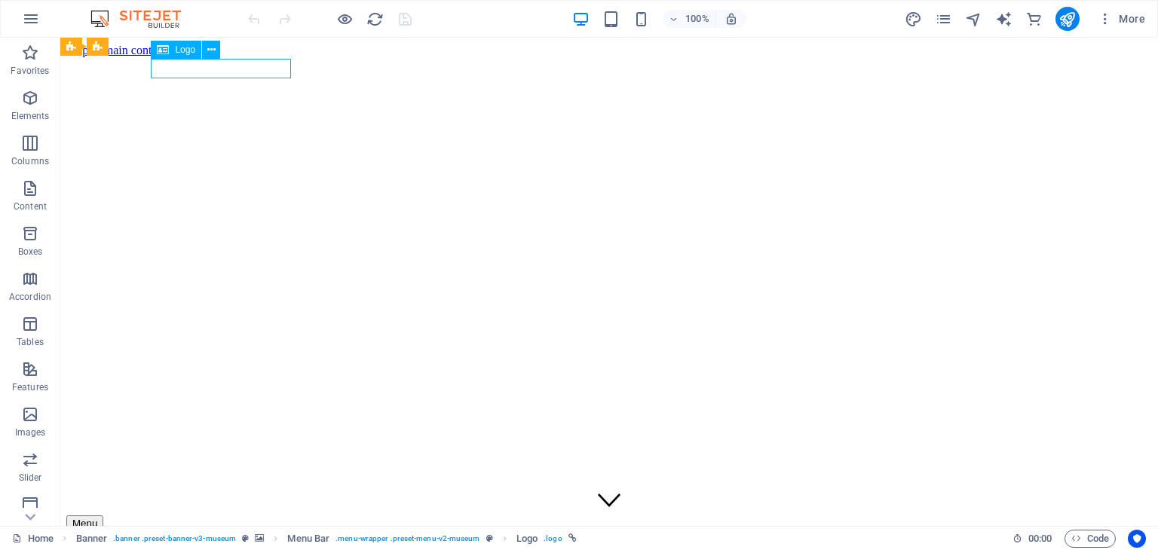
click at [175, 48] on span "Logo" at bounding box center [185, 49] width 20 height 9
select select "px"
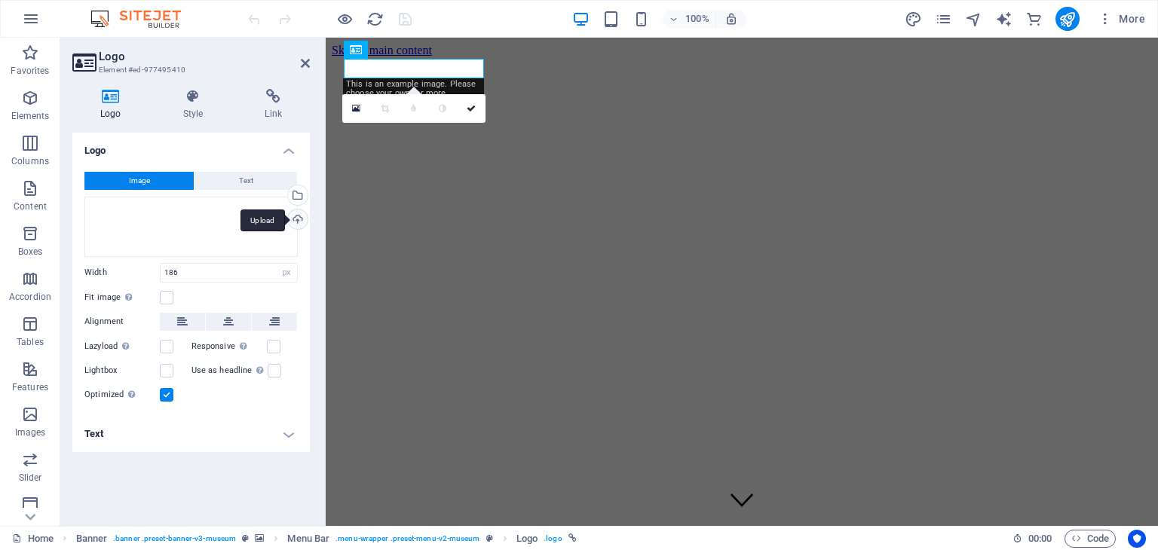
click at [298, 215] on div "Upload" at bounding box center [296, 221] width 23 height 23
click at [296, 197] on div "Select files from the file manager, stock photos, or upload file(s)" at bounding box center [296, 196] width 23 height 23
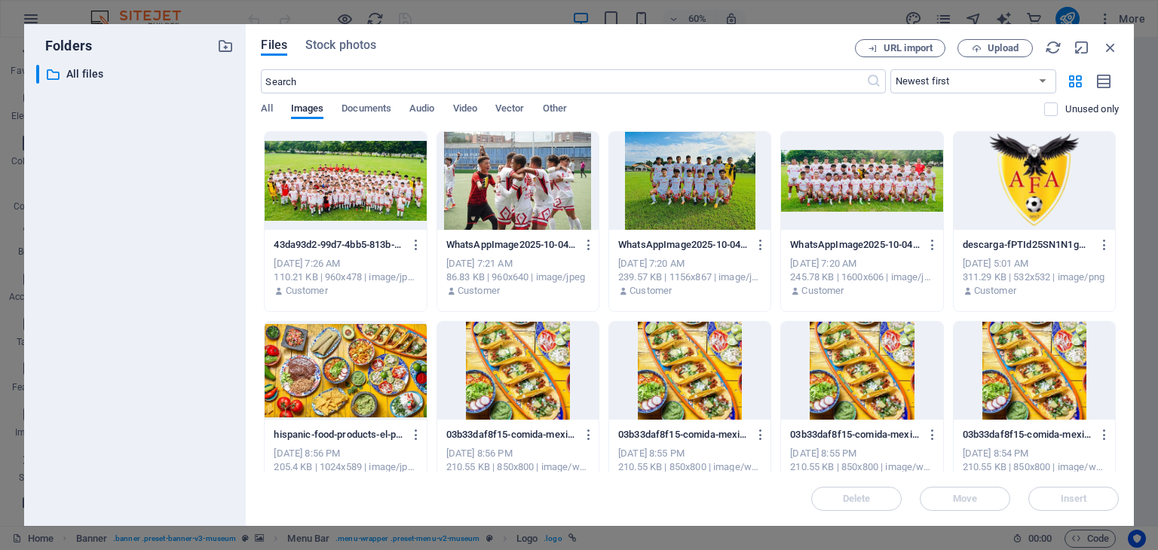
click at [1015, 197] on div at bounding box center [1034, 181] width 161 height 98
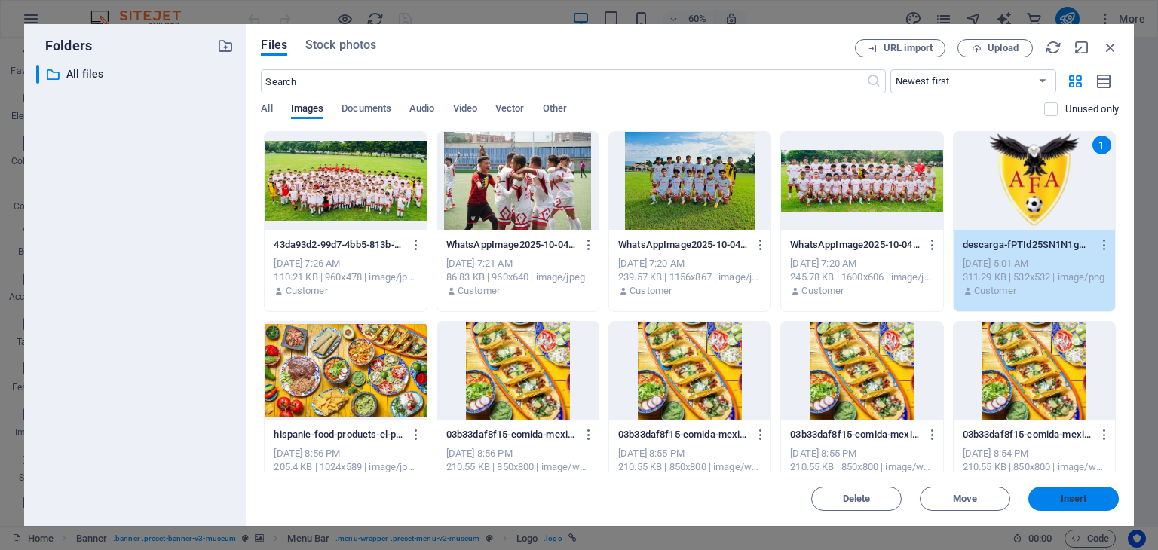
click at [1070, 501] on span "Insert" at bounding box center [1074, 499] width 26 height 9
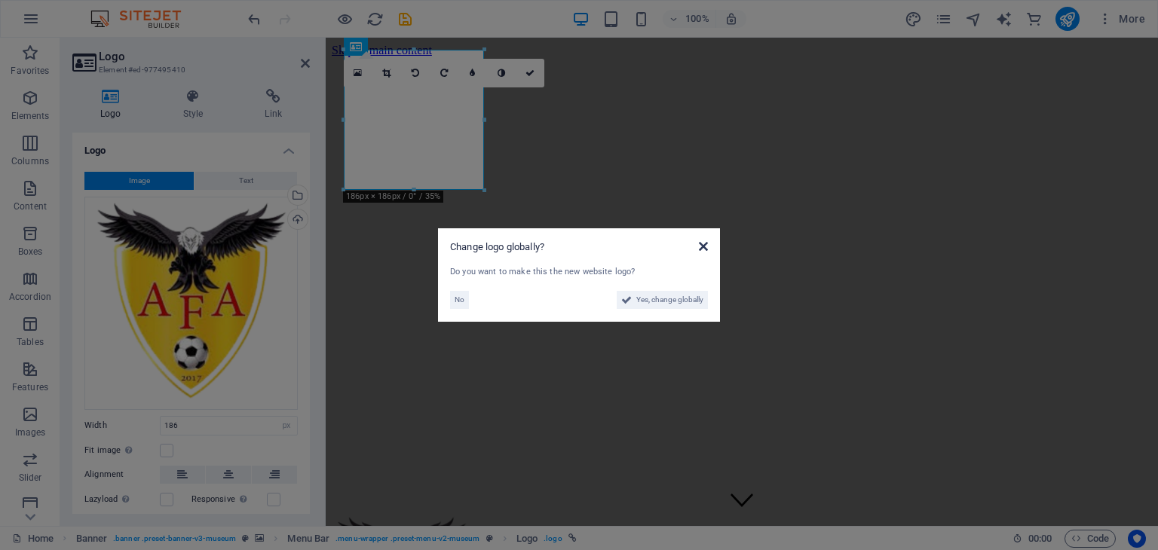
click at [701, 251] on icon at bounding box center [703, 247] width 9 height 12
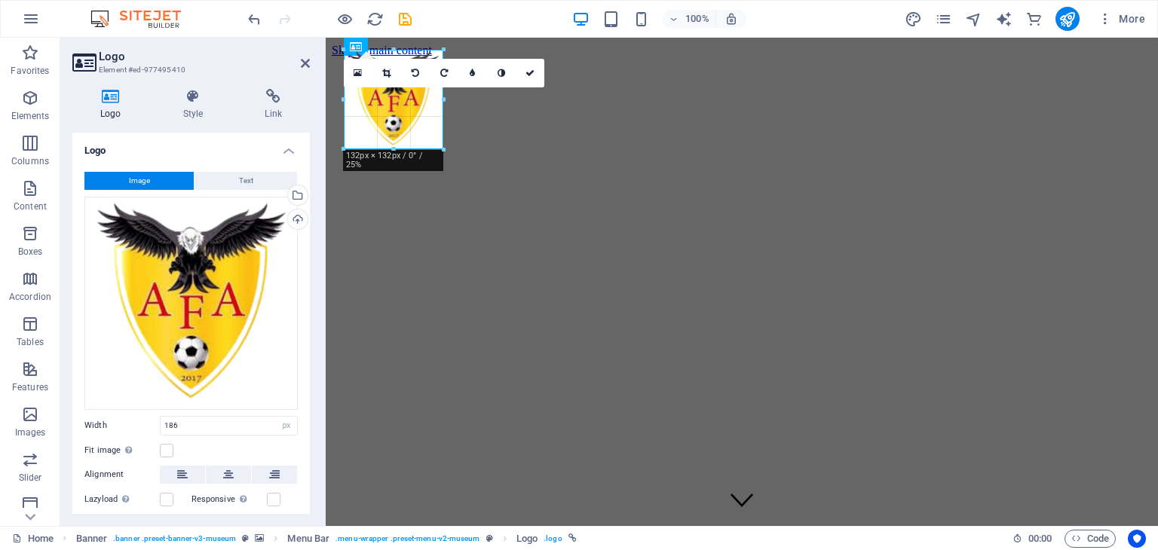
drag, startPoint x: 482, startPoint y: 192, endPoint x: 444, endPoint y: 135, distance: 68.0
type input "132"
